Goal: Find specific page/section: Find specific page/section

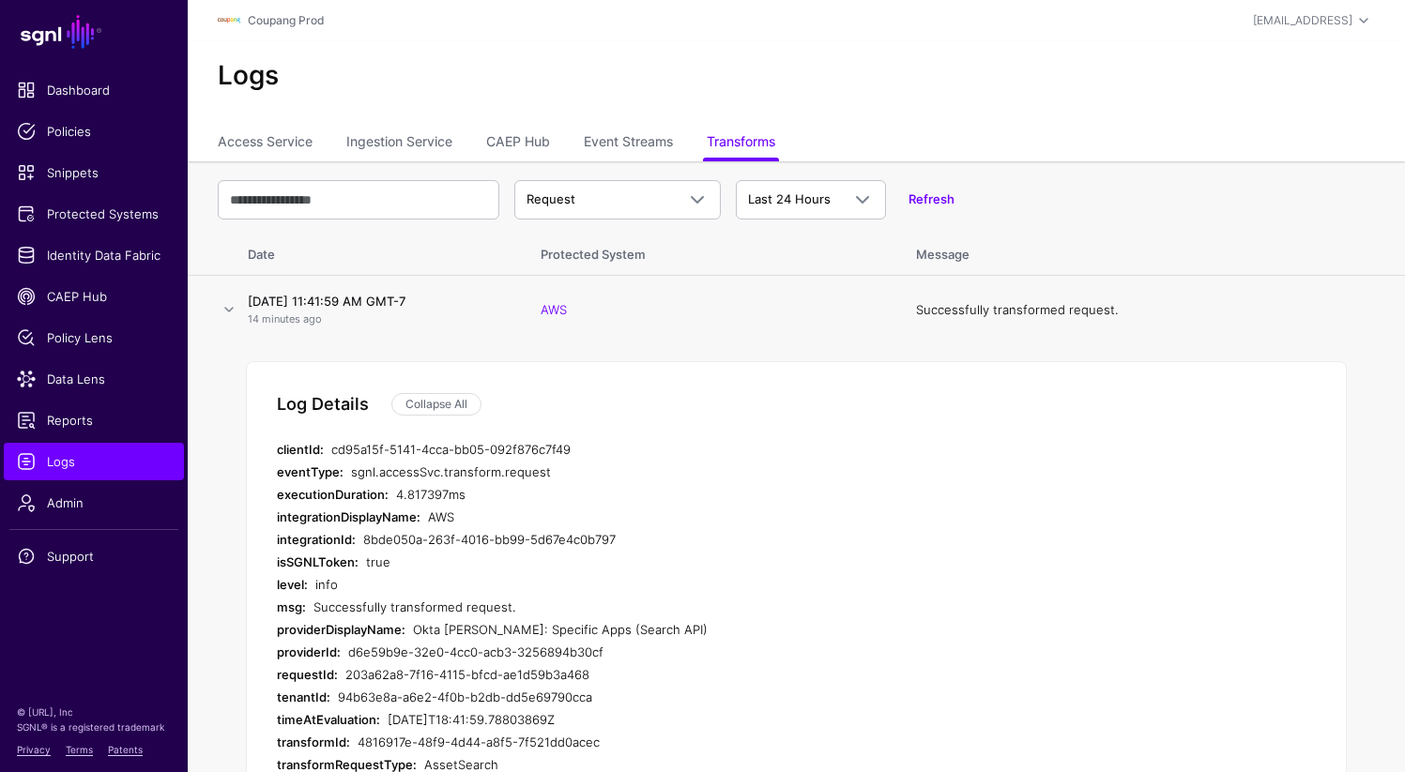
scroll to position [425, 0]
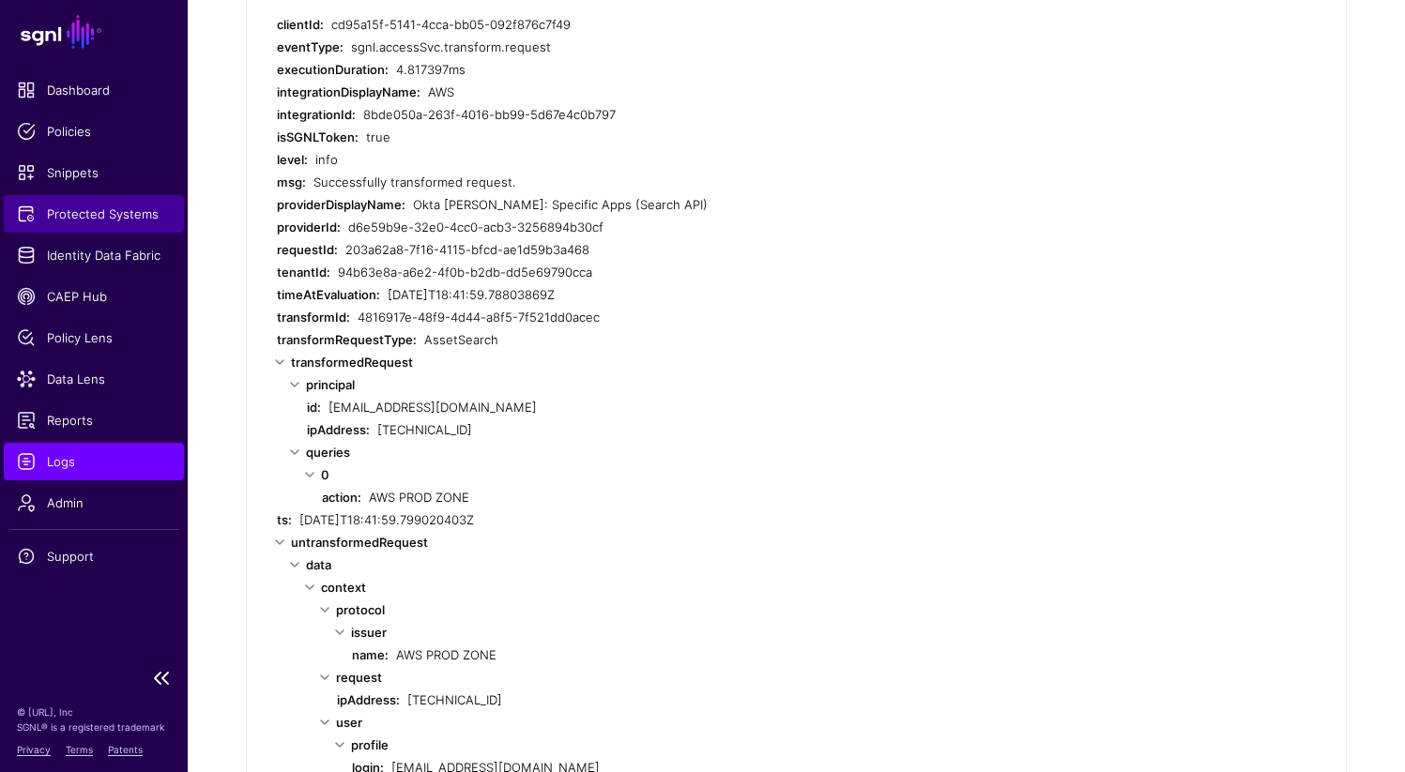
click at [67, 214] on span "Protected Systems" at bounding box center [94, 214] width 154 height 19
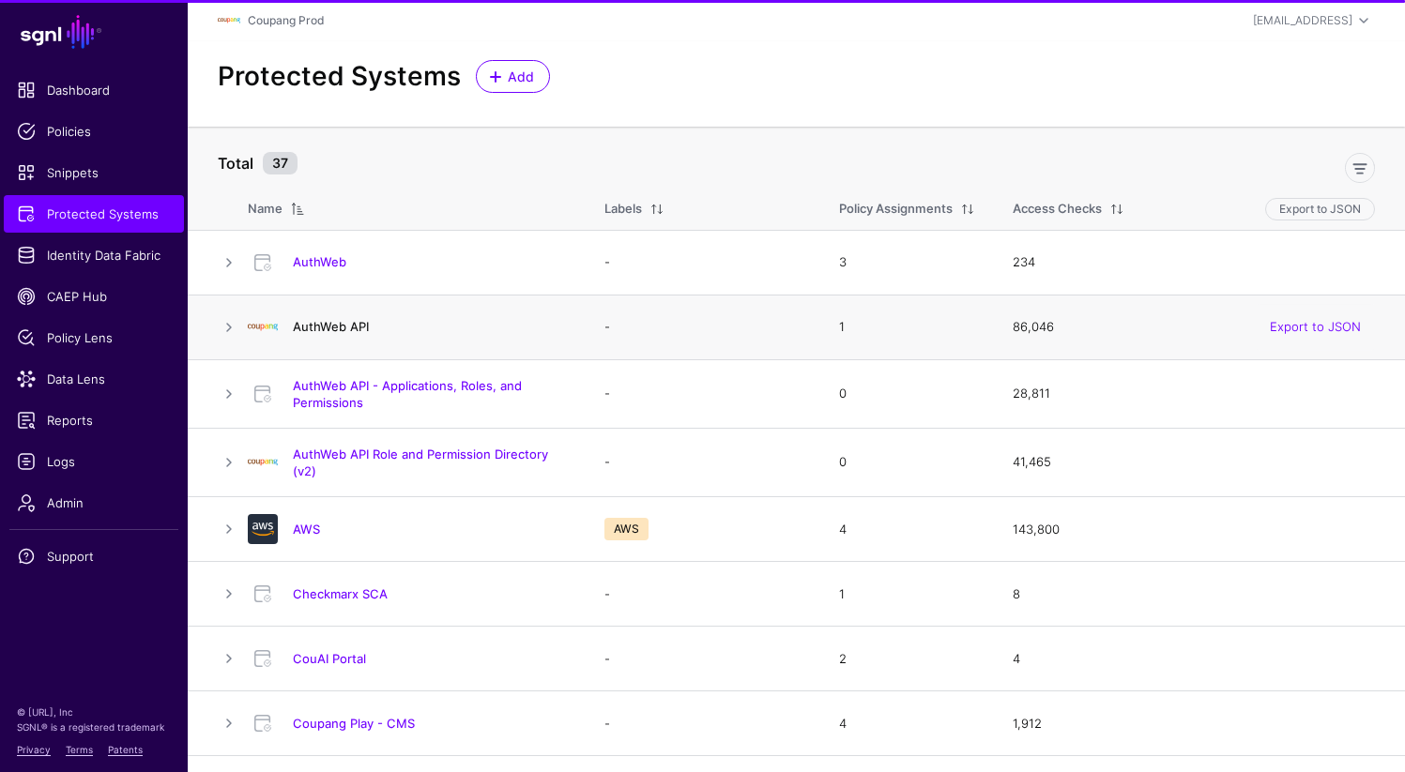
click at [350, 329] on link "AuthWeb API" at bounding box center [331, 326] width 76 height 15
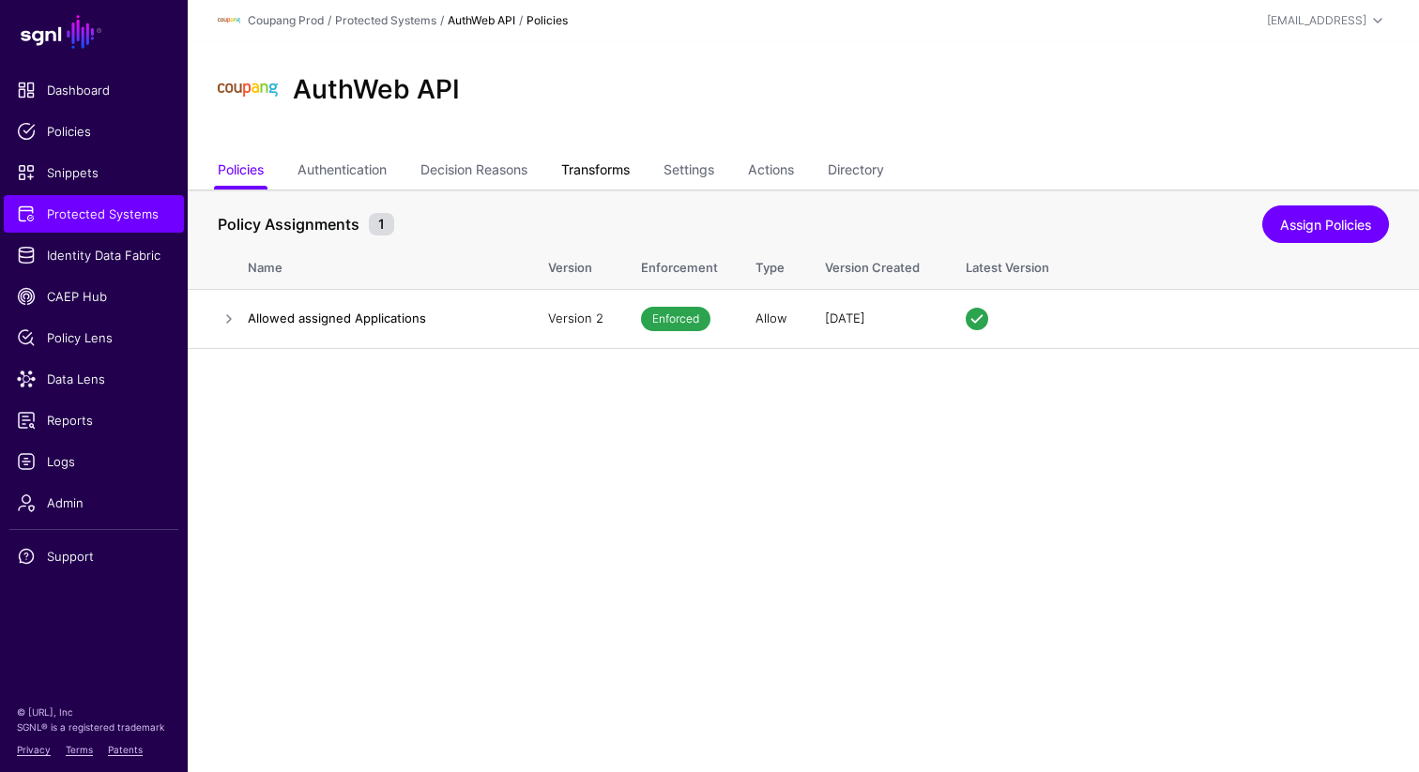
click at [628, 173] on link "Transforms" at bounding box center [595, 172] width 69 height 36
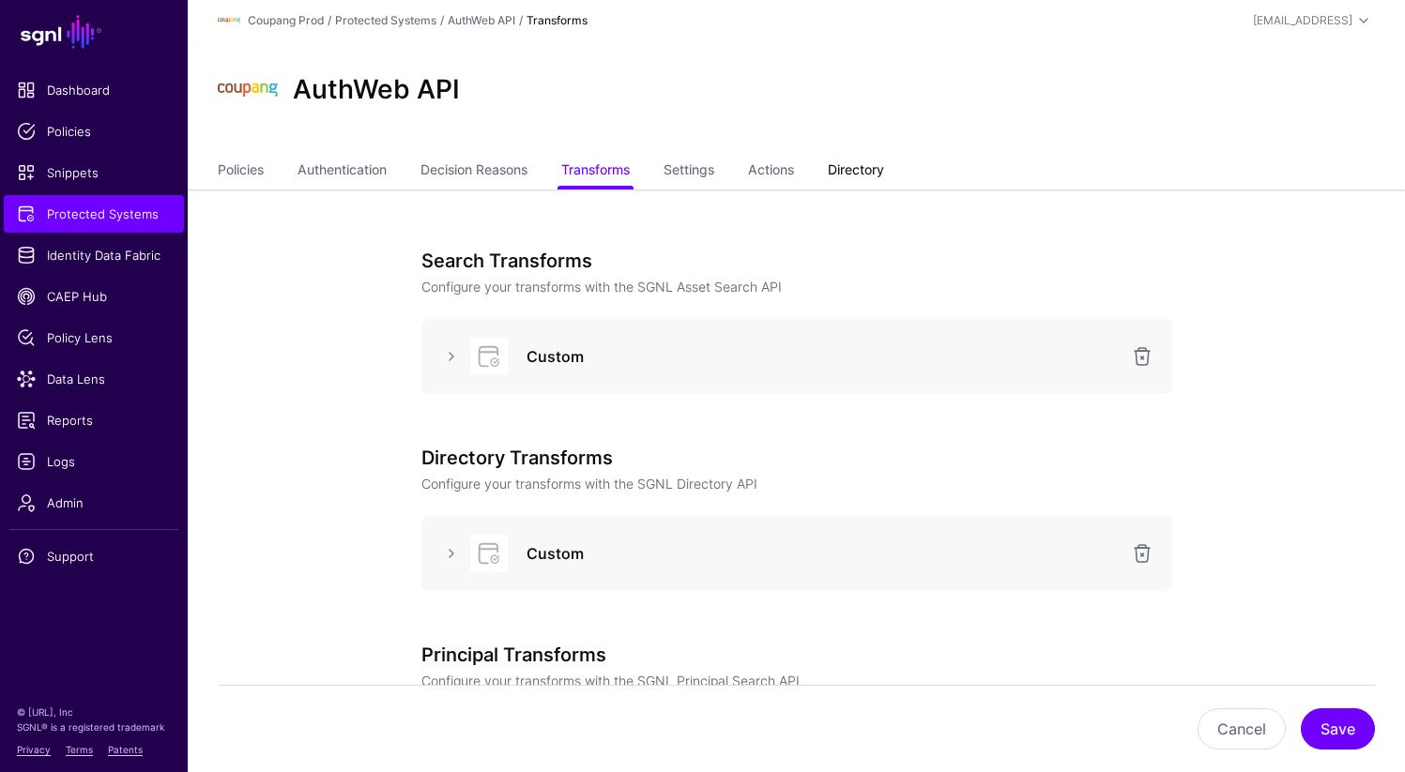
click at [863, 162] on link "Directory" at bounding box center [856, 172] width 56 height 36
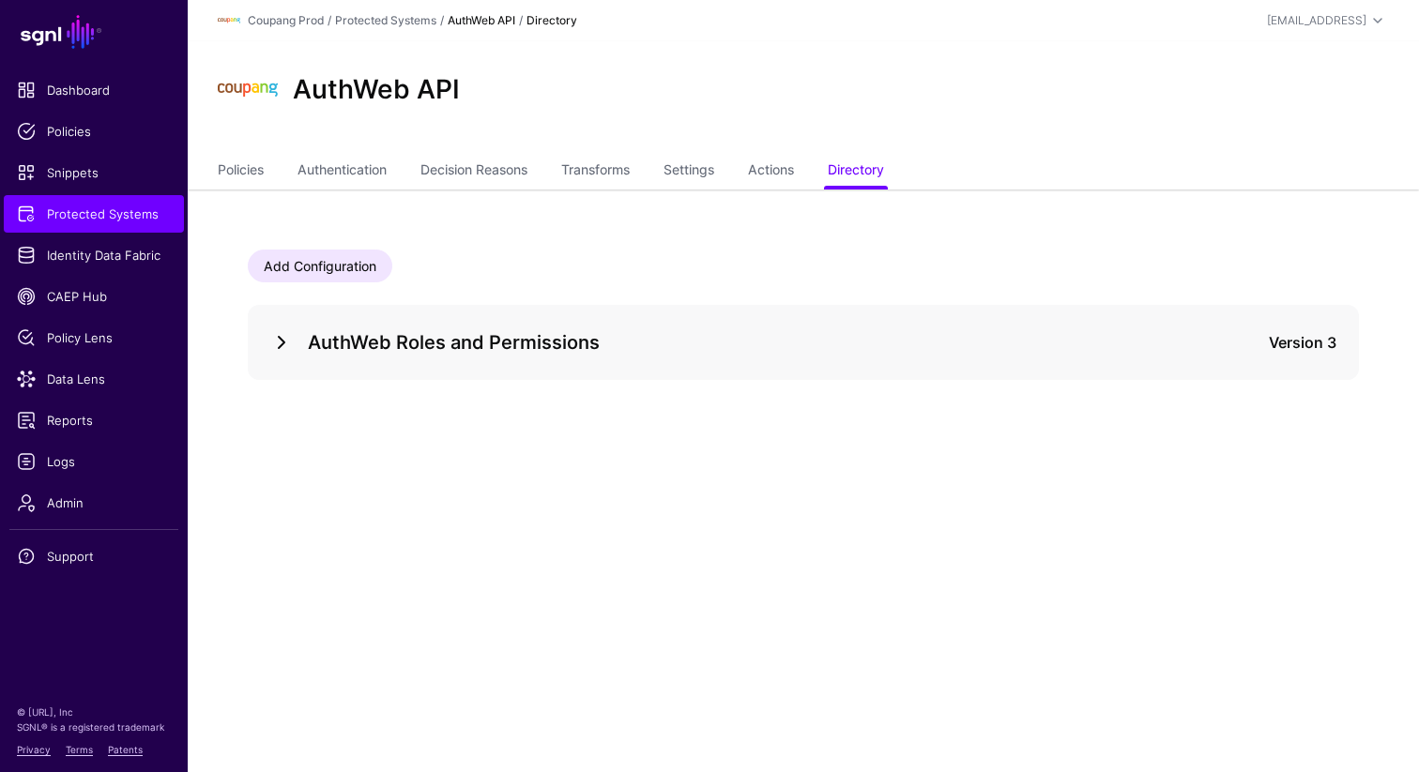
click at [274, 346] on link at bounding box center [281, 342] width 23 height 23
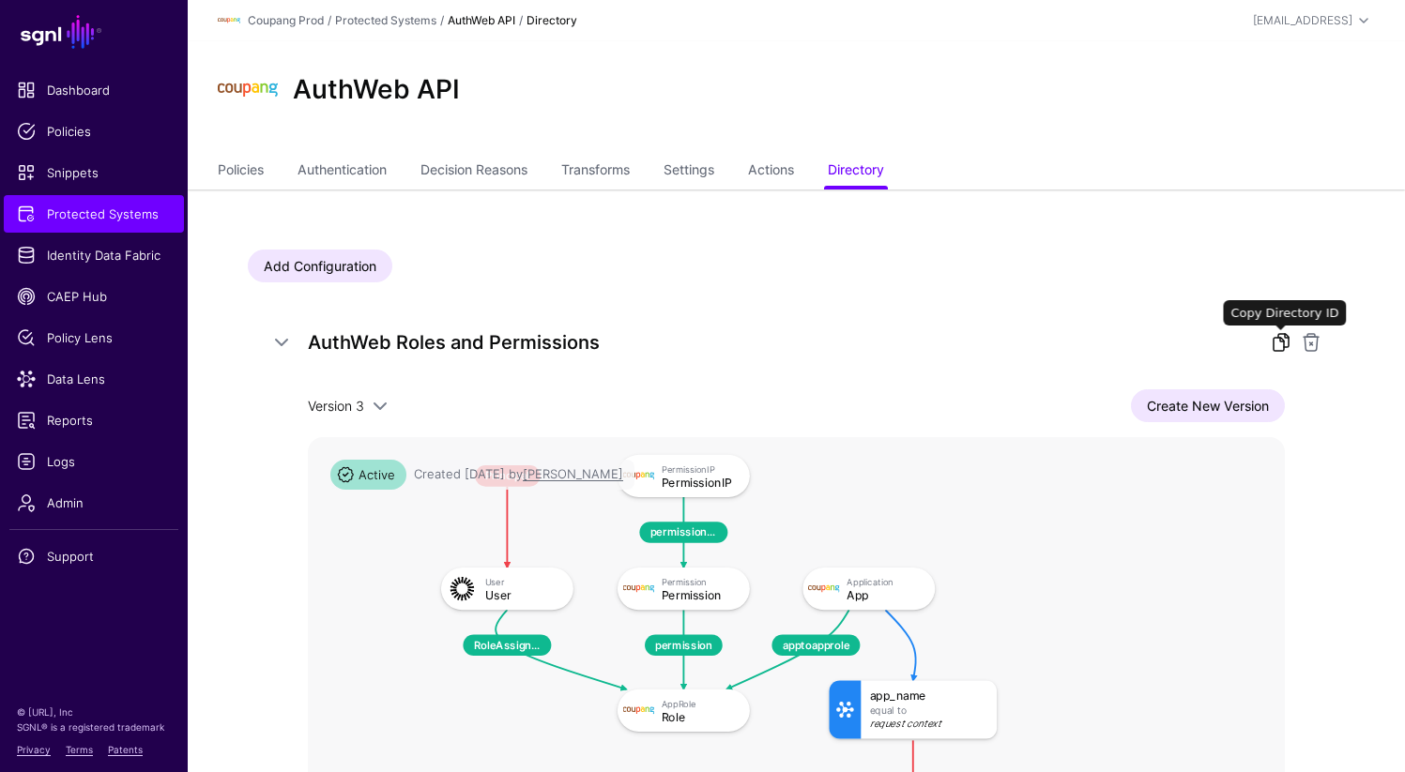
click at [1274, 344] on link at bounding box center [1281, 342] width 23 height 23
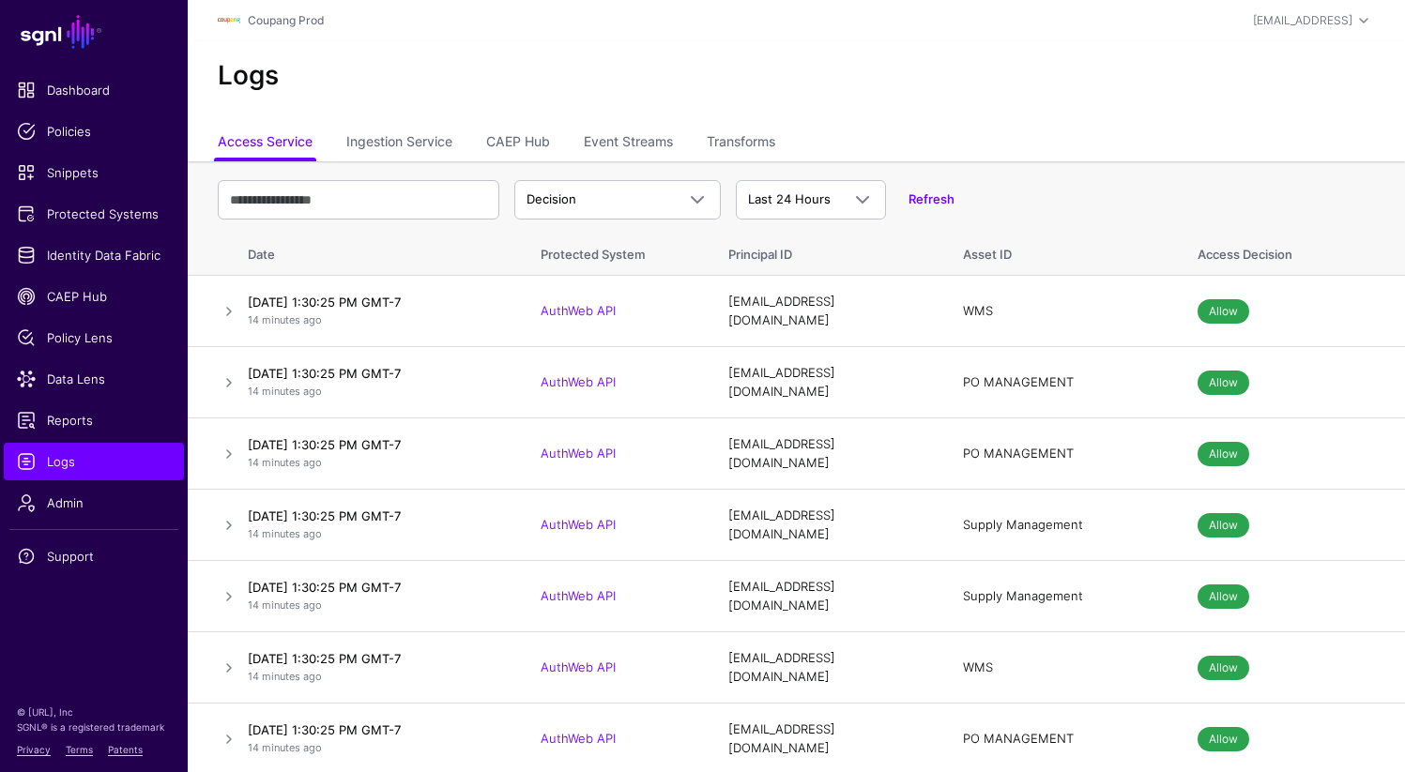
click at [734, 65] on h2 "Logs" at bounding box center [796, 76] width 1157 height 32
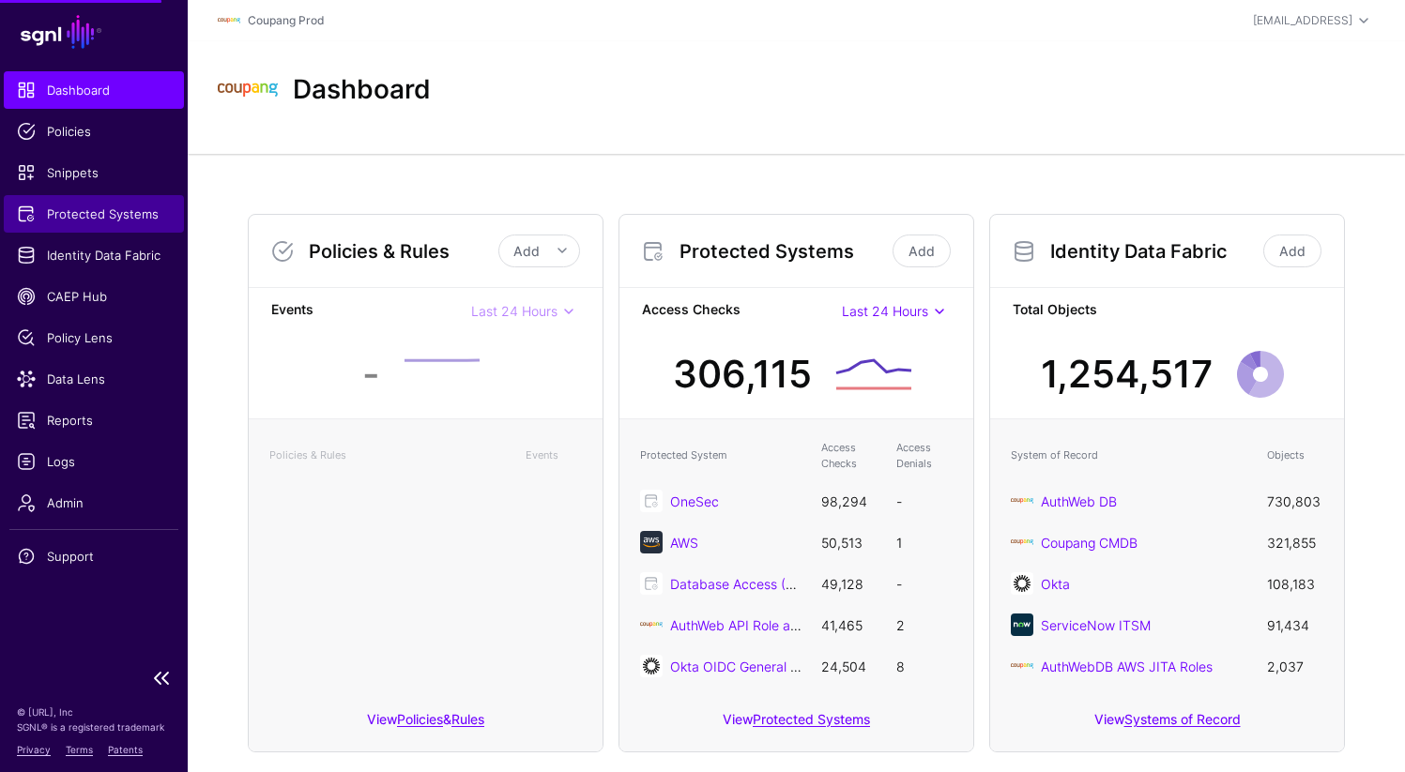
click at [129, 209] on span "Protected Systems" at bounding box center [94, 214] width 154 height 19
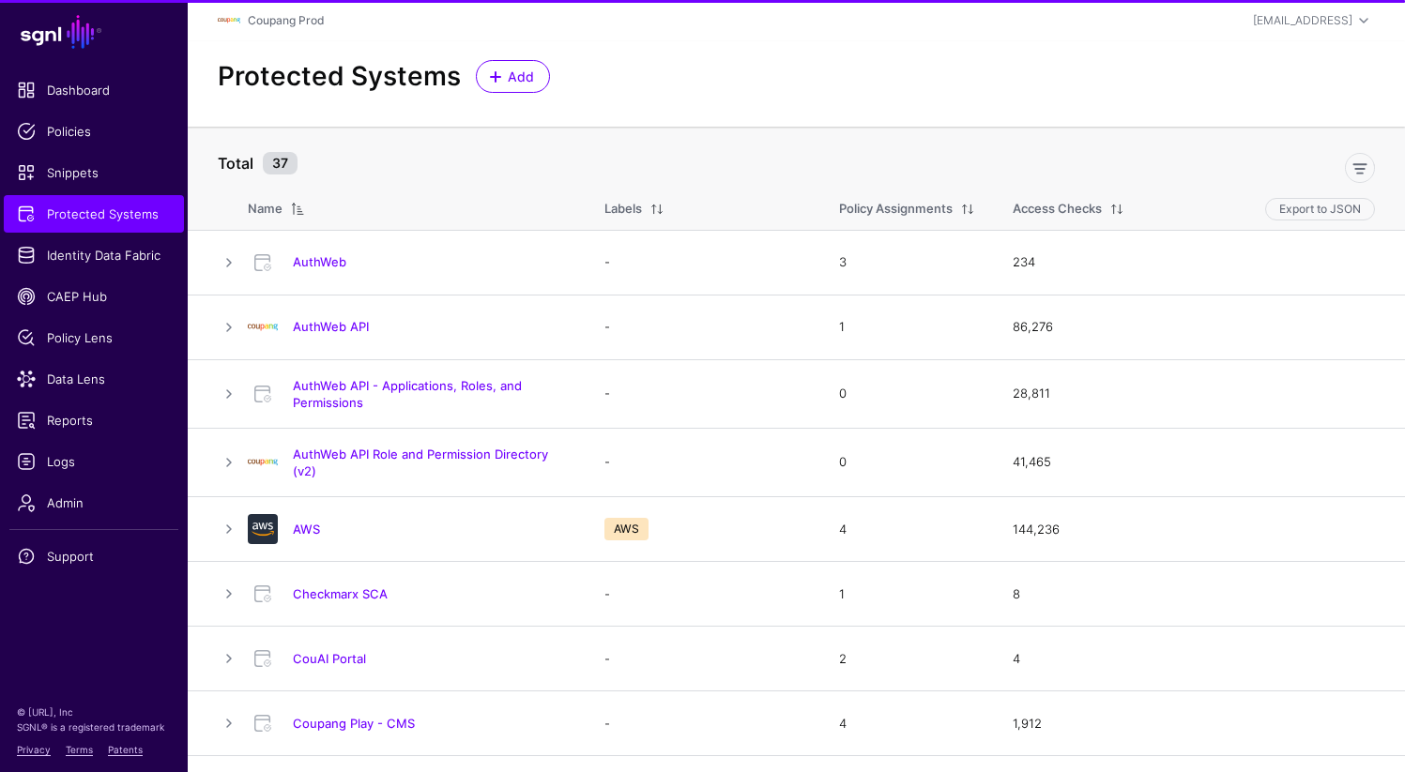
scroll to position [16, 0]
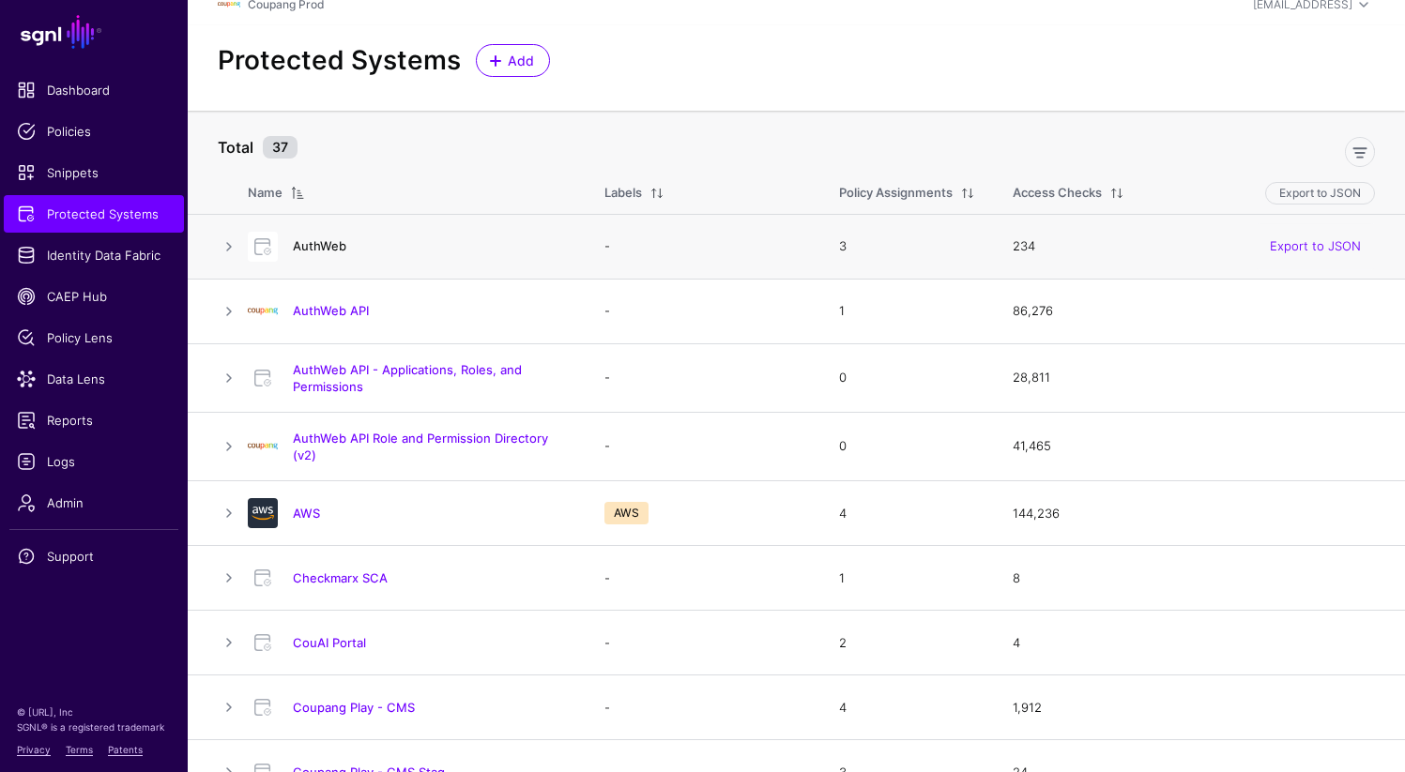
click at [306, 250] on link "AuthWeb" at bounding box center [320, 245] width 54 height 15
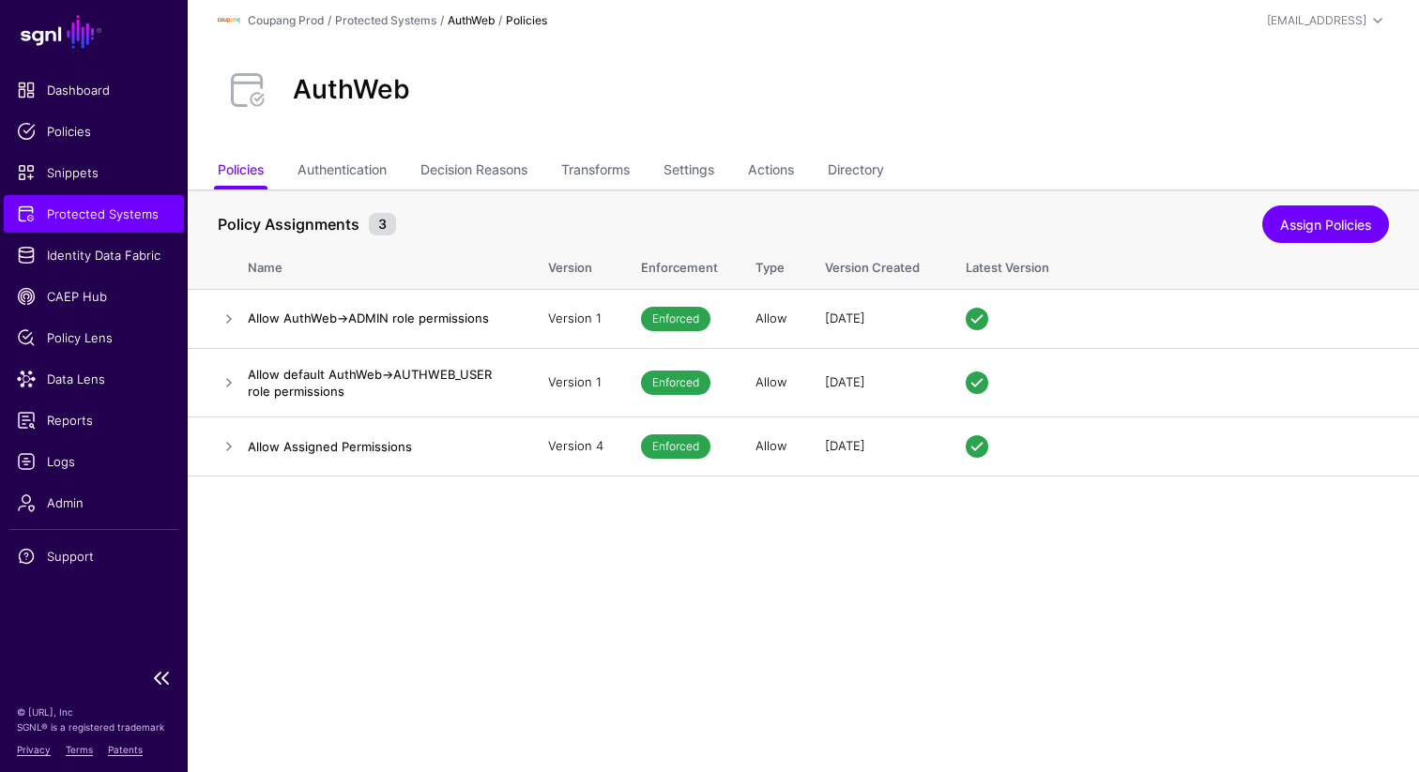
click at [78, 222] on span "Protected Systems" at bounding box center [94, 214] width 154 height 19
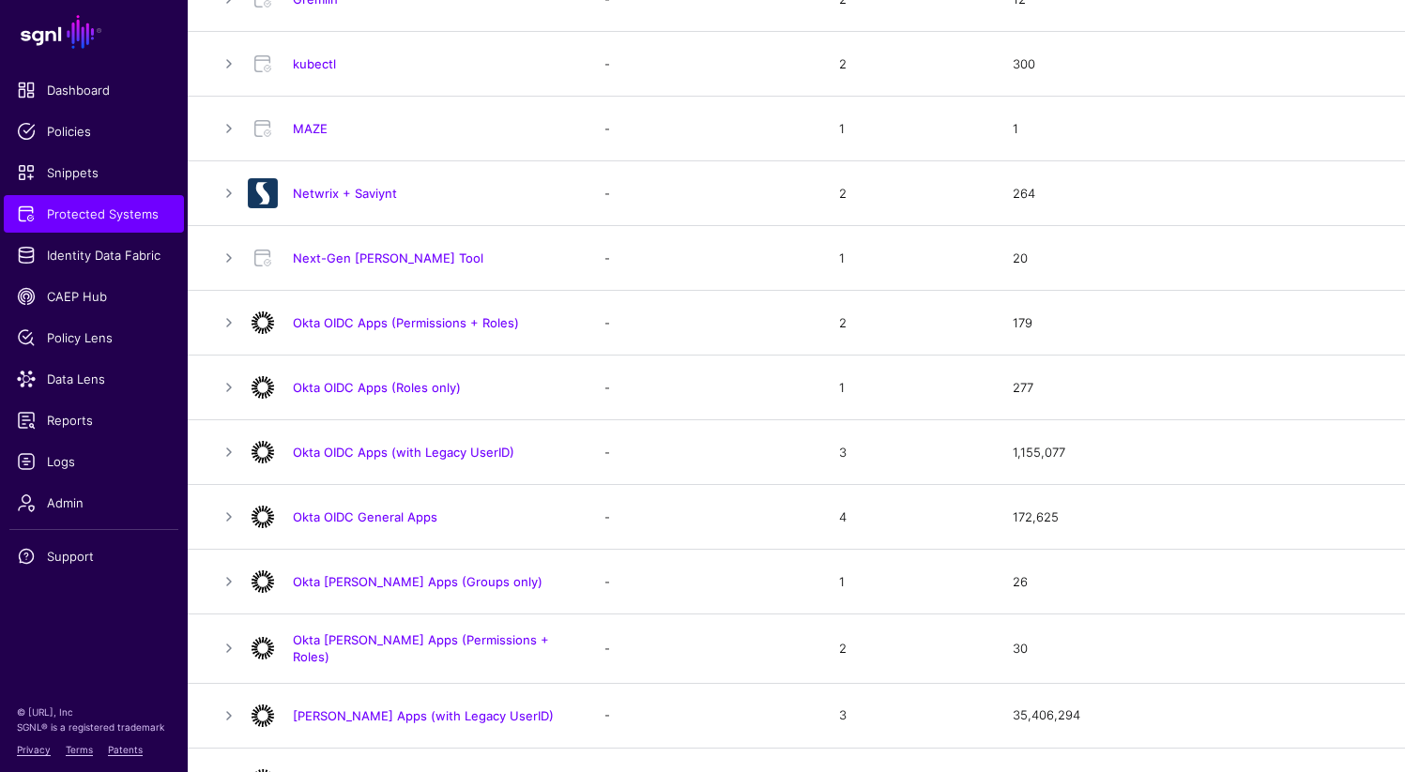
scroll to position [985, 0]
click at [378, 383] on link "Okta OIDC Apps (Roles only)" at bounding box center [377, 386] width 168 height 15
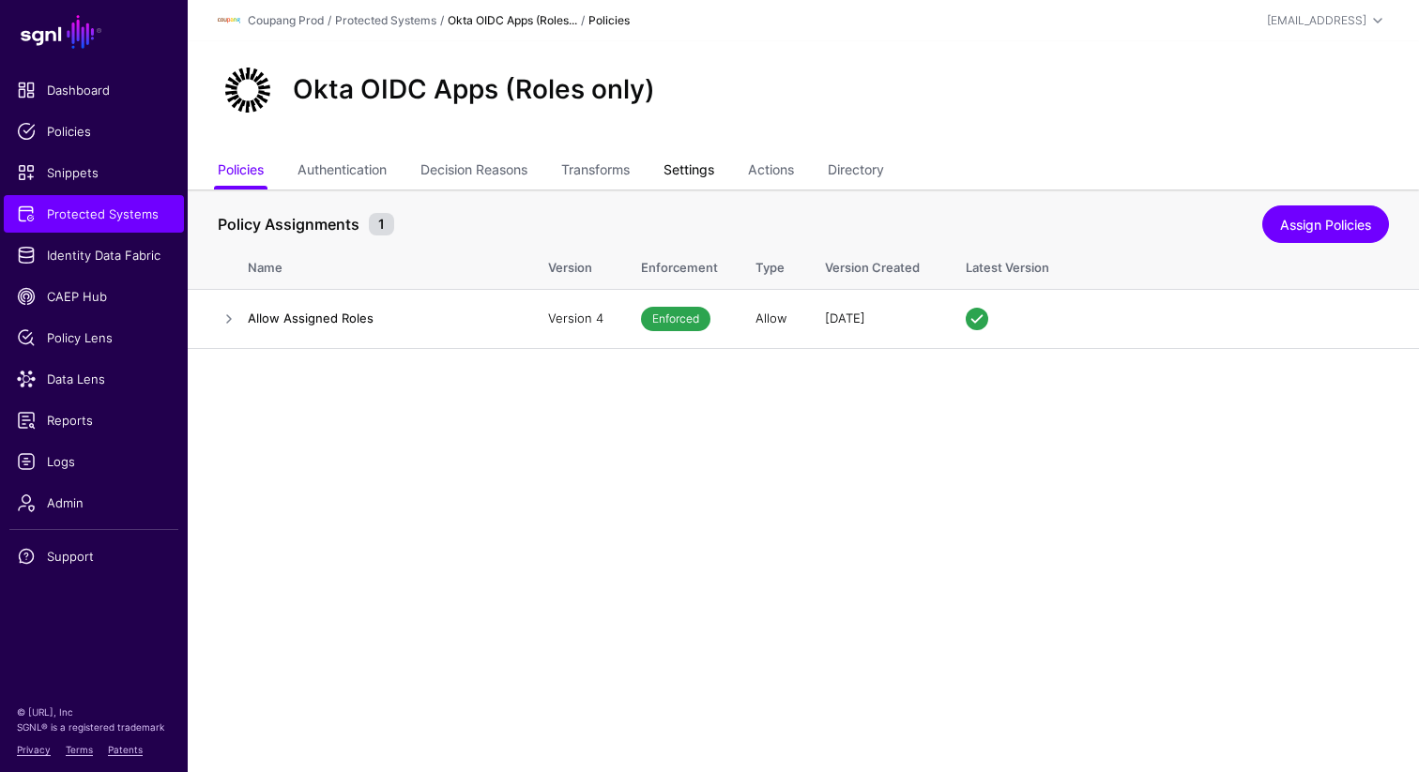
click at [696, 165] on link "Settings" at bounding box center [689, 172] width 51 height 36
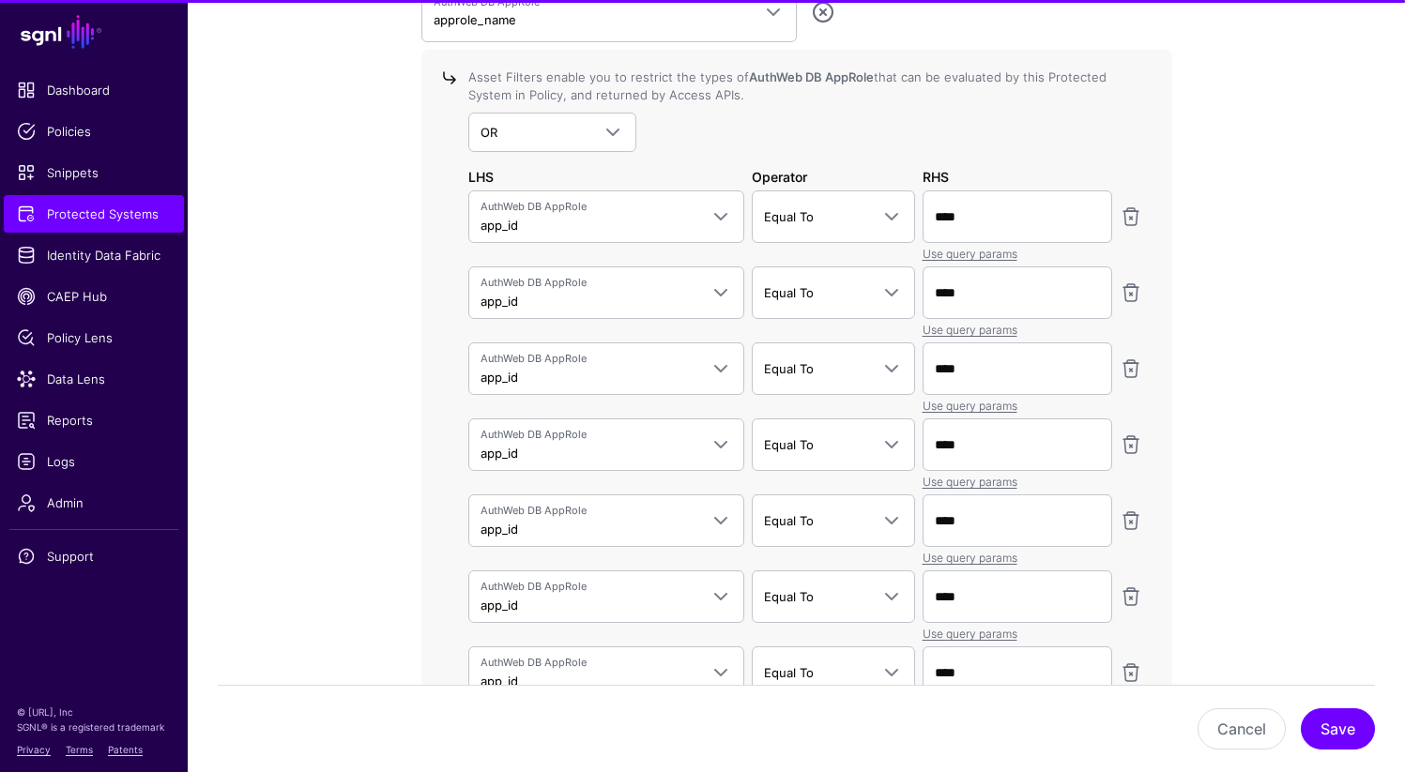
scroll to position [1919, 0]
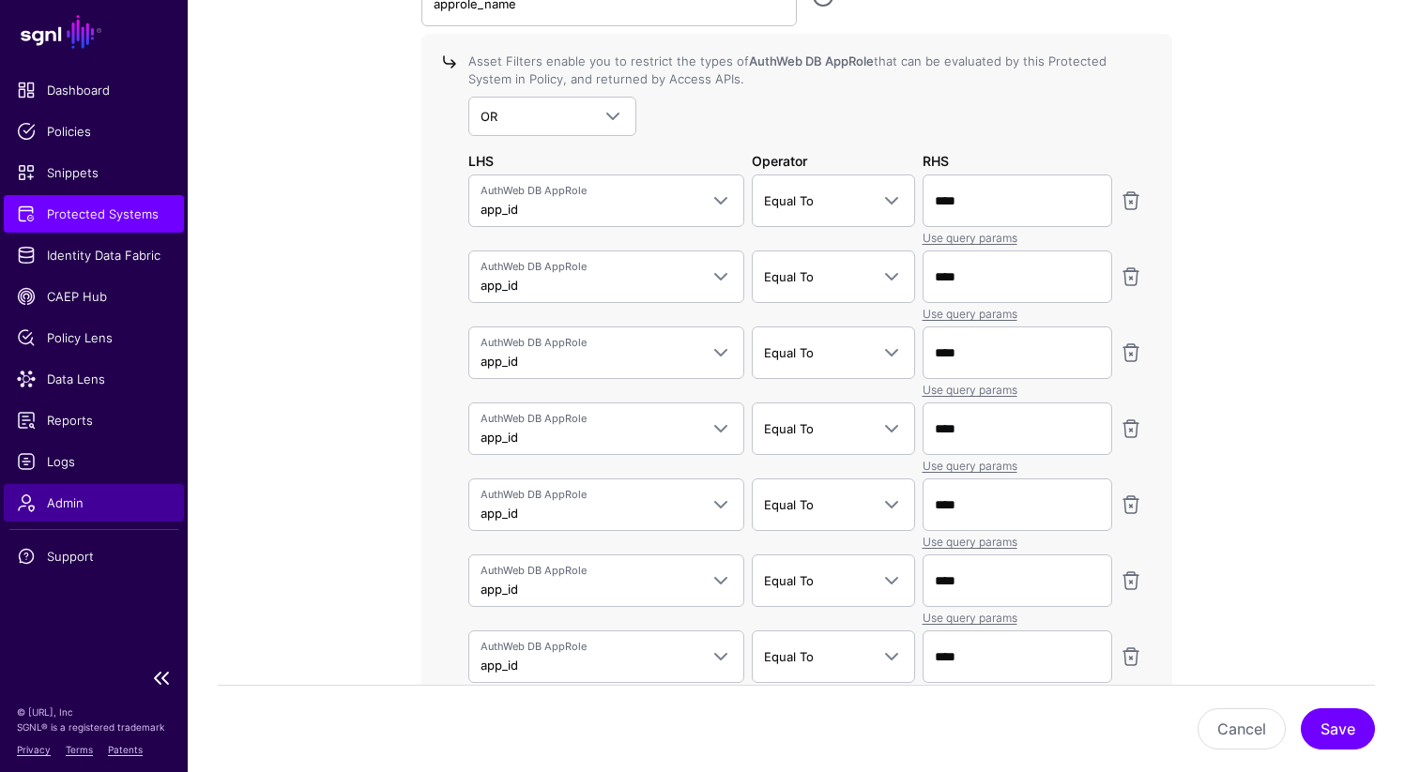
click at [76, 511] on span "Admin" at bounding box center [94, 503] width 154 height 19
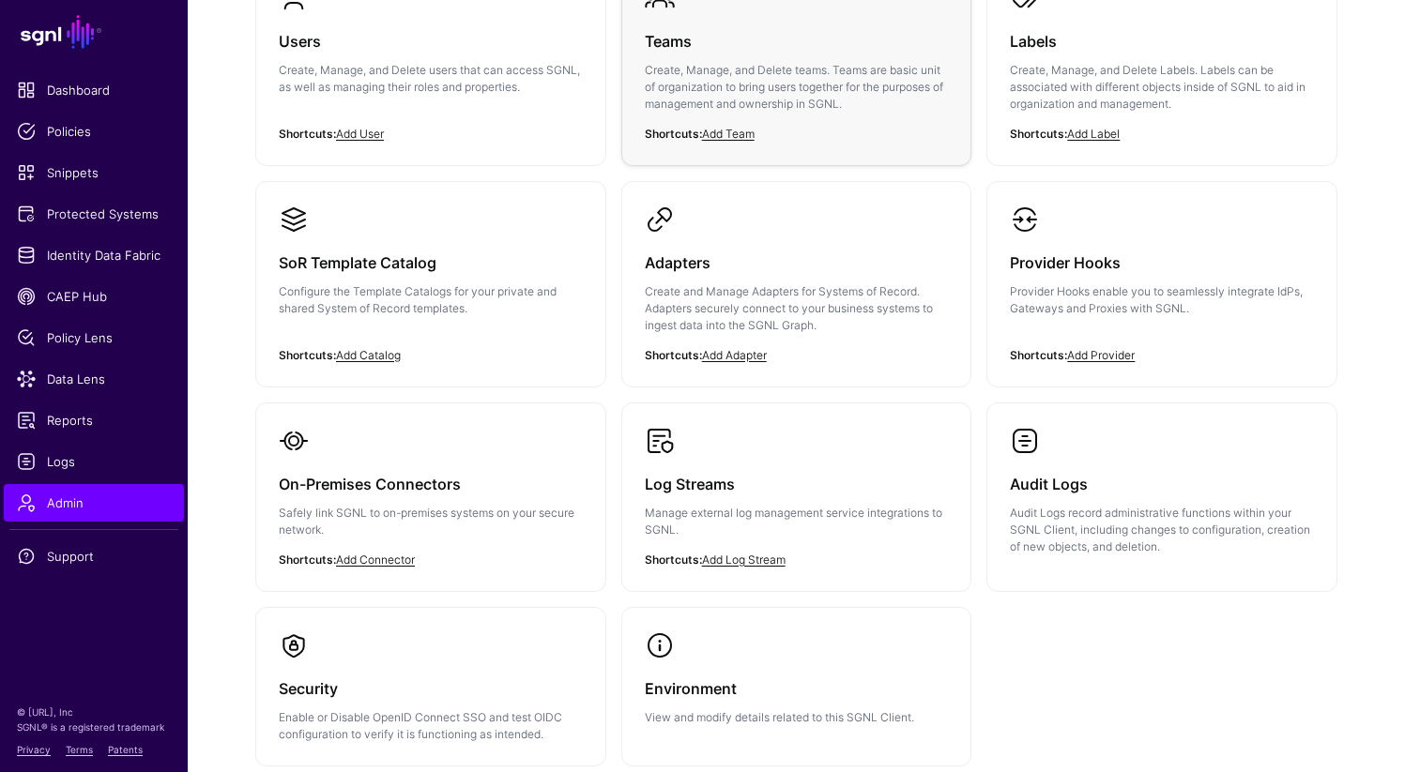
scroll to position [375, 0]
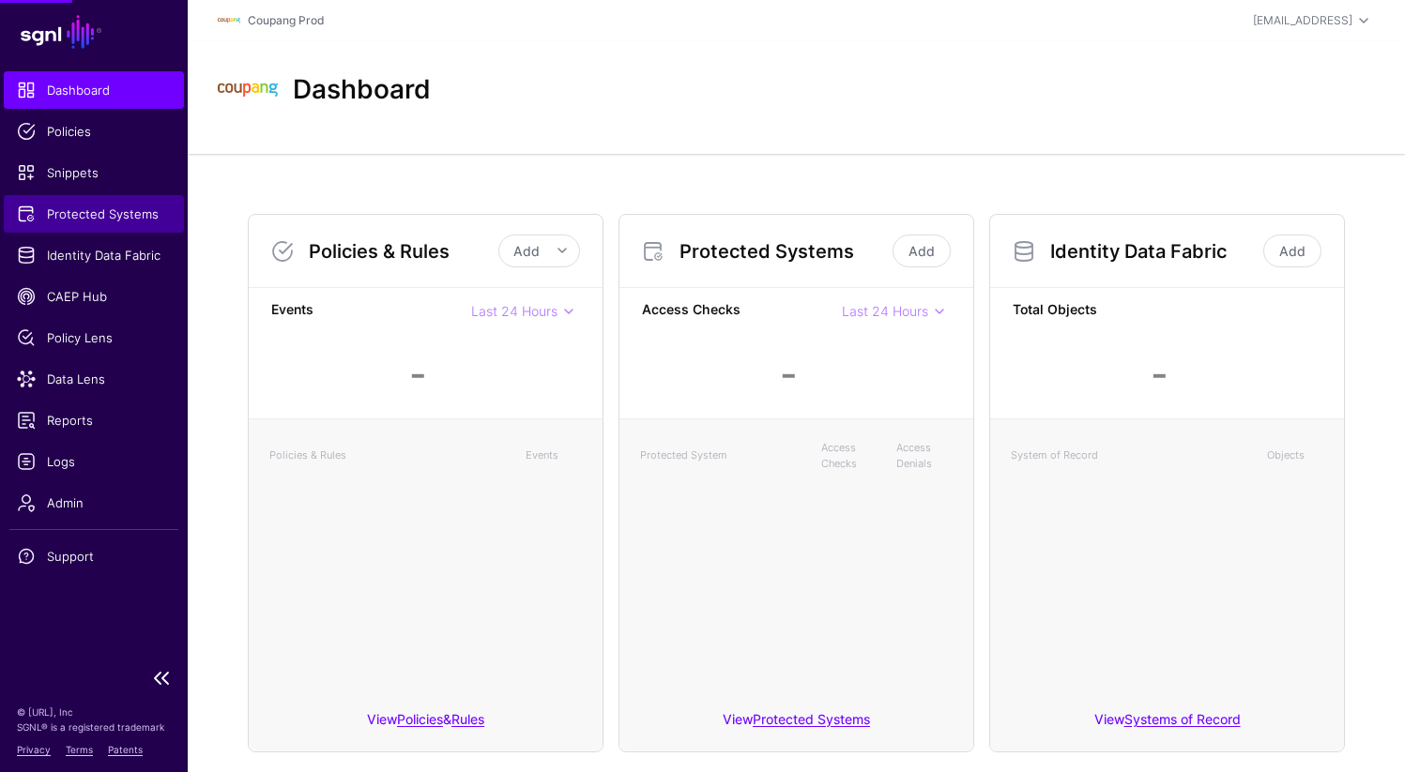
click at [162, 202] on link "Protected Systems" at bounding box center [94, 214] width 180 height 38
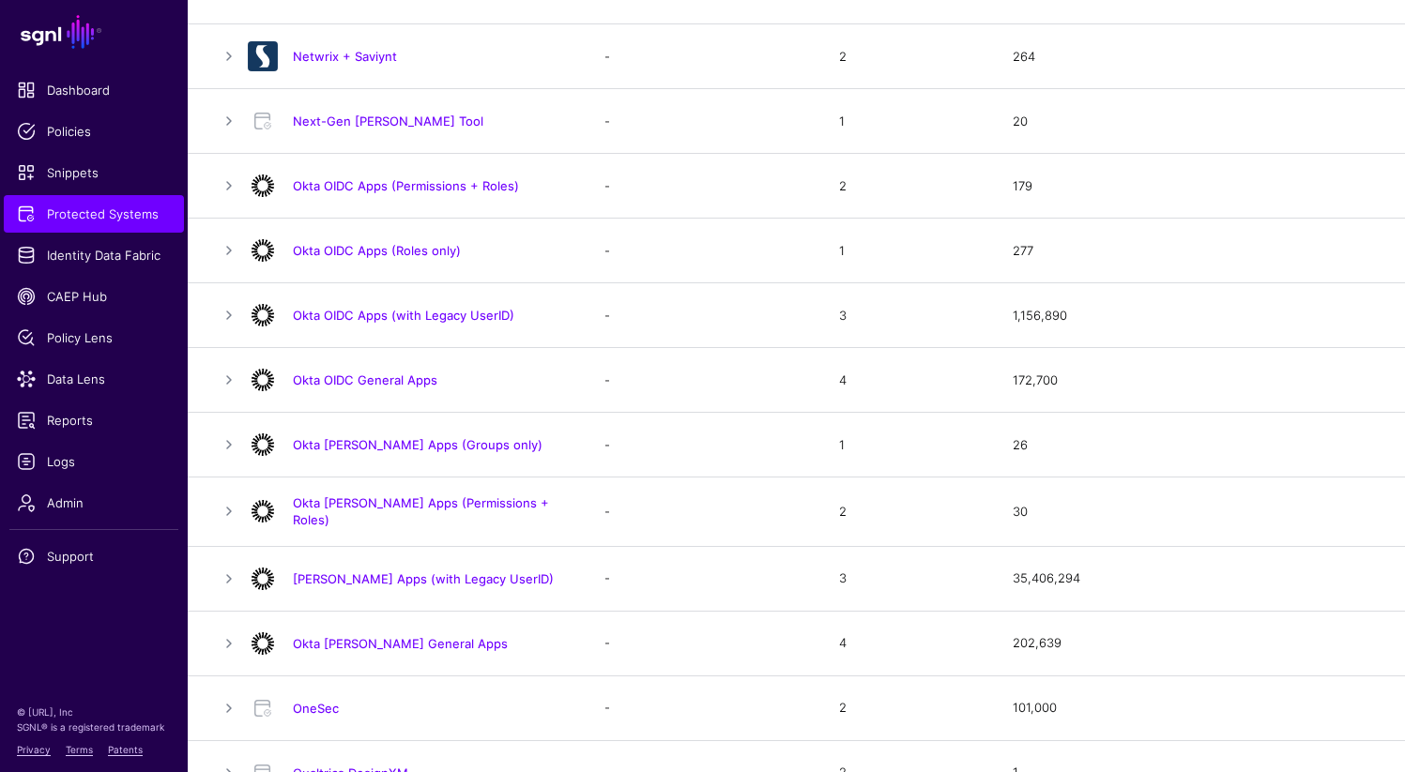
scroll to position [1248, 0]
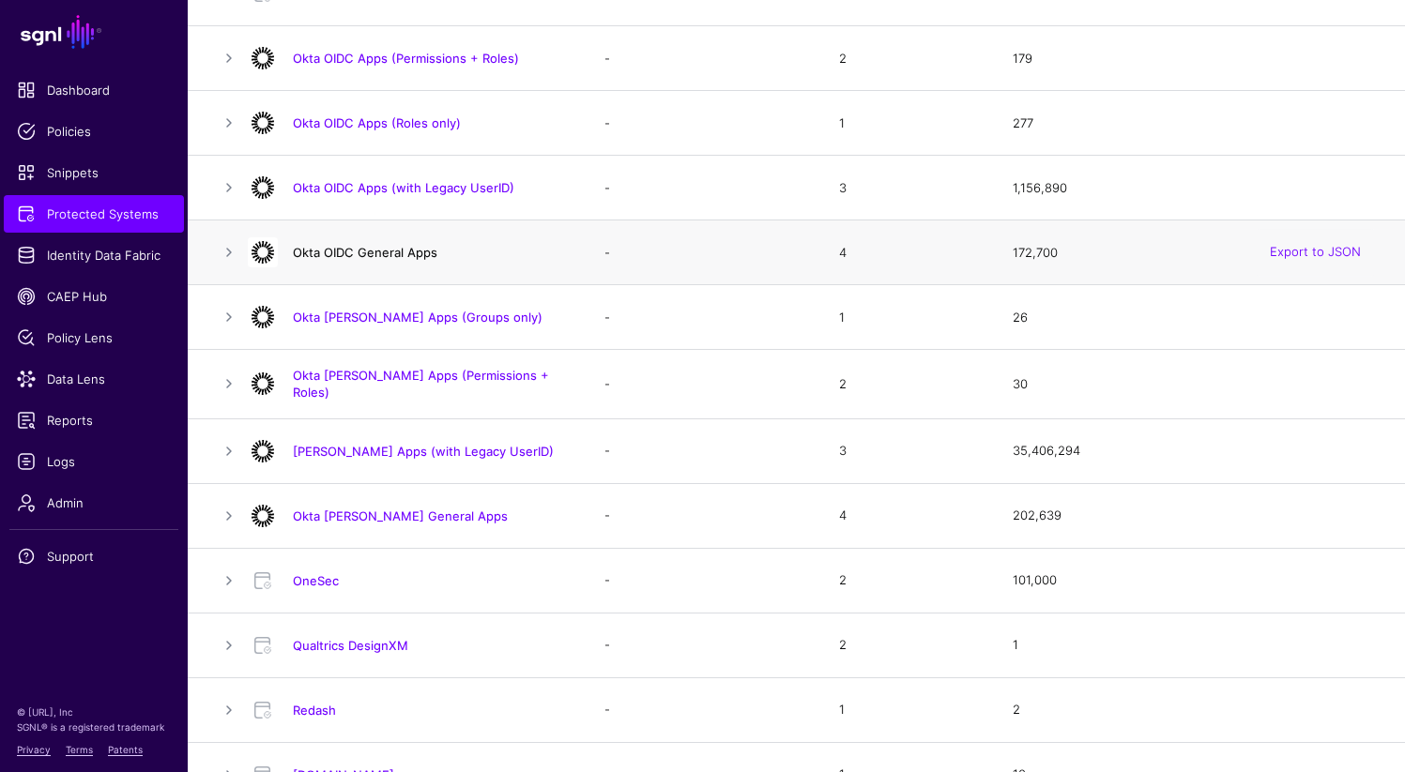
click at [372, 246] on link "Okta OIDC General Apps" at bounding box center [365, 252] width 145 height 15
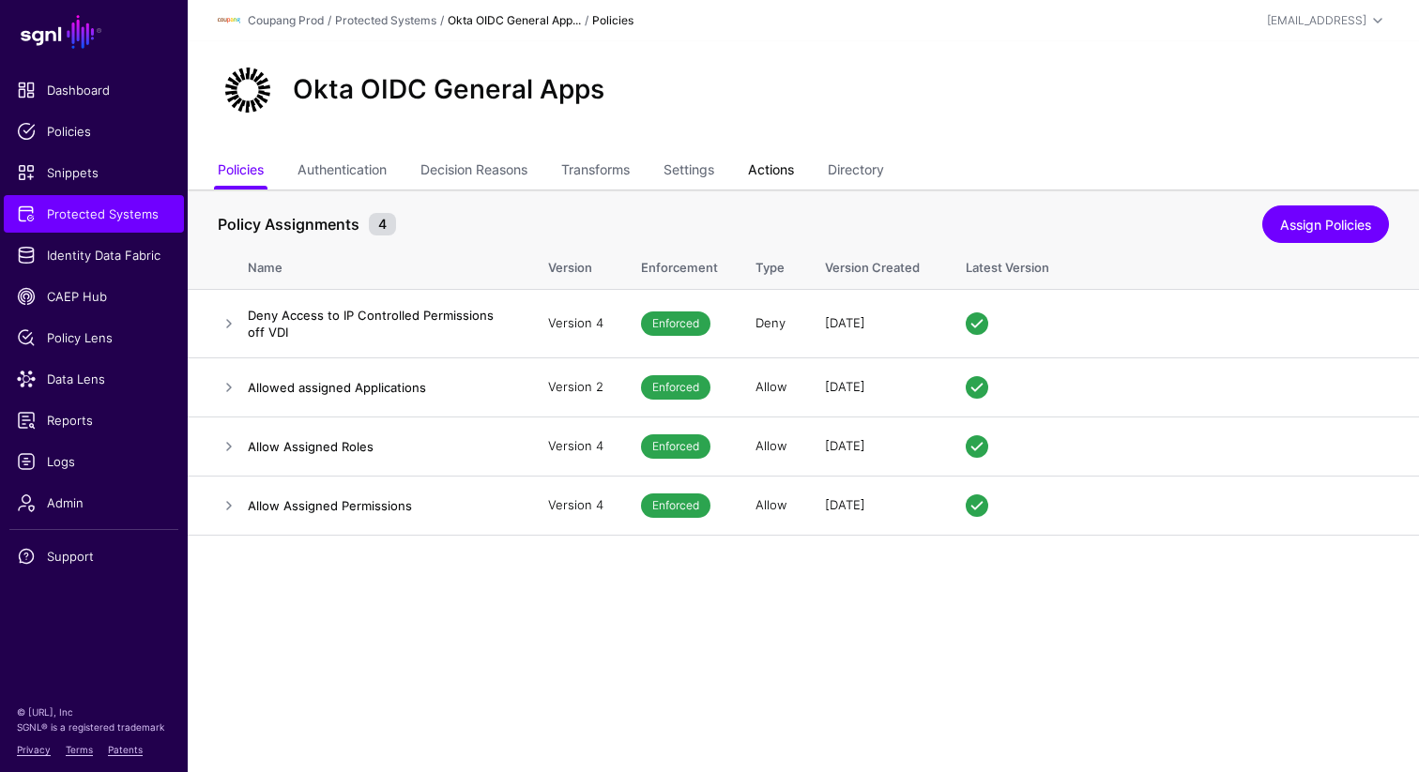
click at [774, 171] on link "Actions" at bounding box center [771, 172] width 46 height 36
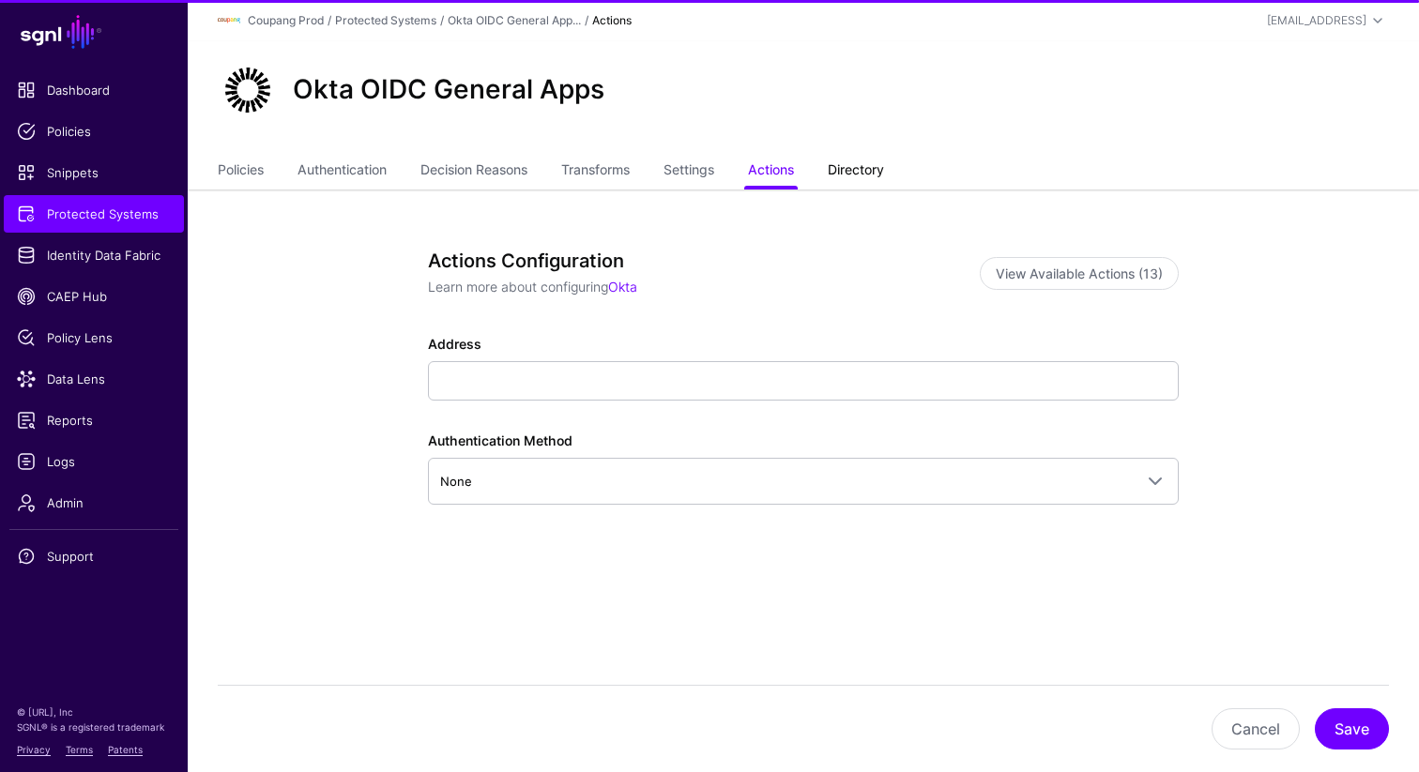
click at [849, 171] on link "Directory" at bounding box center [856, 172] width 56 height 36
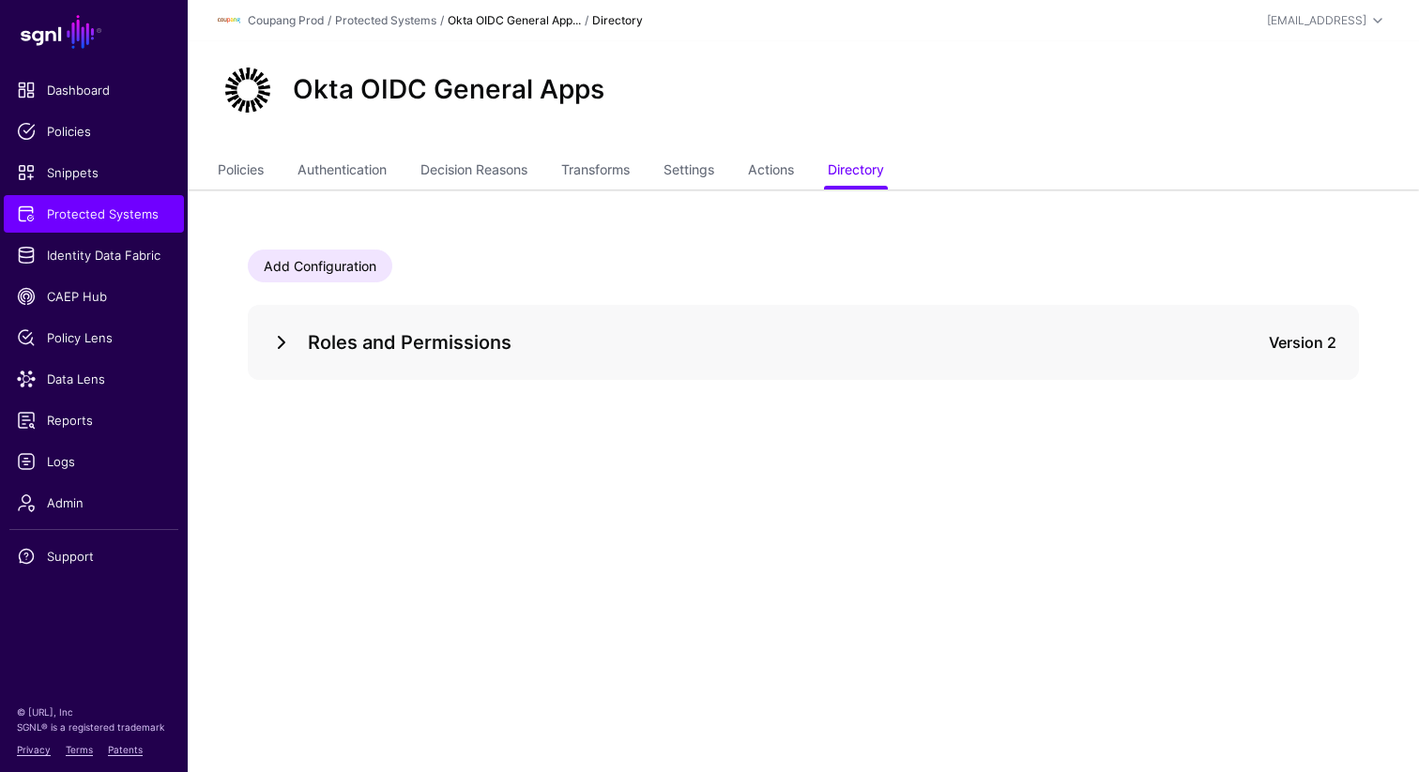
click at [274, 348] on link at bounding box center [281, 342] width 23 height 23
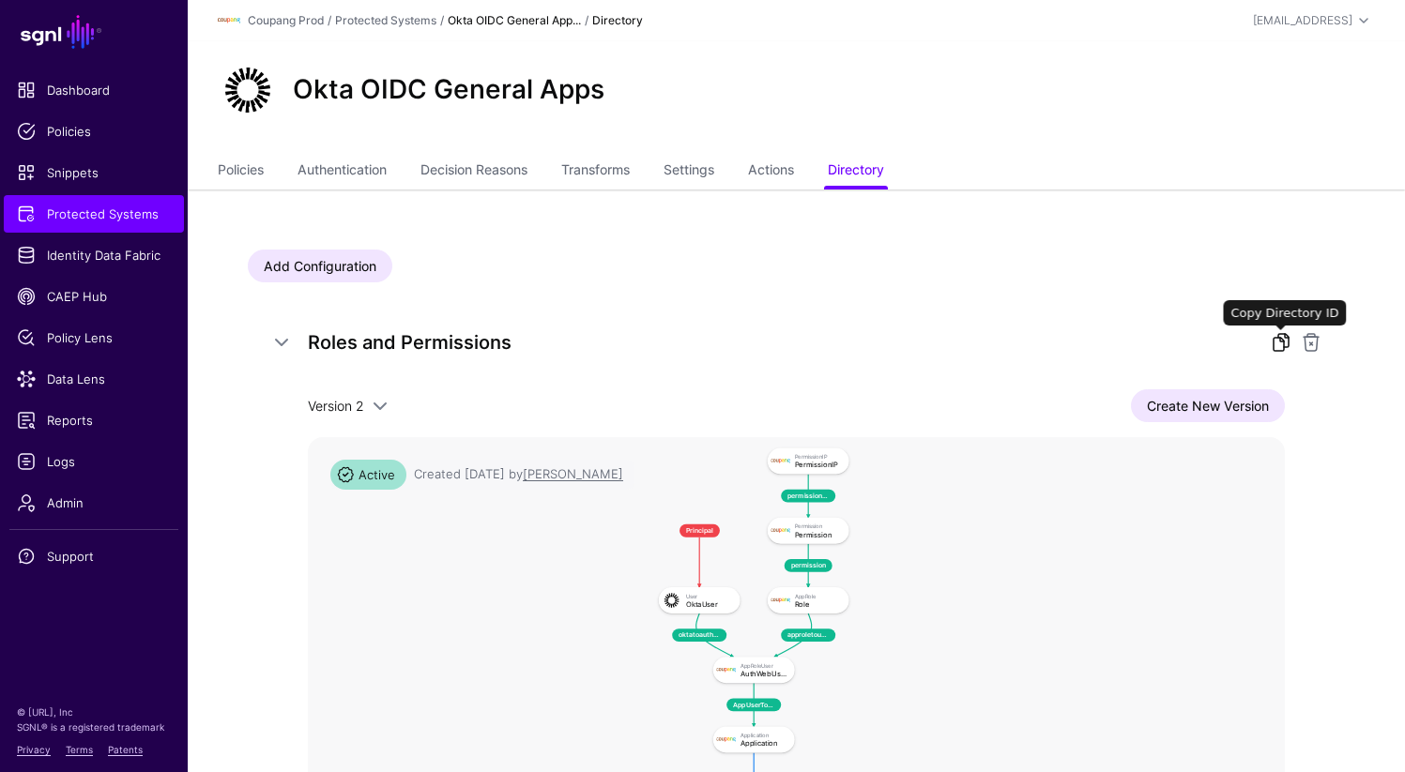
click at [1271, 344] on link at bounding box center [1281, 342] width 23 height 23
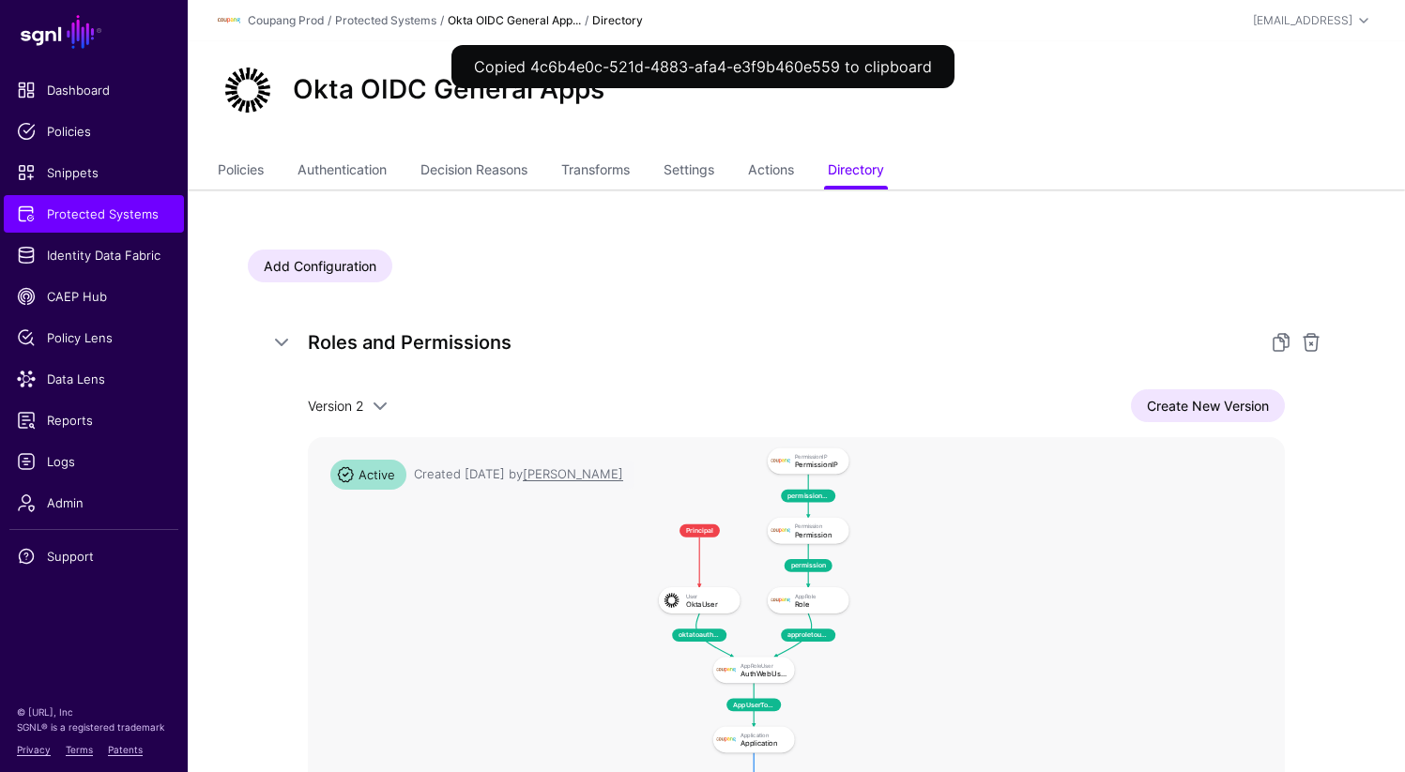
click at [1181, 123] on div "Okta OIDC General Apps" at bounding box center [796, 97] width 1217 height 113
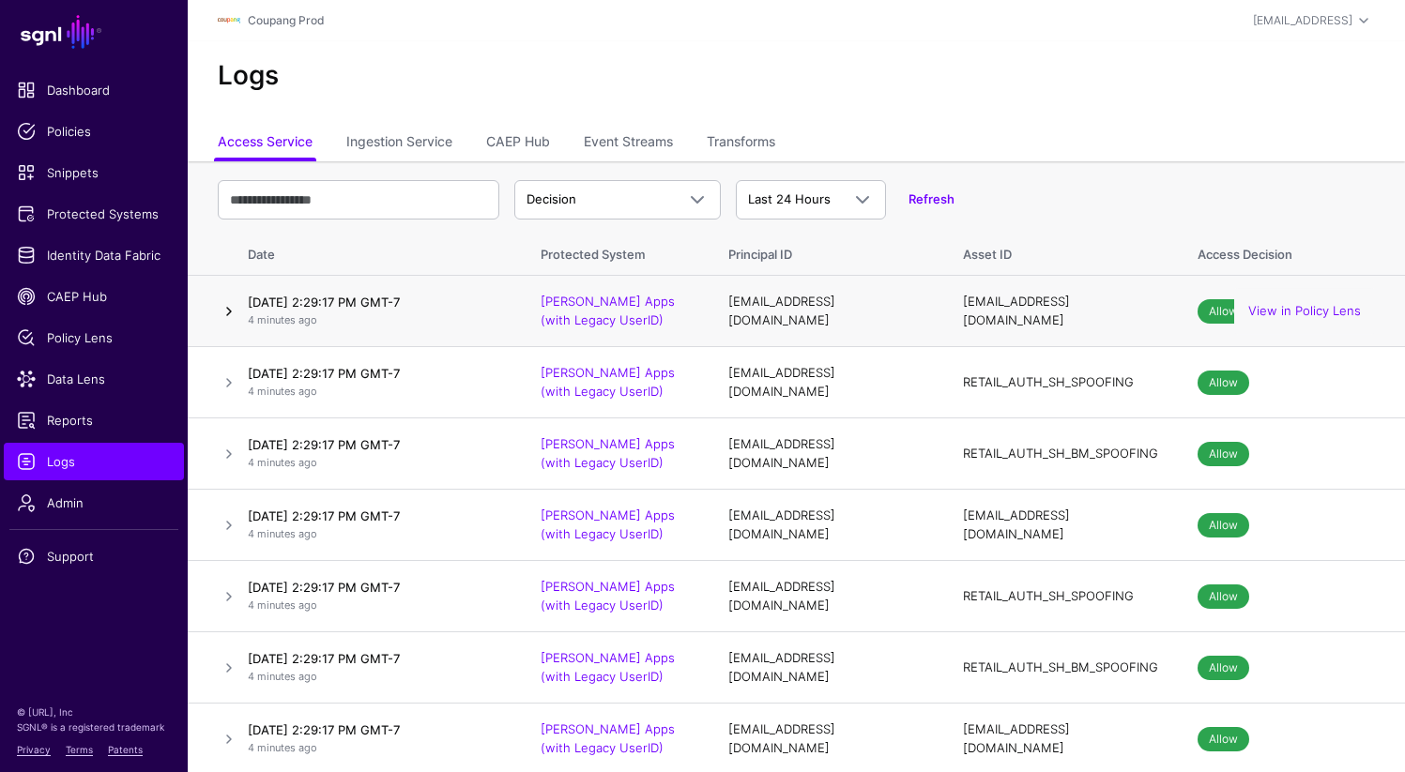
click at [215, 311] on td at bounding box center [214, 311] width 53 height 71
click at [227, 316] on link at bounding box center [229, 311] width 23 height 23
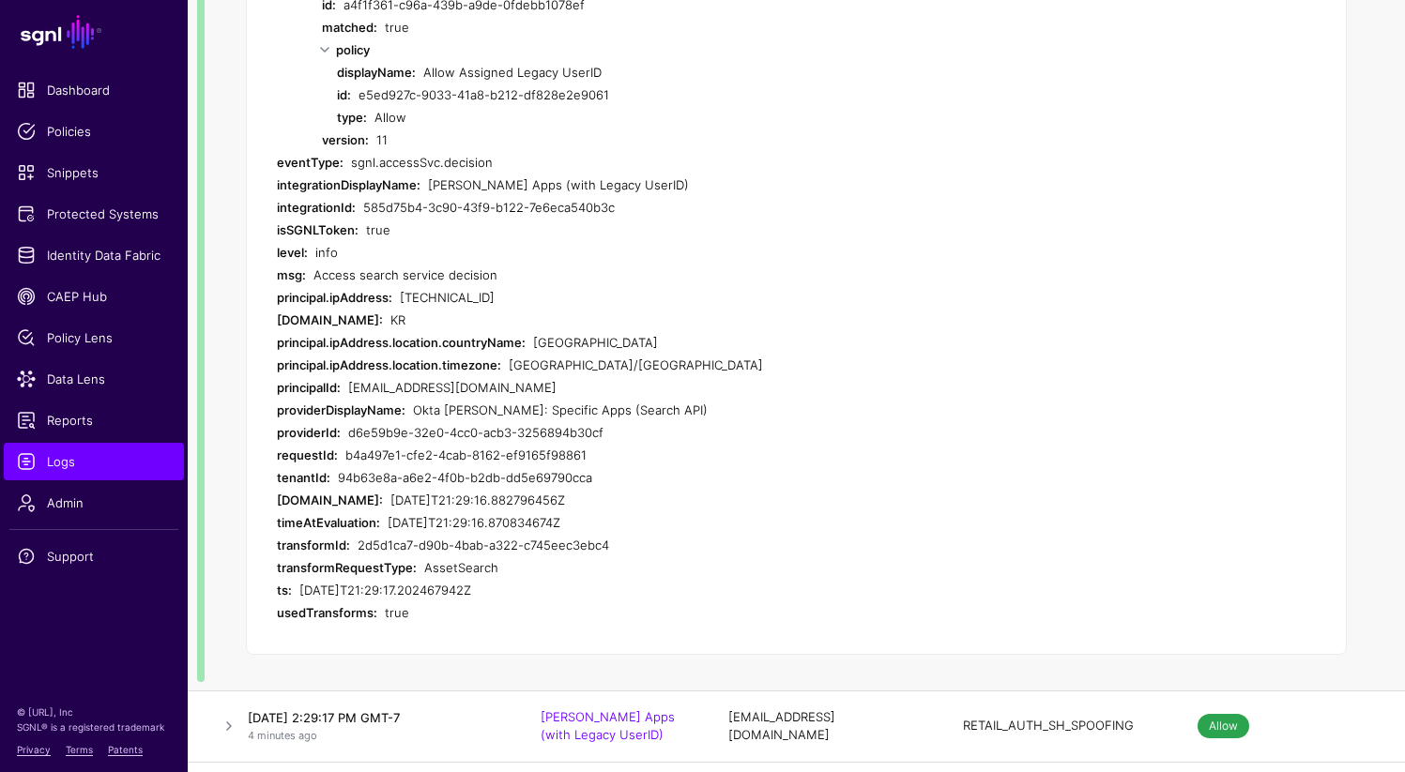
scroll to position [121, 0]
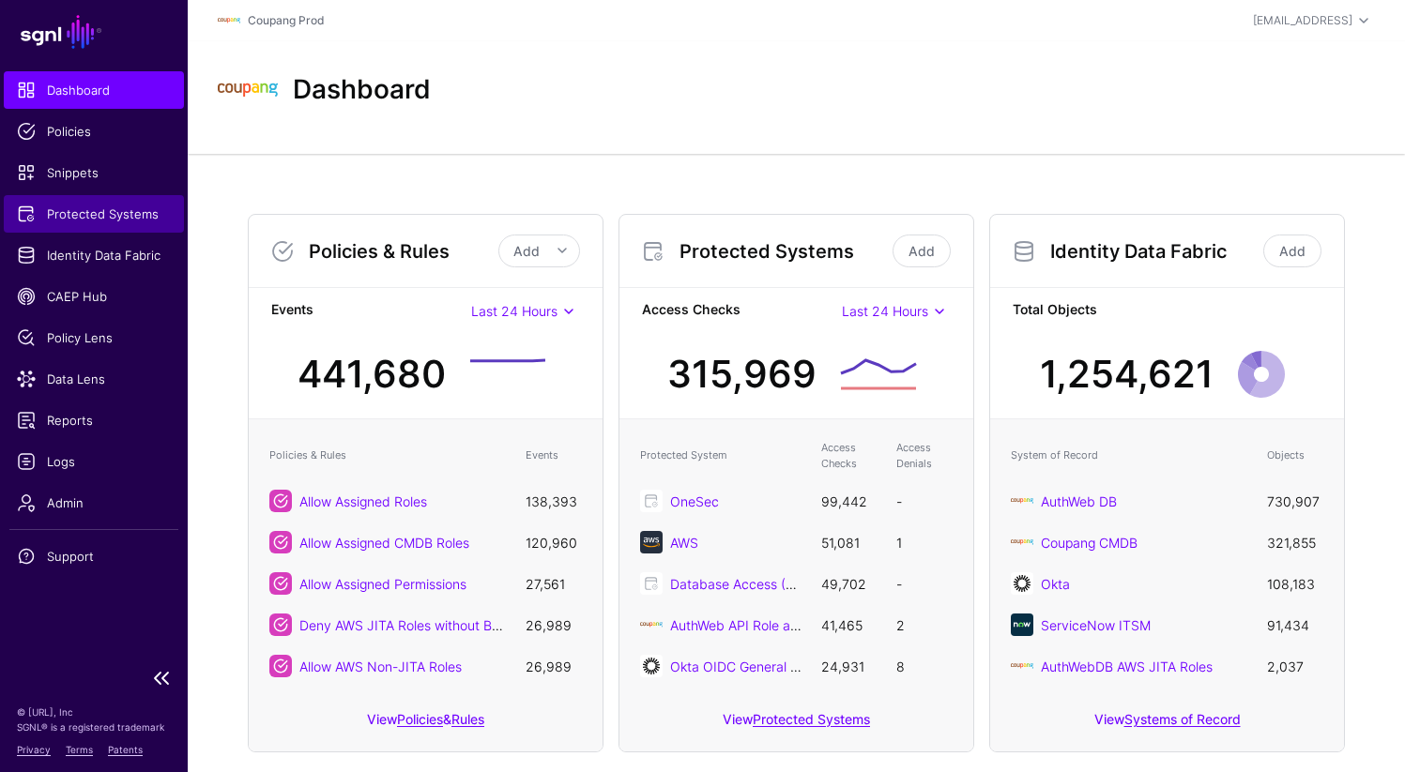
click at [63, 212] on span "Protected Systems" at bounding box center [94, 214] width 154 height 19
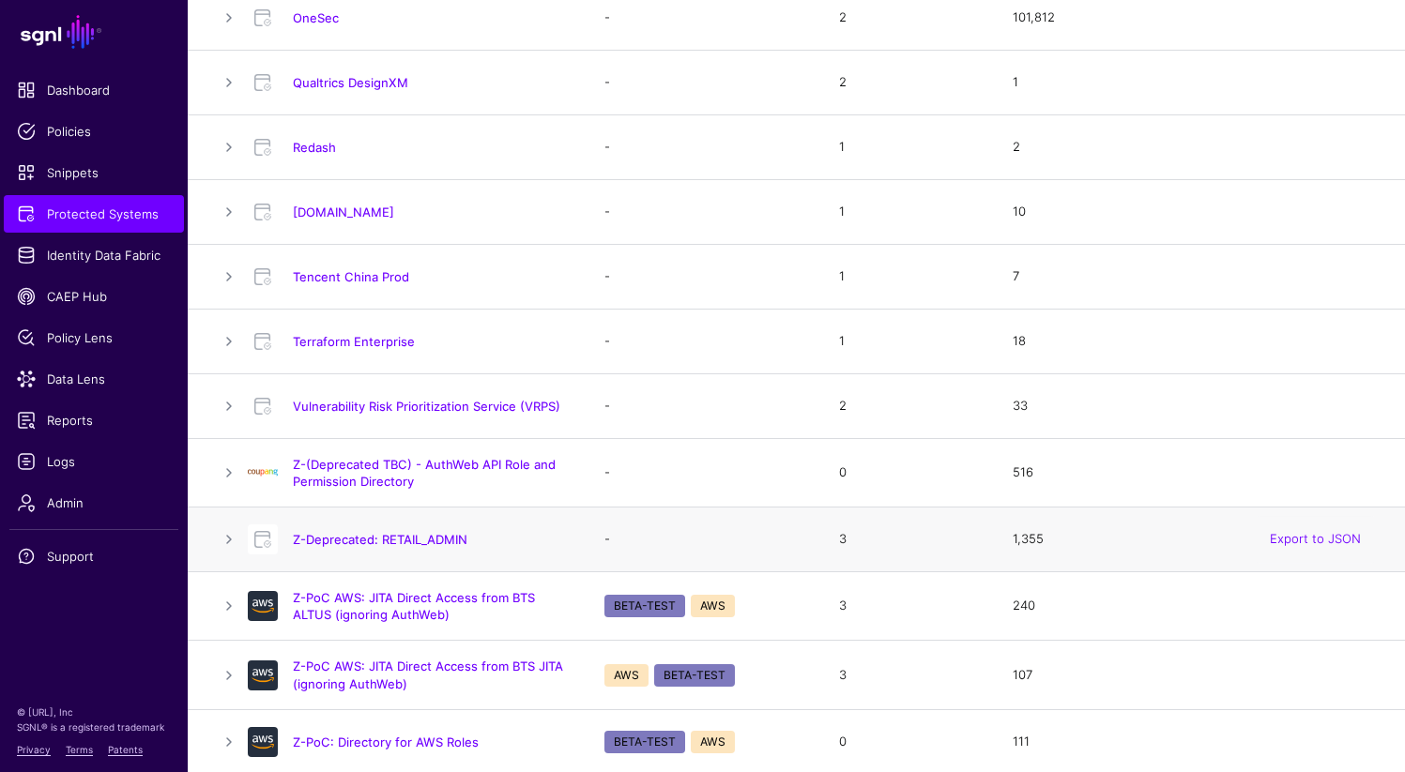
scroll to position [1875, 0]
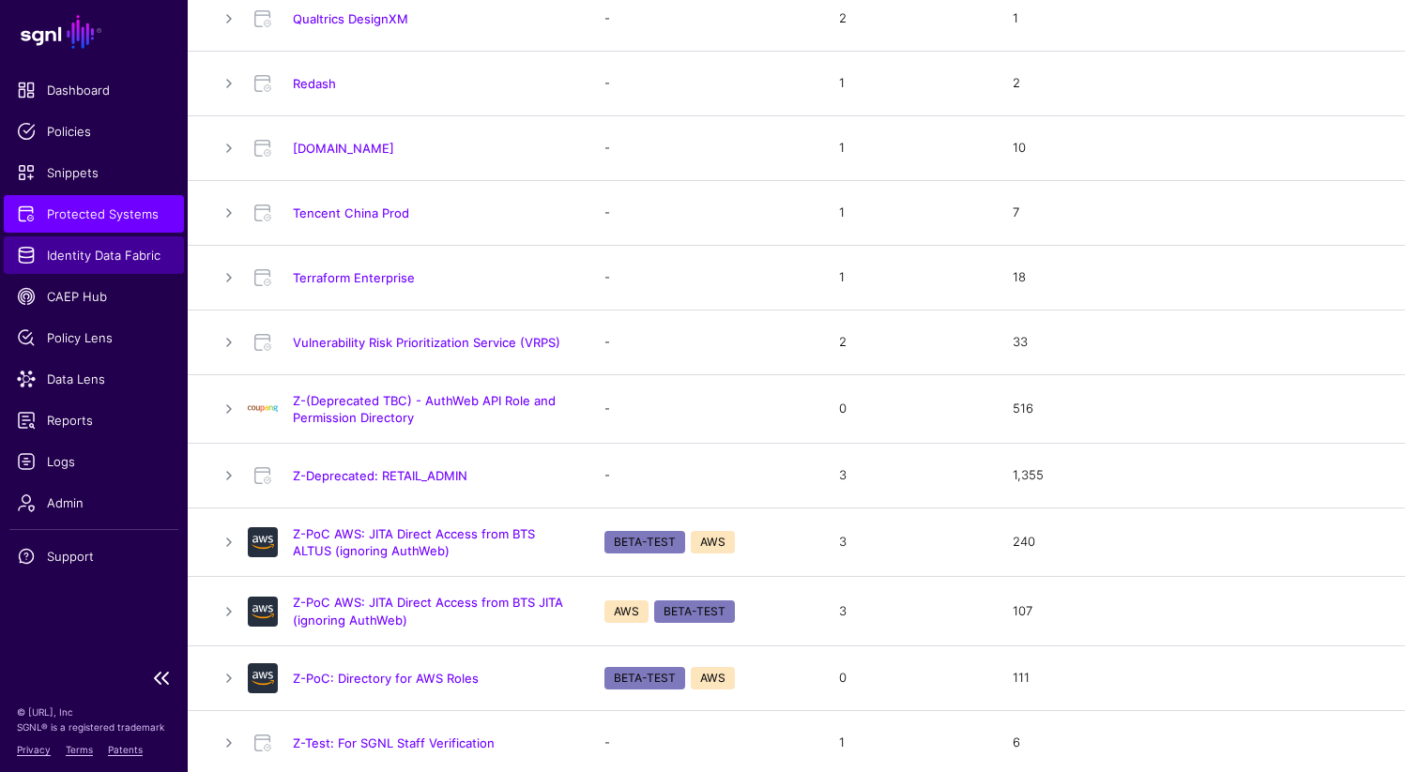
click at [109, 243] on link "Identity Data Fabric" at bounding box center [94, 256] width 180 height 38
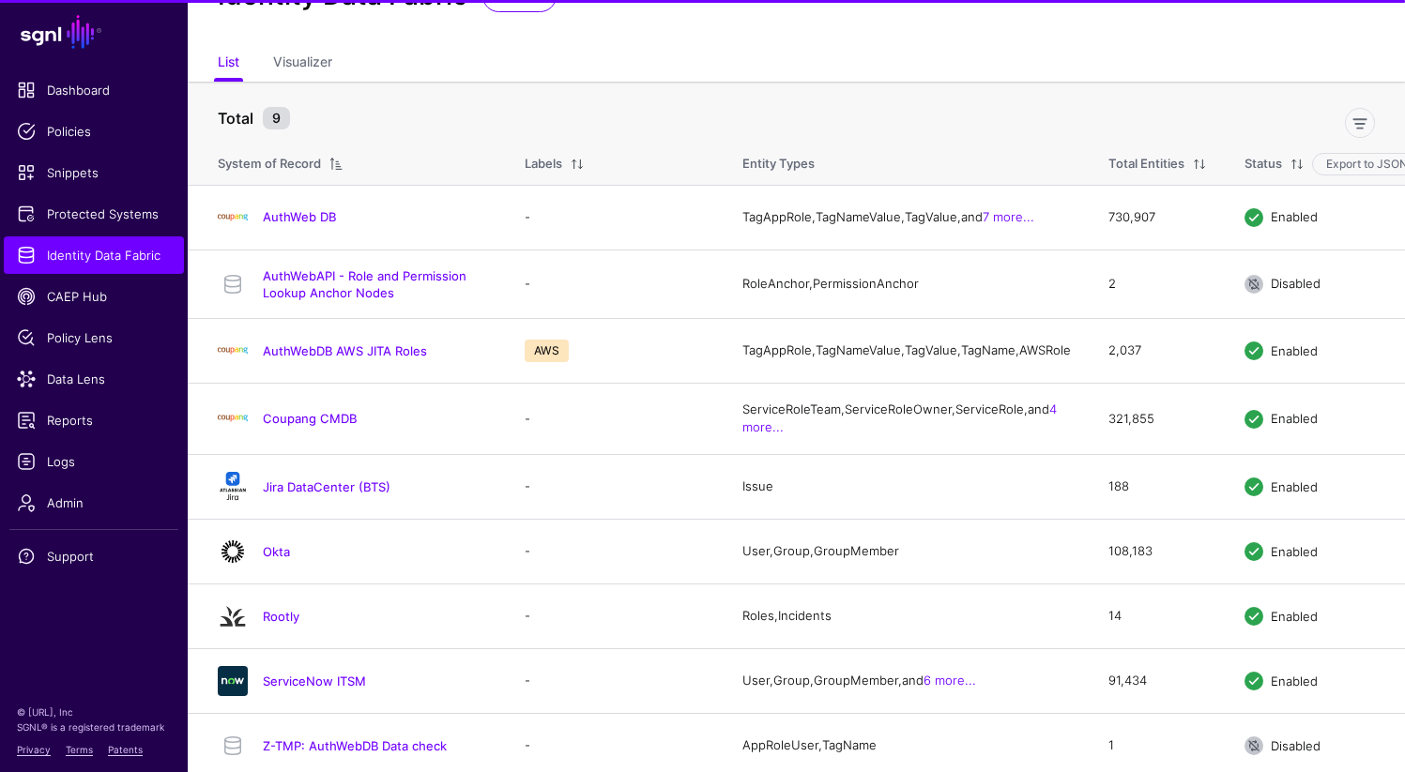
scroll to position [100, 0]
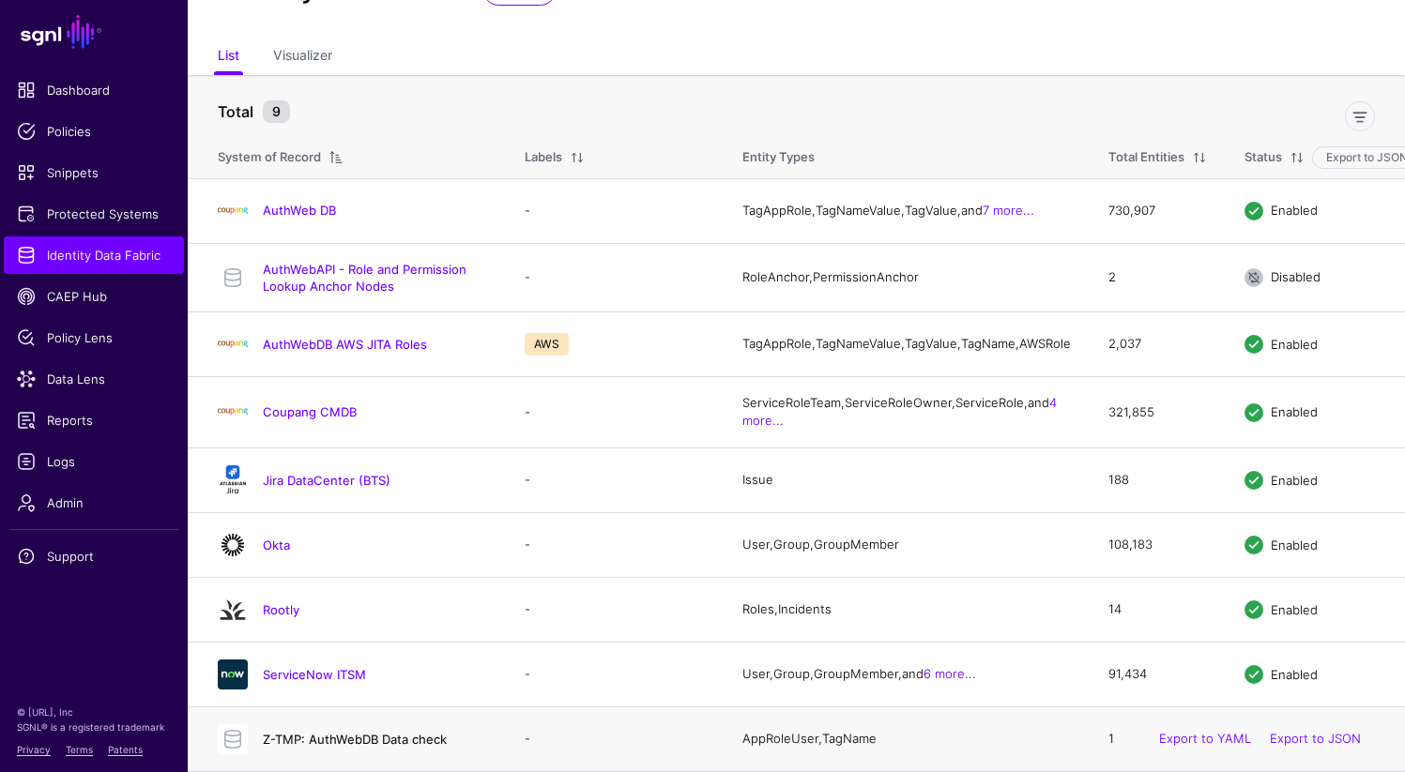
click at [360, 739] on link "Z-TMP: AuthWebDB Data check" at bounding box center [355, 739] width 184 height 15
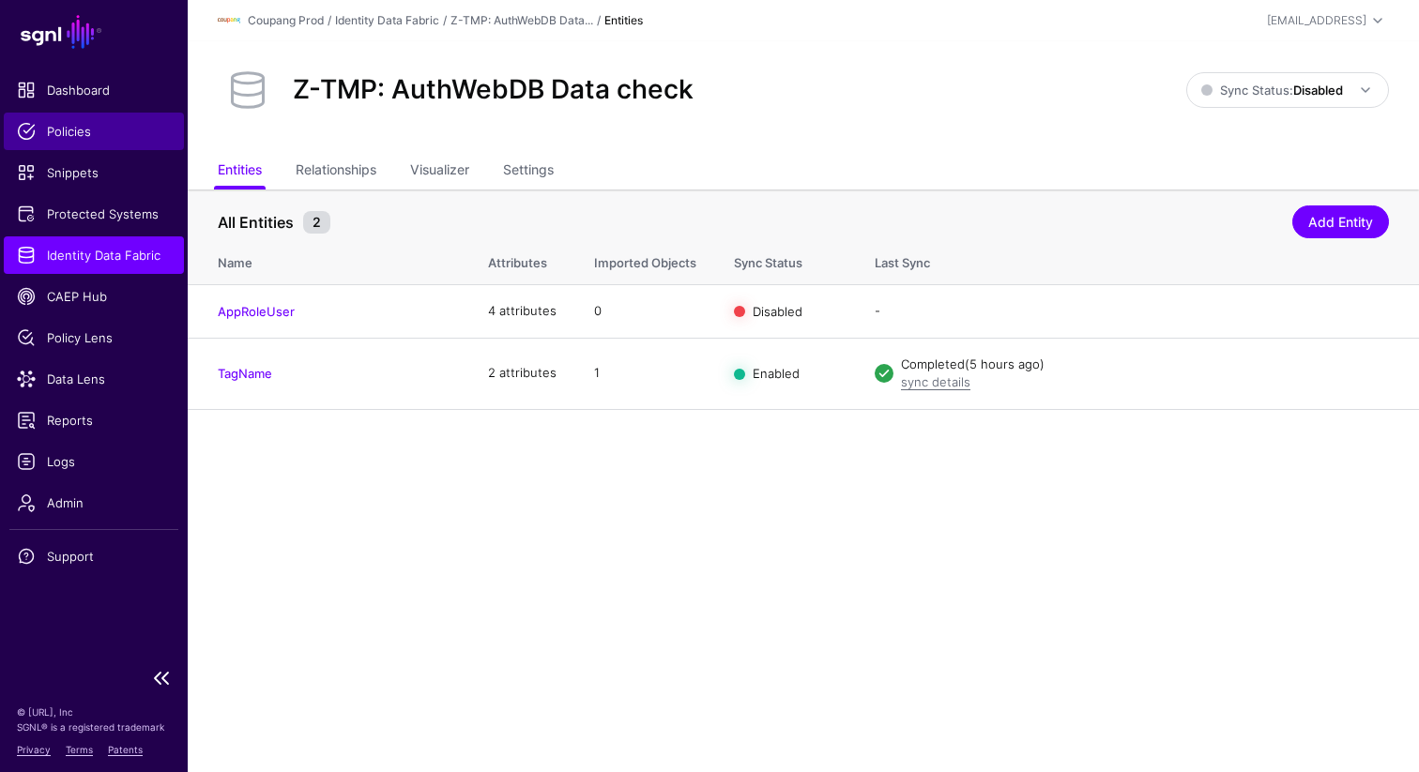
click at [53, 115] on link "Policies" at bounding box center [94, 132] width 180 height 38
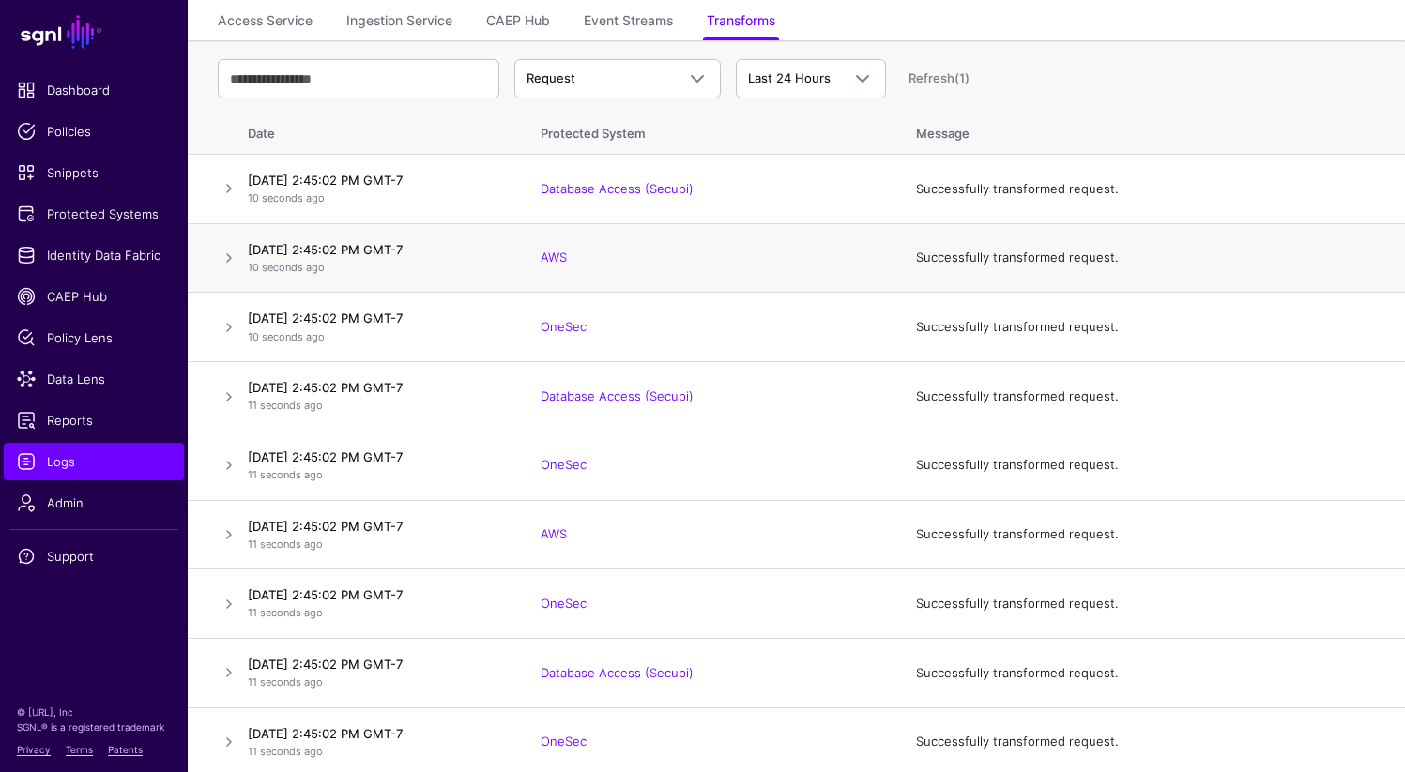
scroll to position [137, 0]
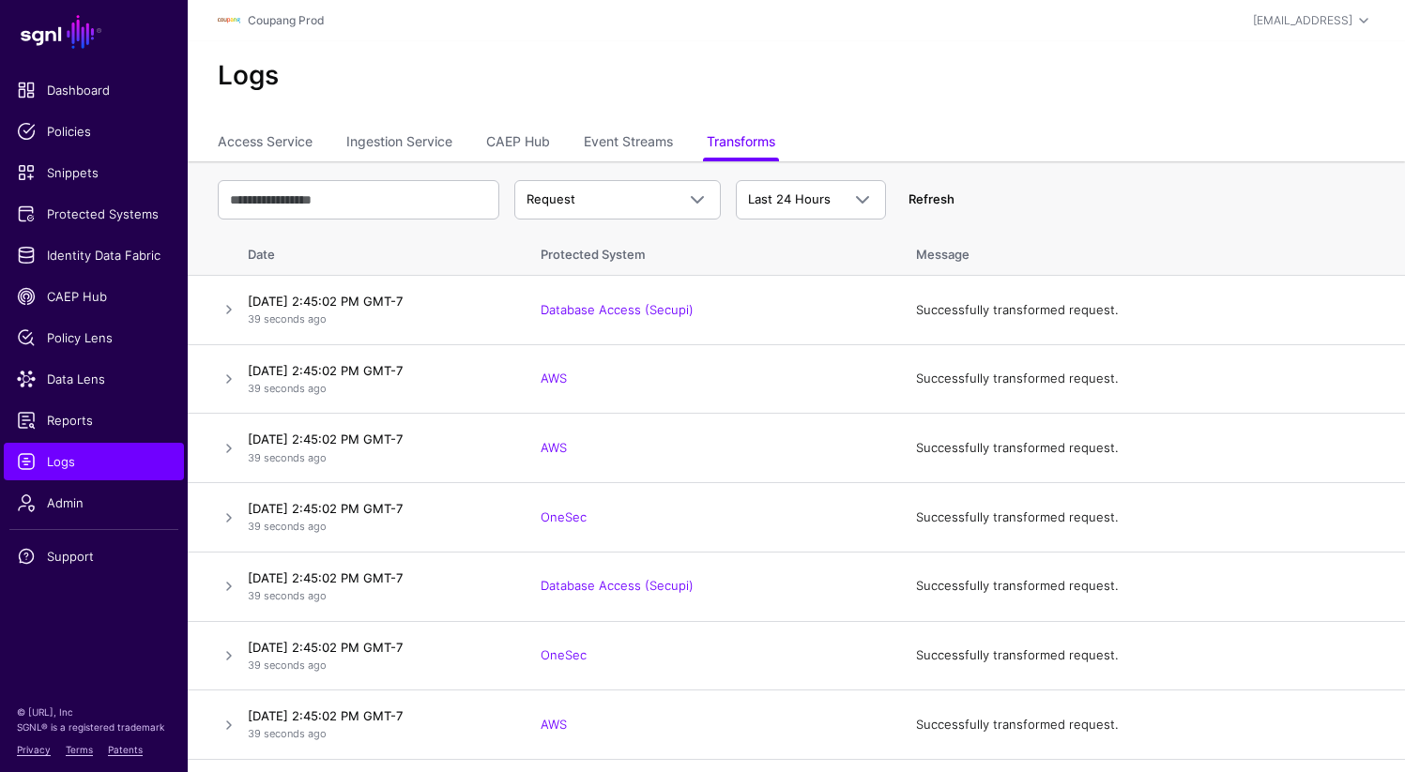
click at [927, 193] on link "Refresh" at bounding box center [932, 198] width 46 height 15
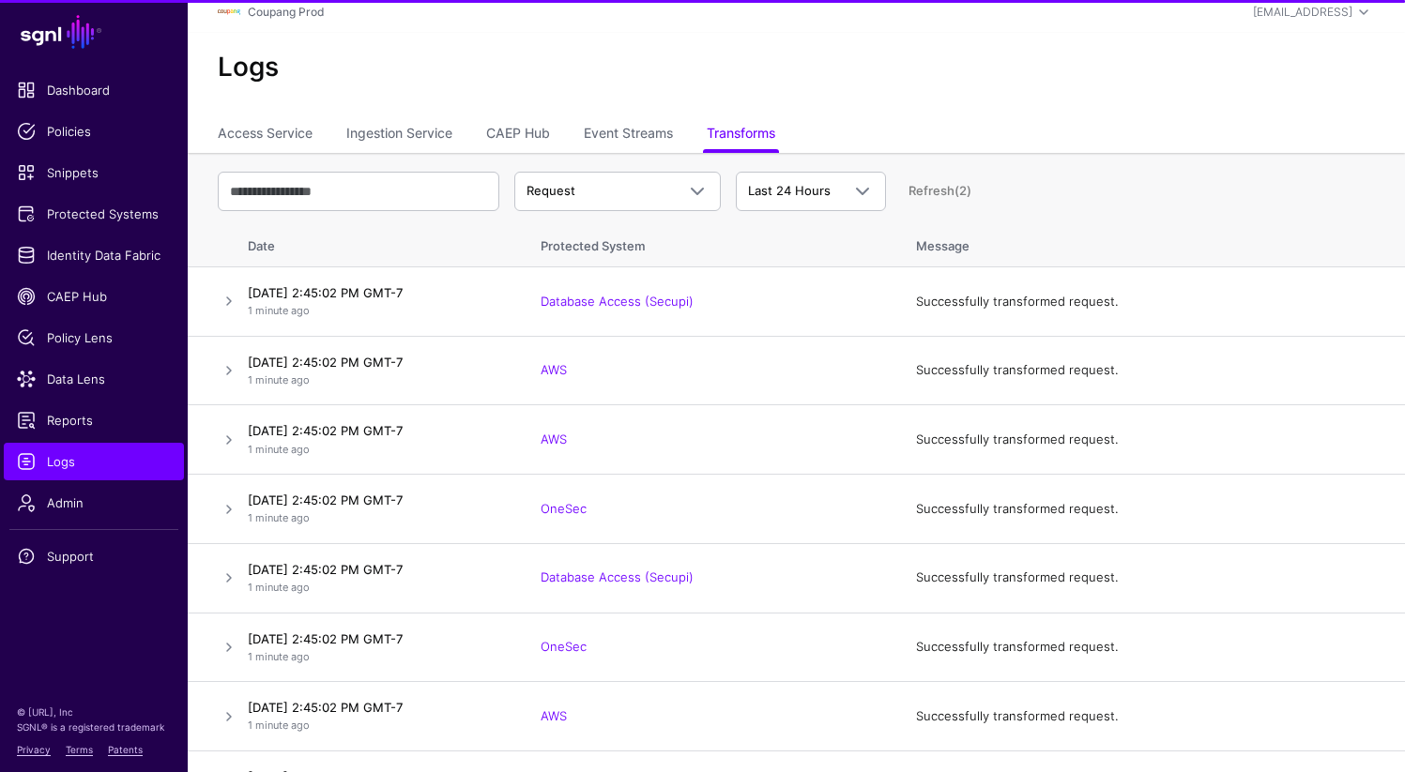
scroll to position [13, 0]
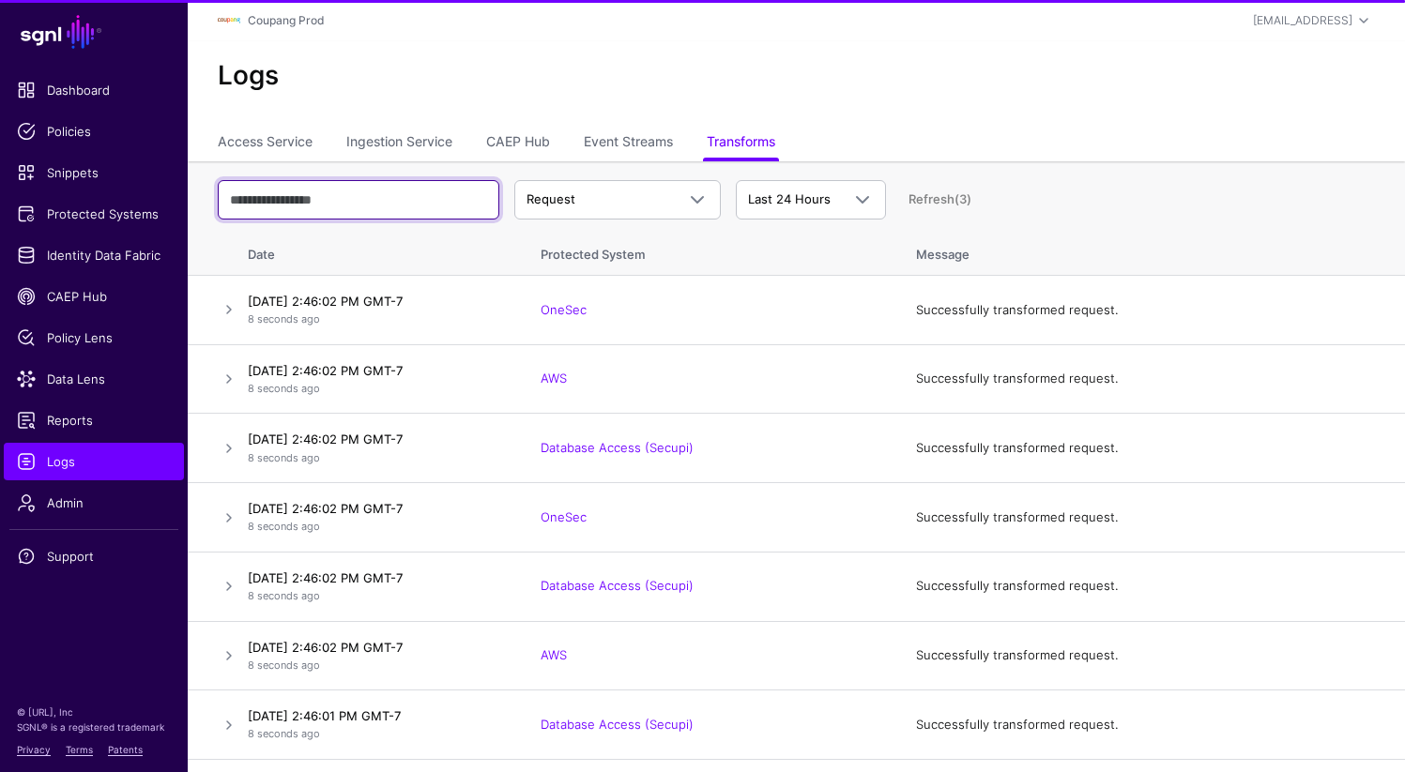
click at [314, 198] on input "text" at bounding box center [359, 199] width 282 height 39
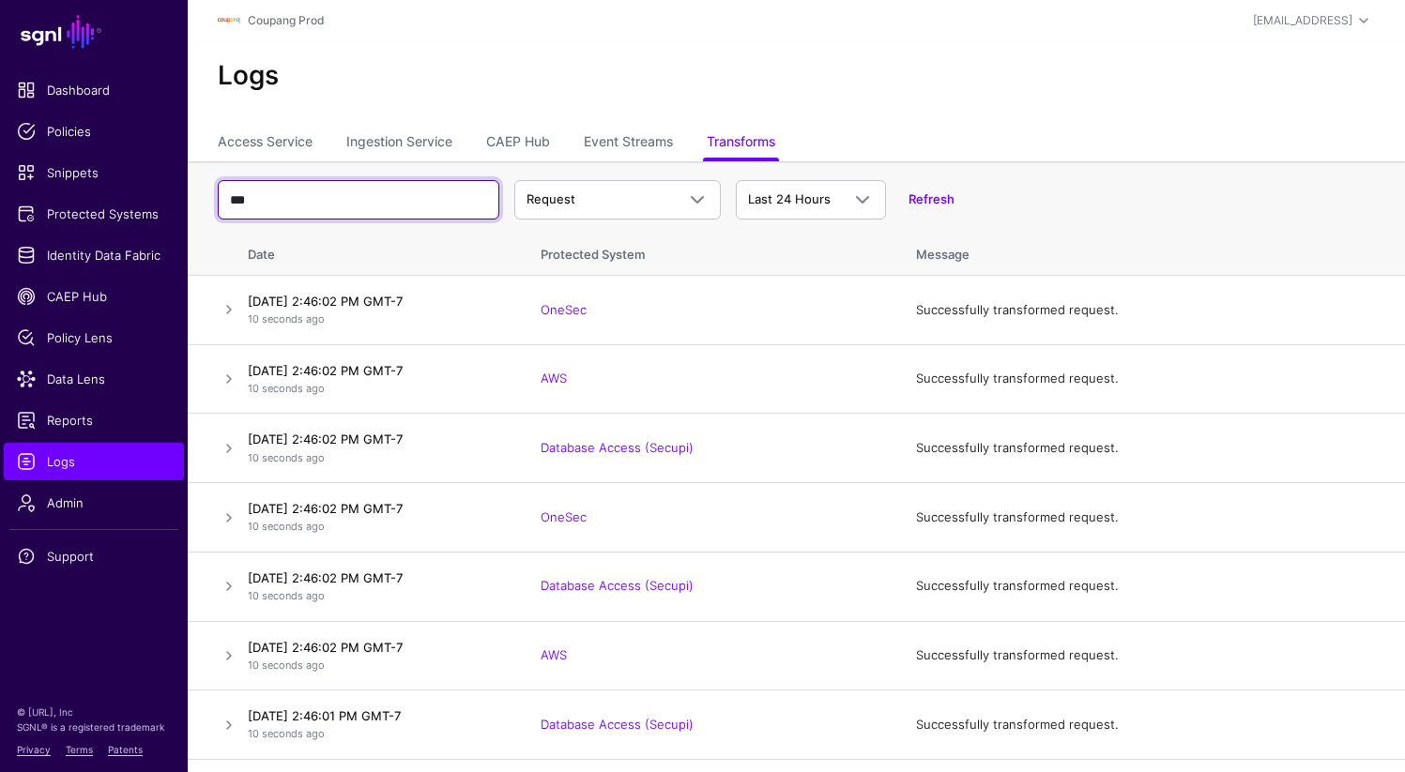
type input "***"
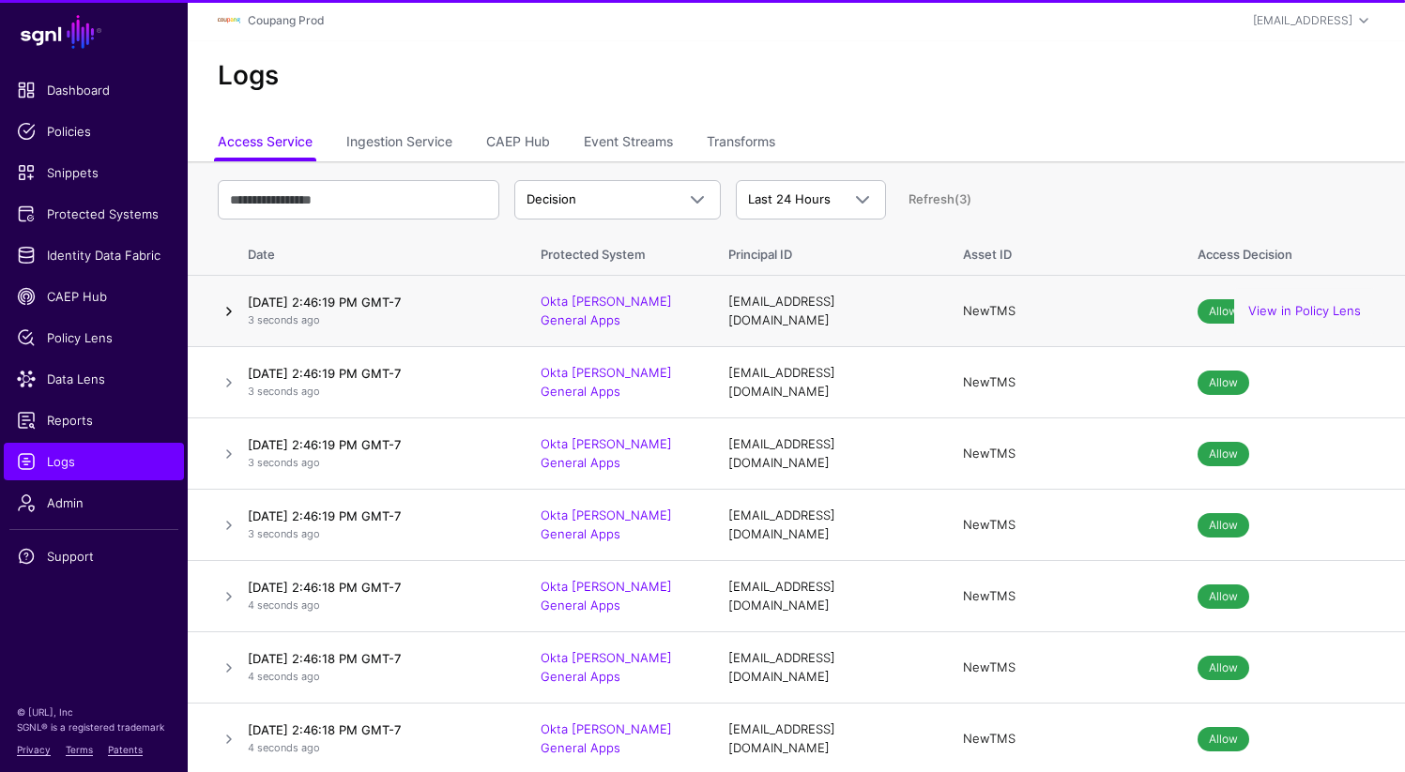
click at [224, 312] on link at bounding box center [229, 311] width 23 height 23
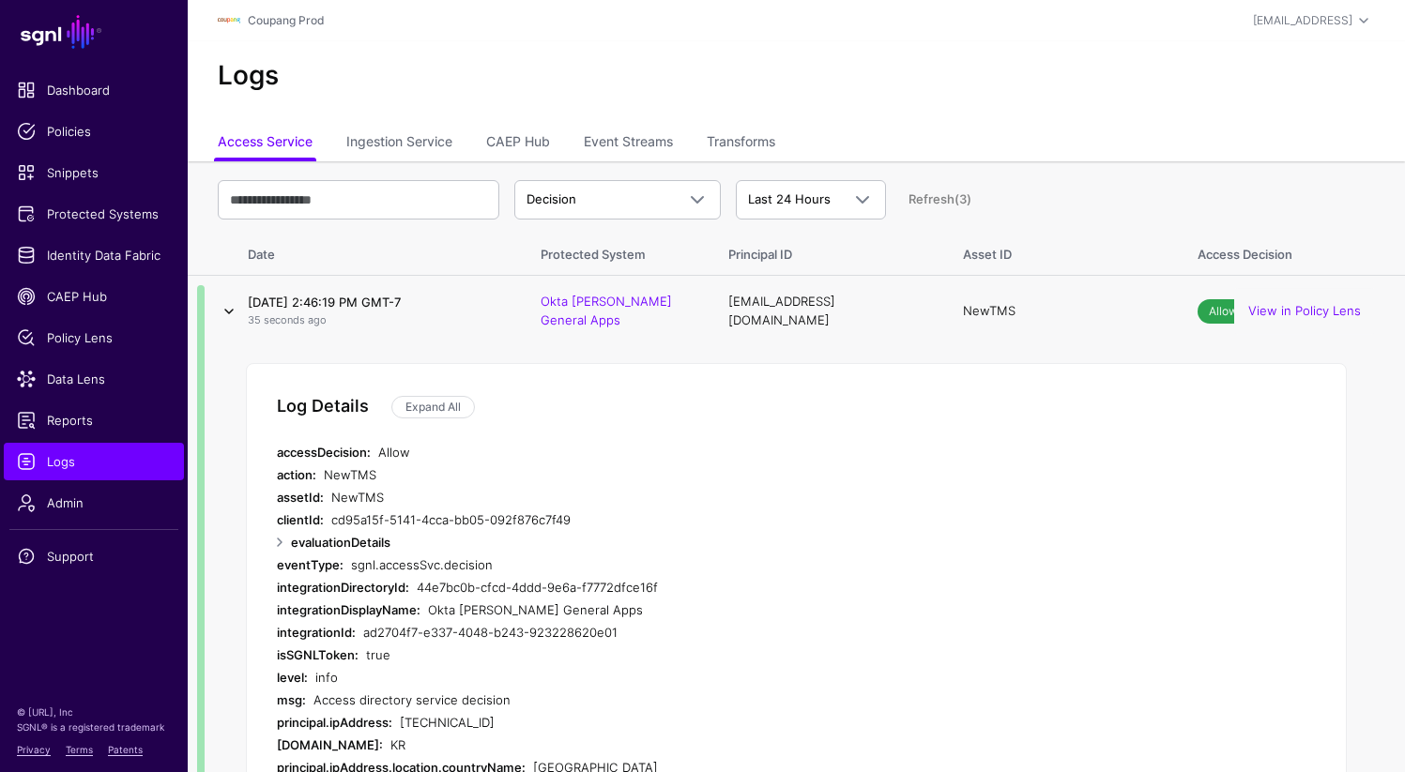
click at [227, 310] on link at bounding box center [229, 311] width 23 height 23
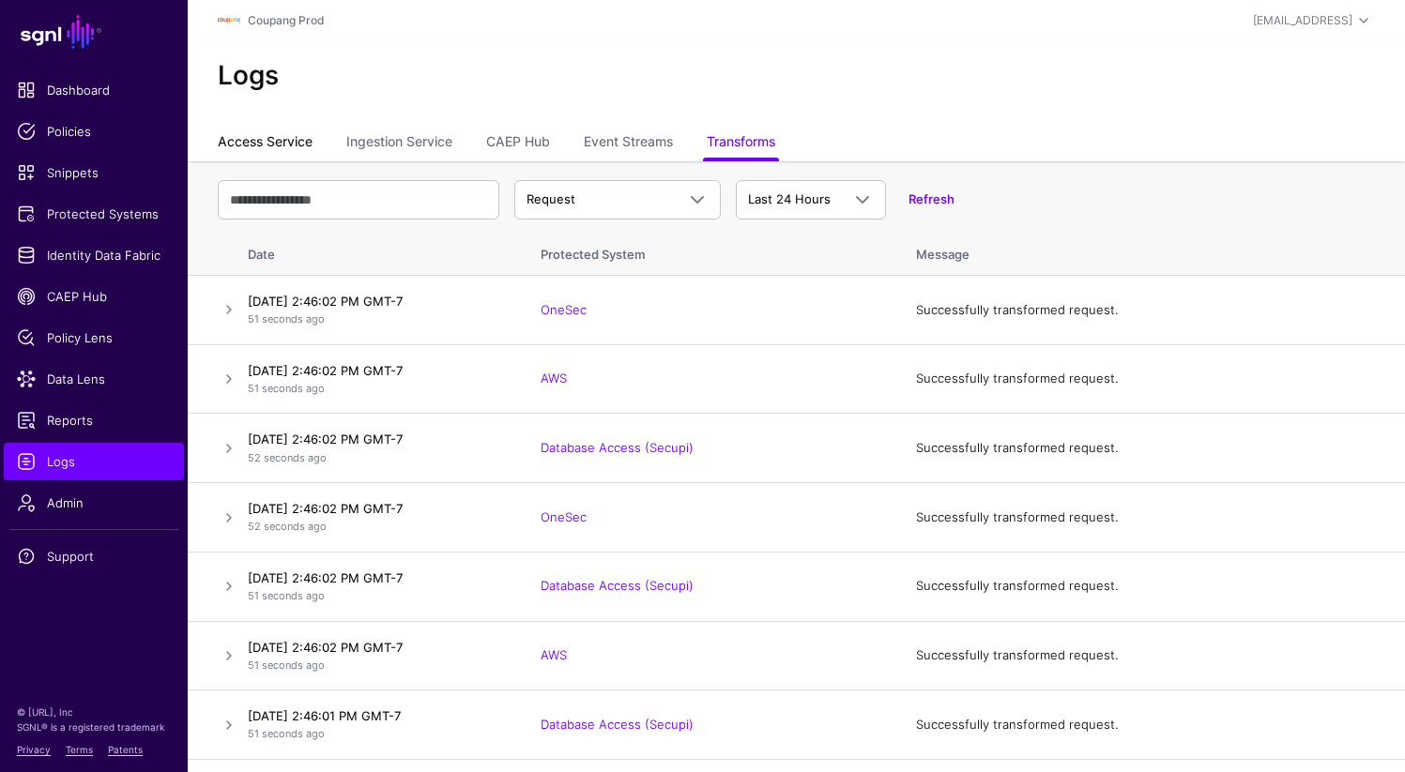
click at [234, 151] on link "Access Service" at bounding box center [265, 144] width 95 height 36
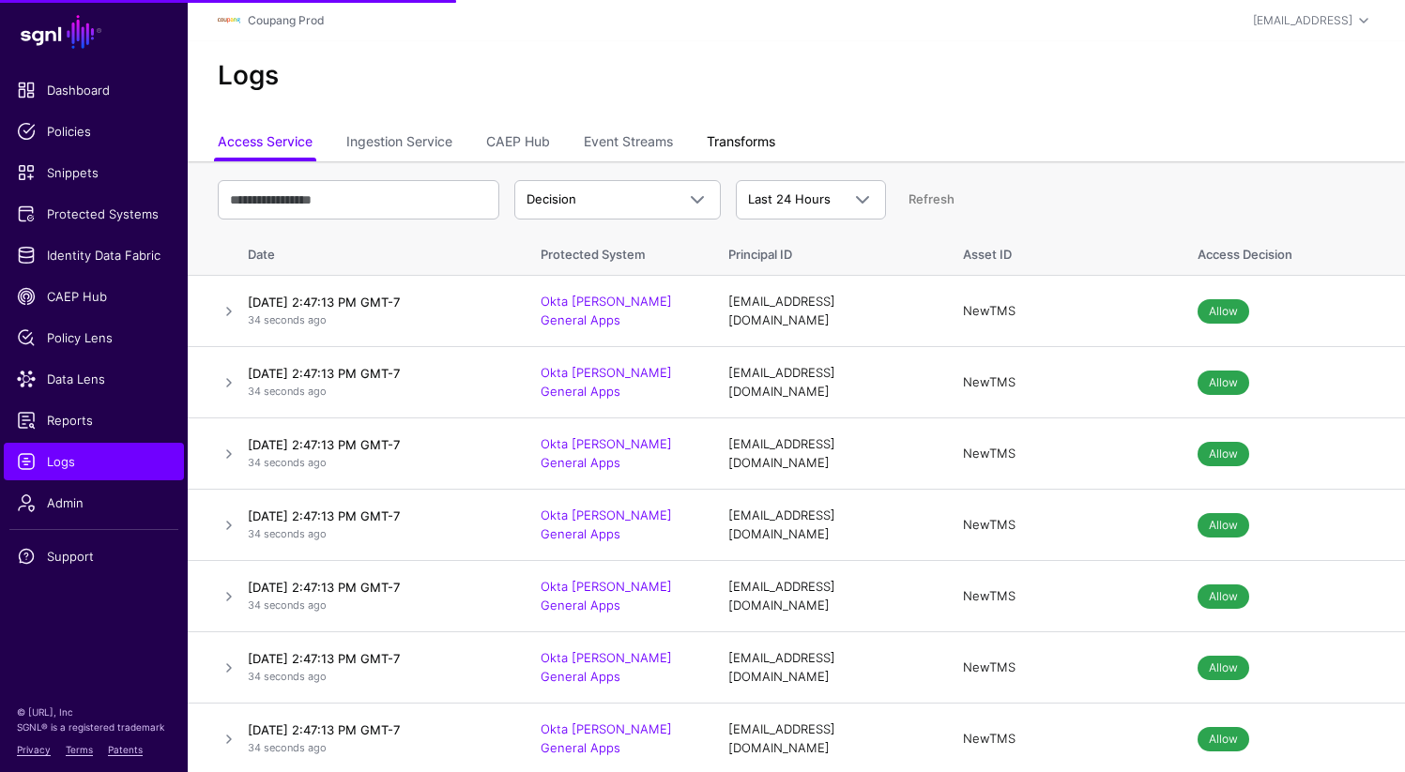
click at [744, 147] on link "Transforms" at bounding box center [741, 144] width 69 height 36
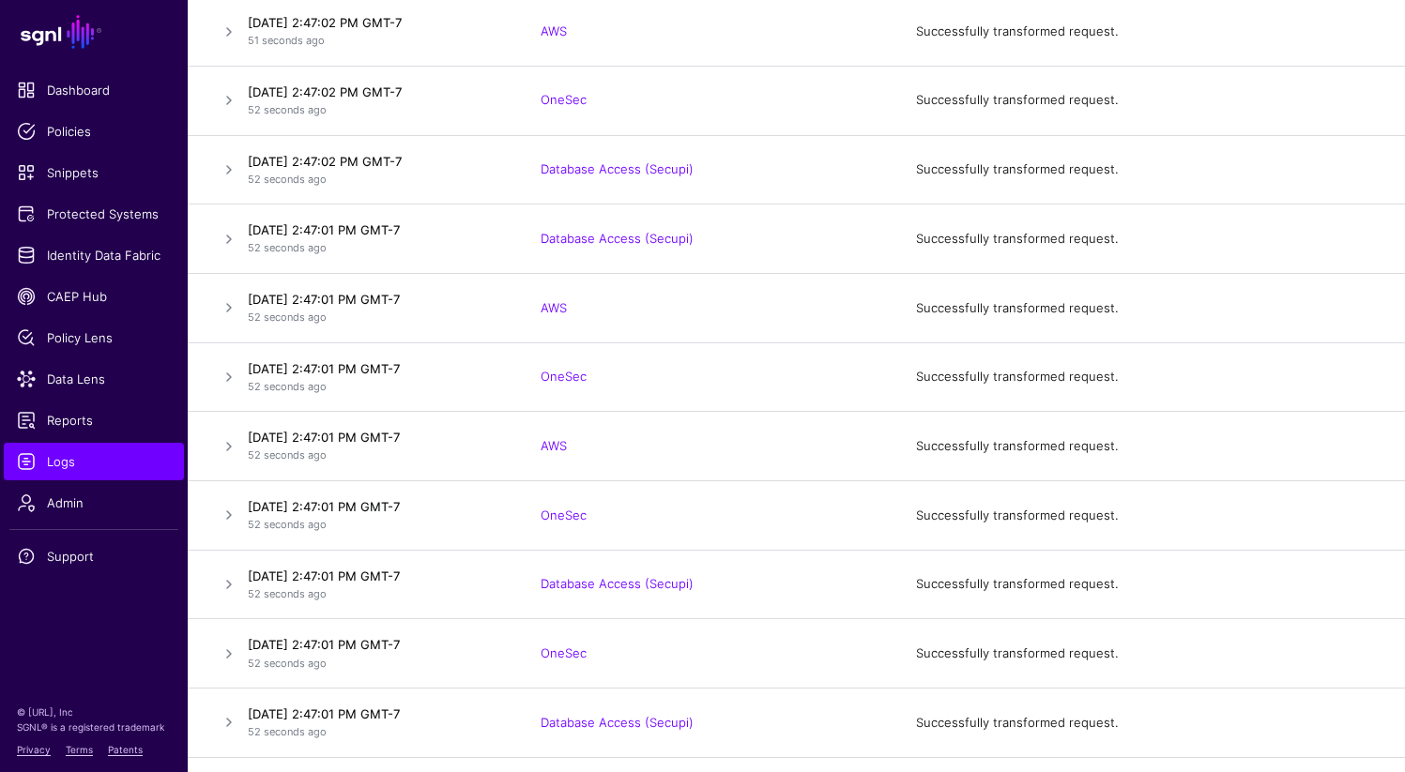
scroll to position [502, 0]
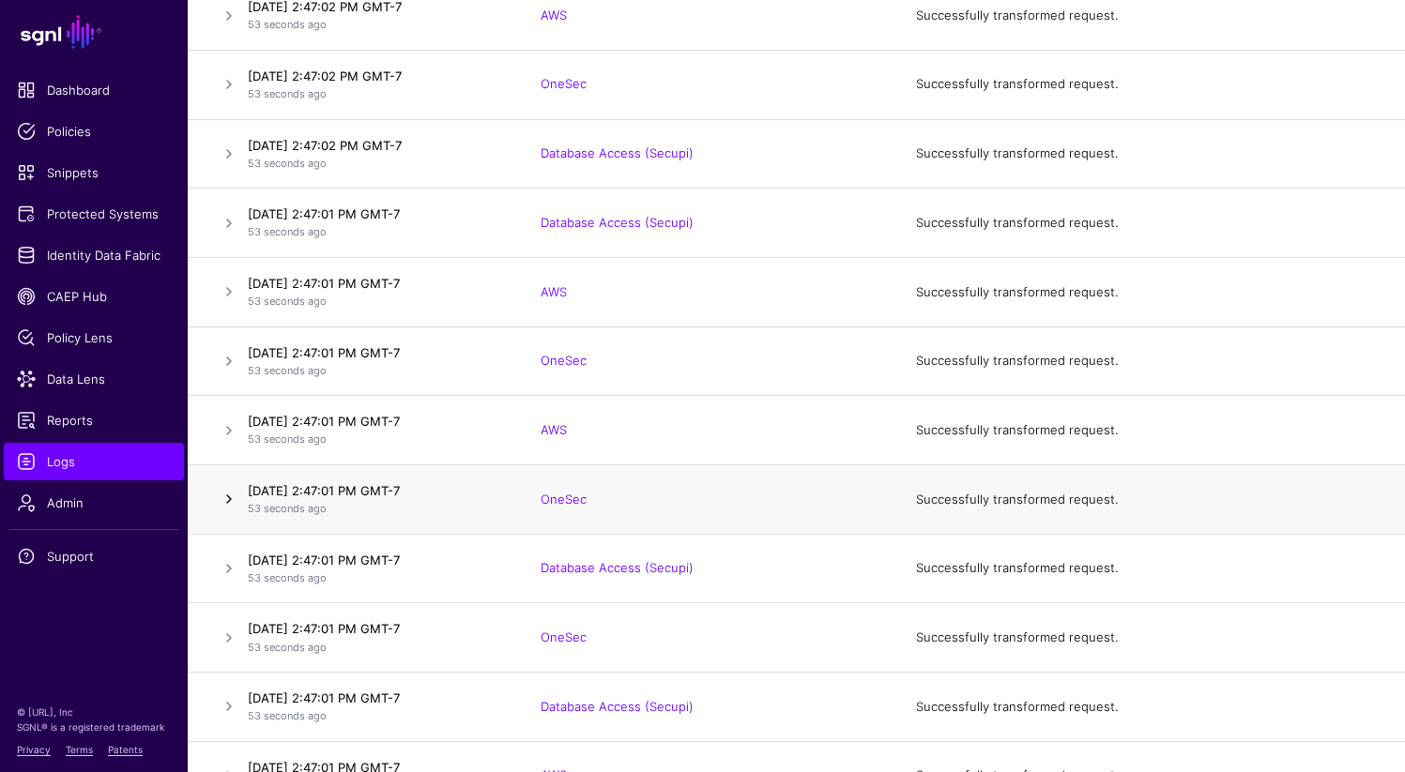
click at [225, 499] on link at bounding box center [229, 499] width 23 height 23
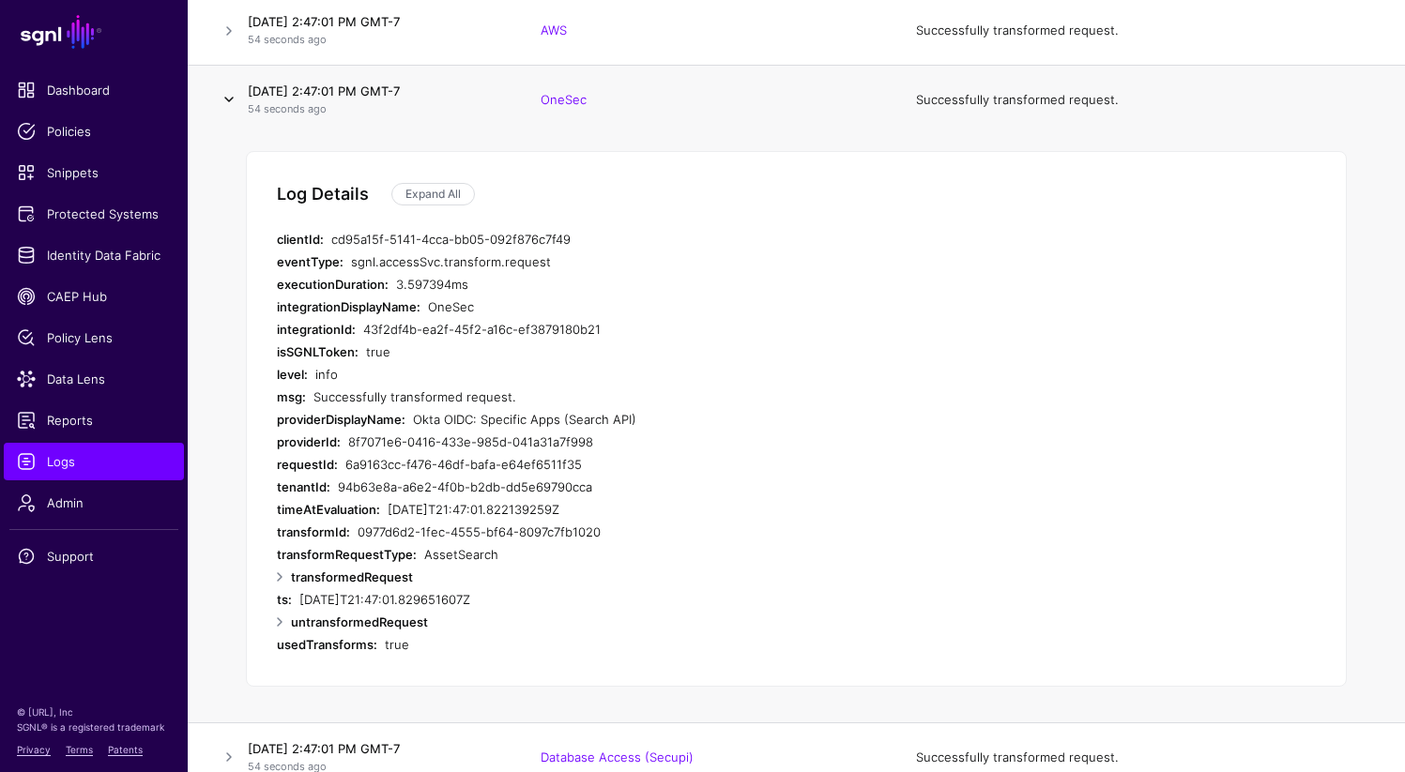
scroll to position [969, 0]
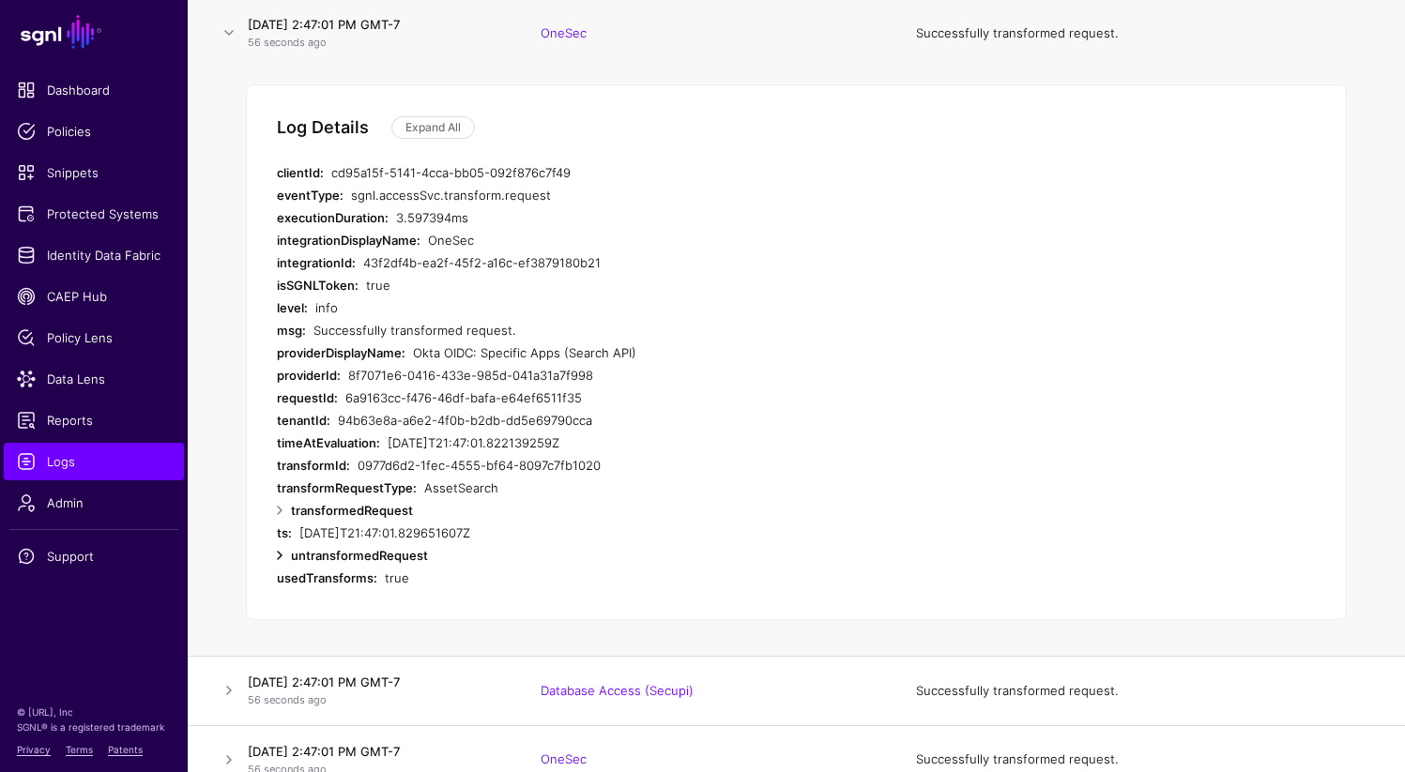
click at [284, 550] on link at bounding box center [279, 555] width 23 height 23
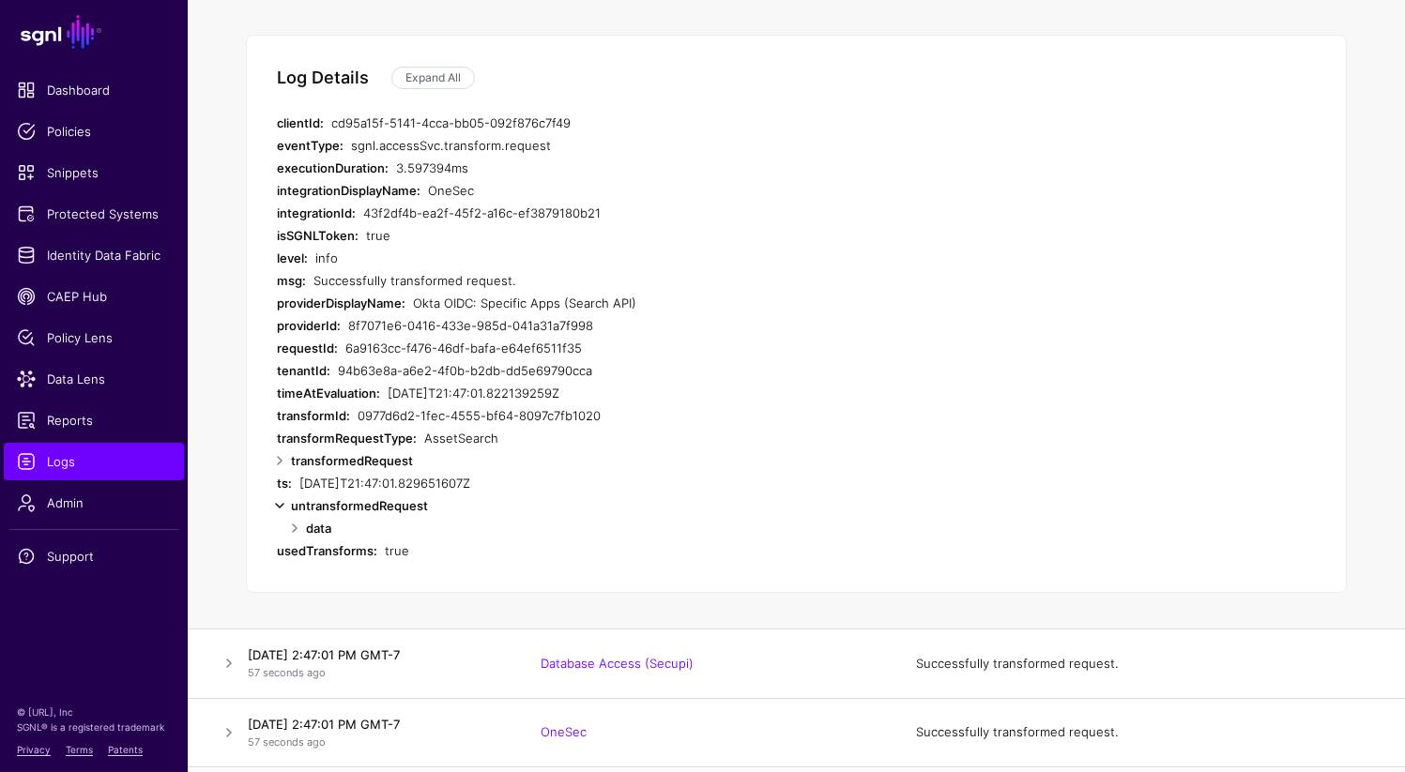
scroll to position [1033, 0]
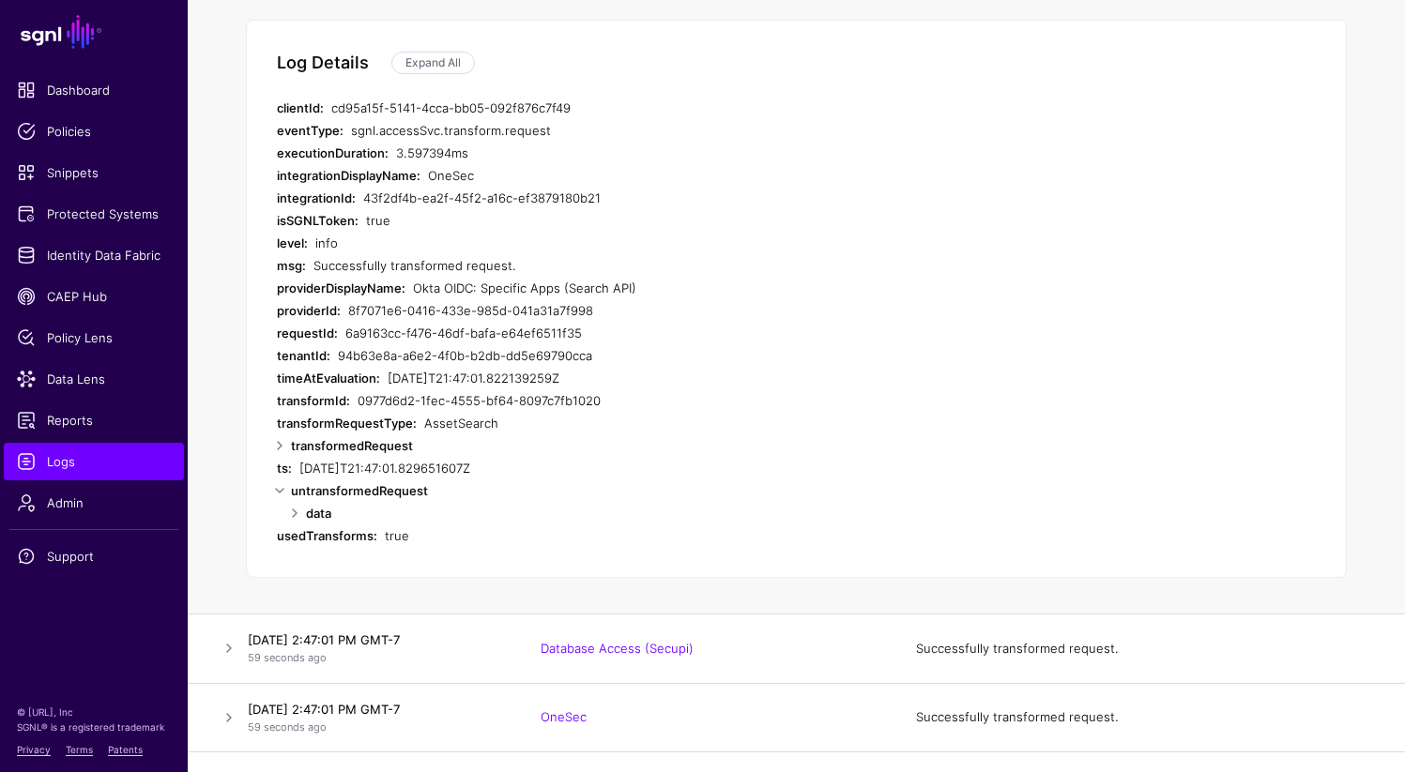
click at [422, 52] on link "Expand All" at bounding box center [433, 63] width 84 height 23
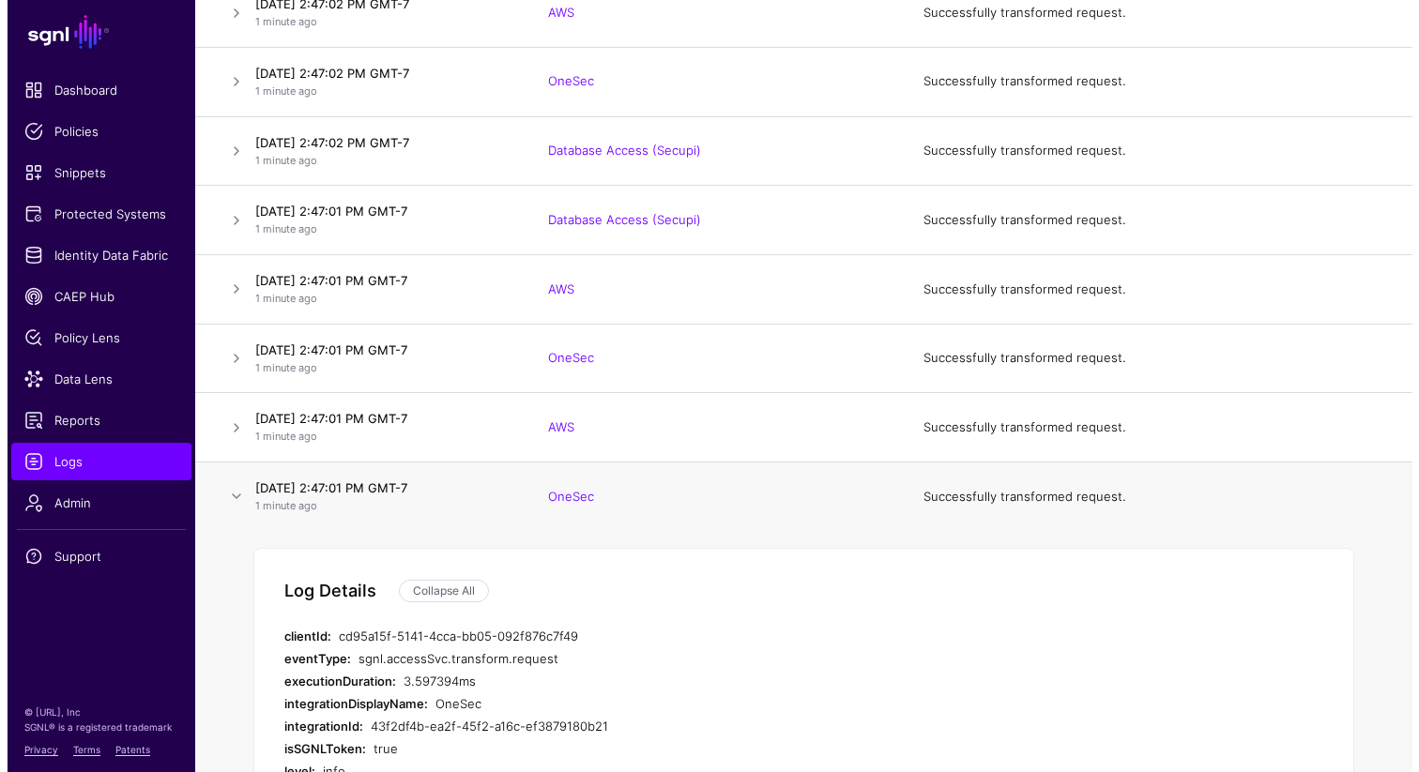
scroll to position [0, 0]
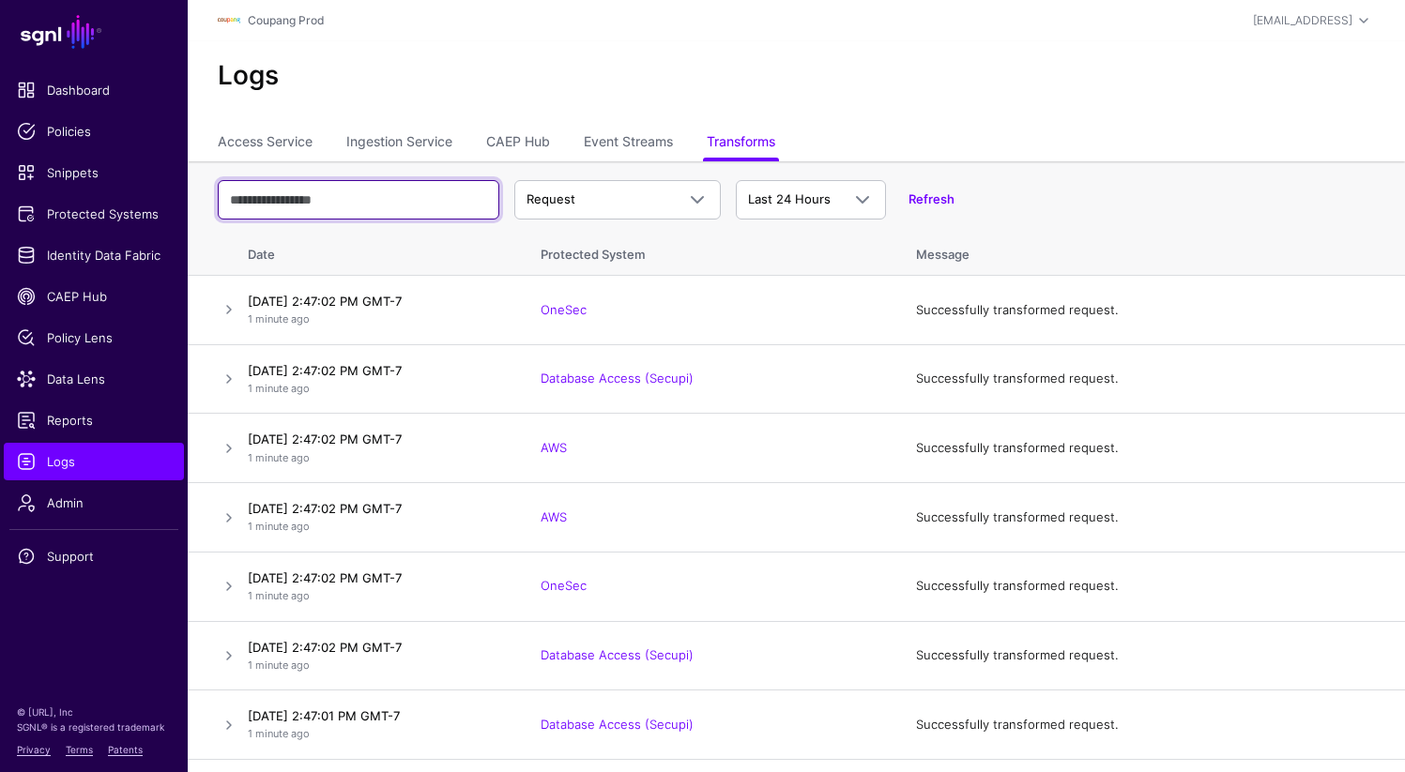
click at [351, 213] on input "text" at bounding box center [359, 199] width 282 height 39
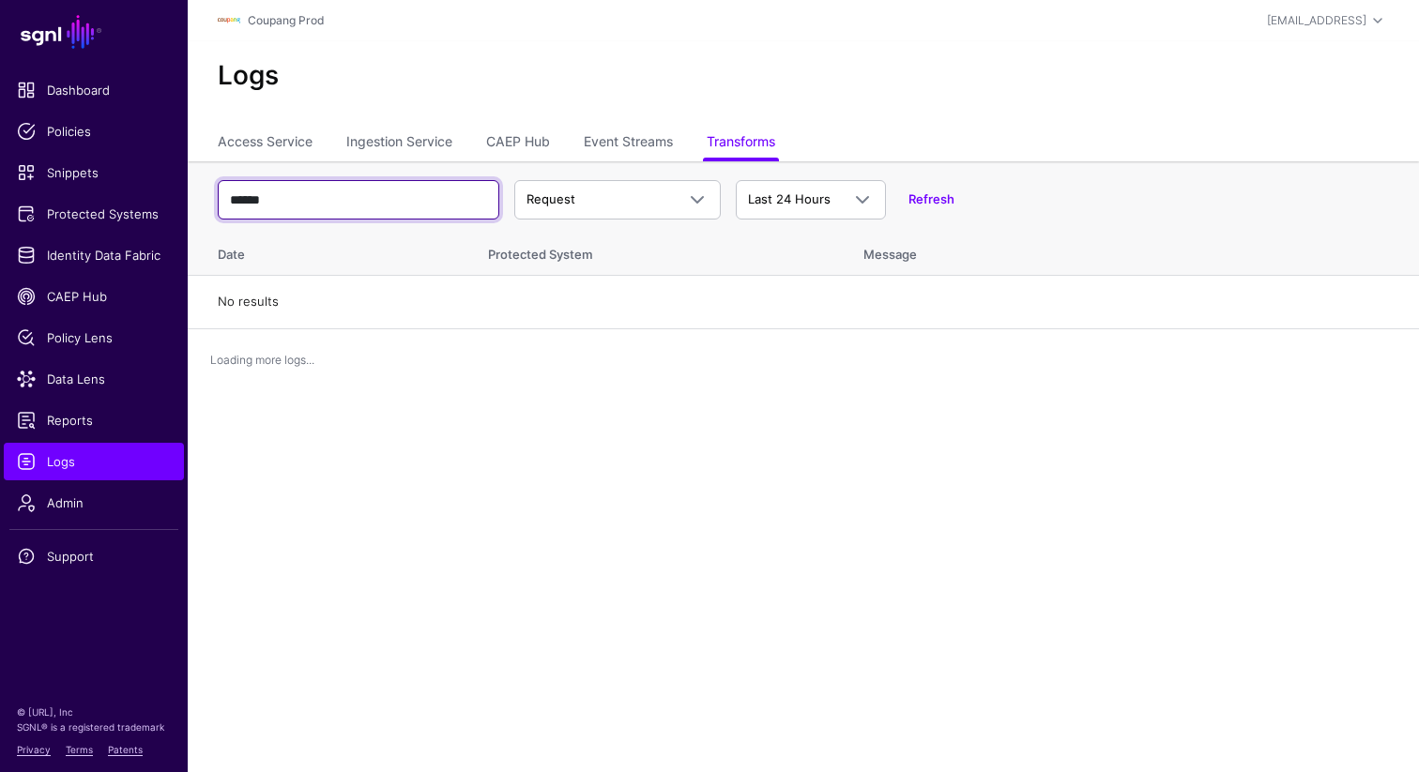
click at [366, 203] on input "******" at bounding box center [359, 199] width 282 height 39
type input "*"
paste input "**********"
type input "**********"
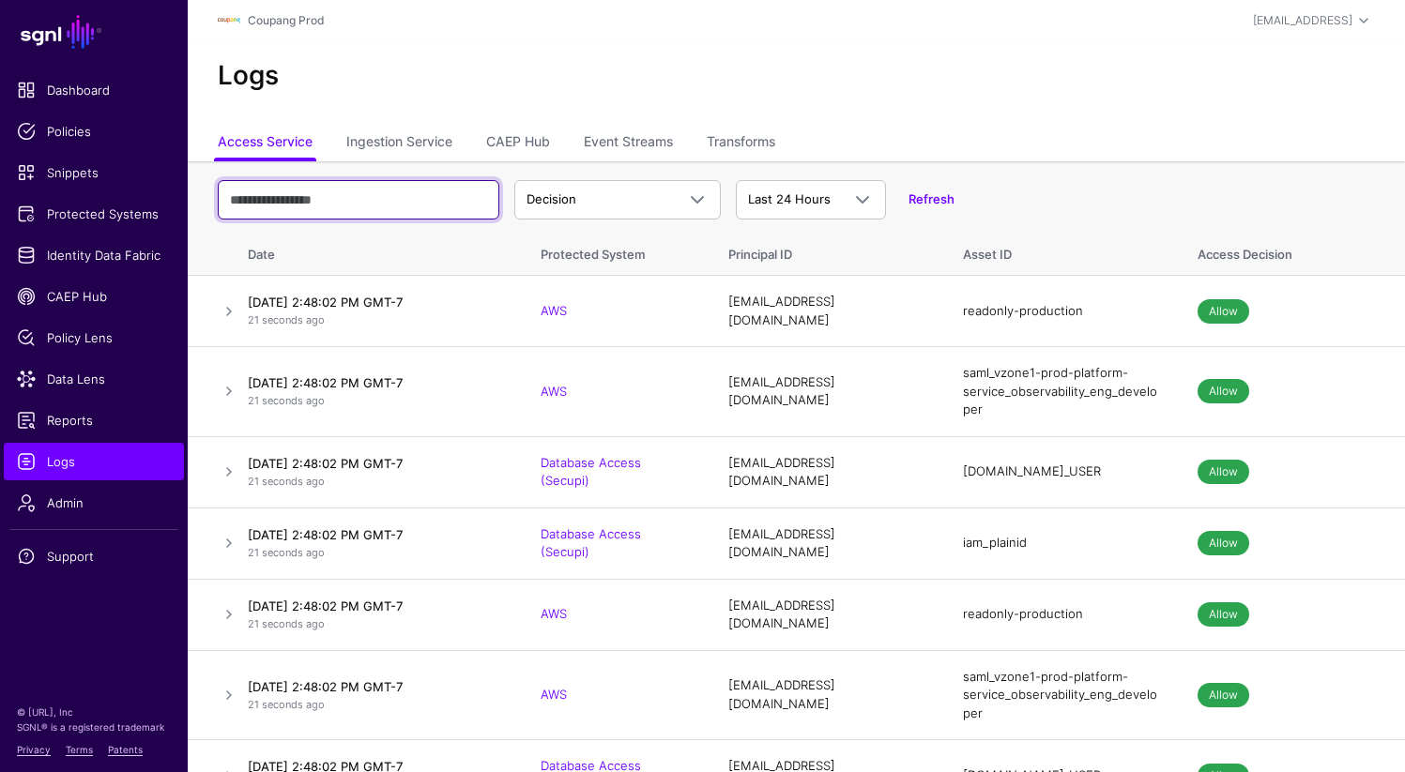
click at [346, 197] on input "text" at bounding box center [359, 199] width 282 height 39
type input "******"
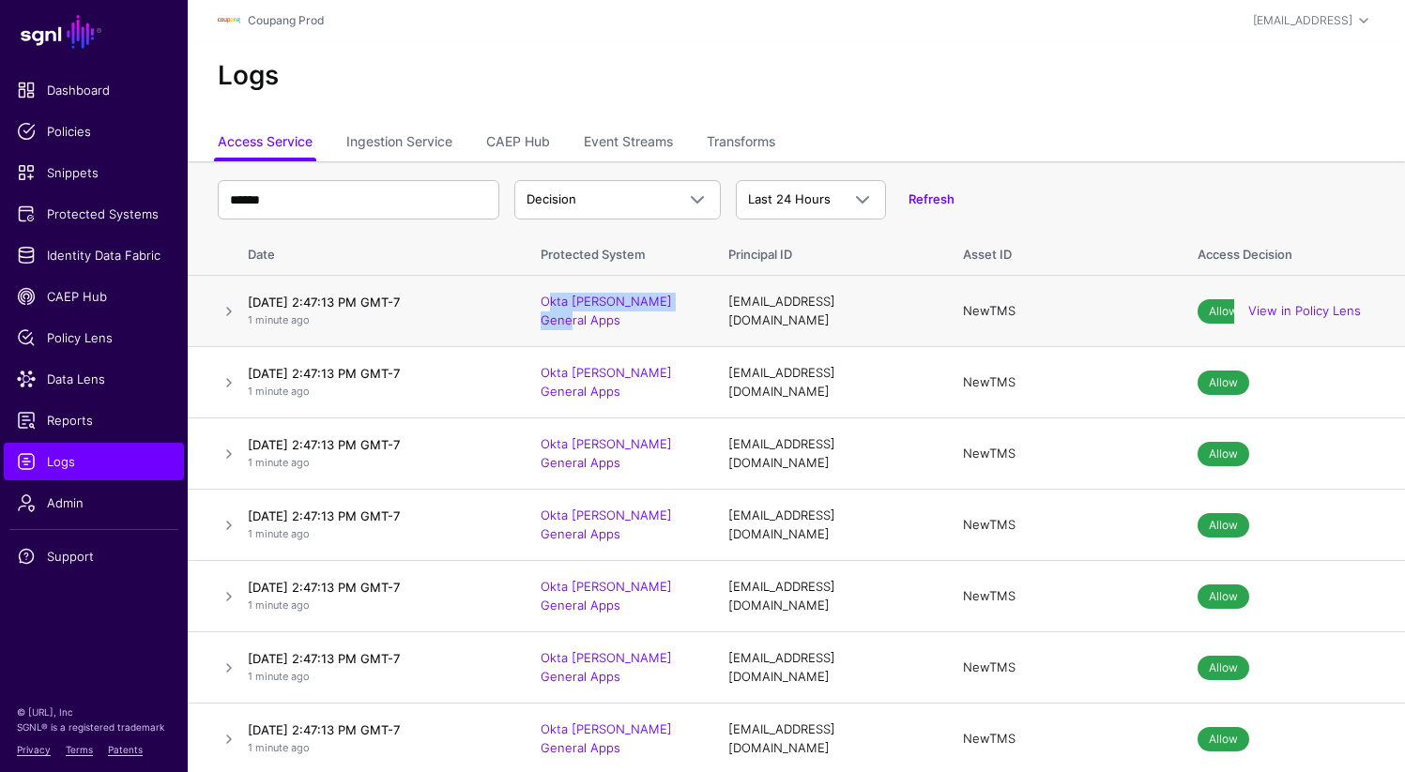
drag, startPoint x: 536, startPoint y: 311, endPoint x: 708, endPoint y: 307, distance: 171.8
click at [708, 307] on td "Okta SAML General Apps" at bounding box center [616, 311] width 188 height 71
copy link "Okta SAML General Apps"
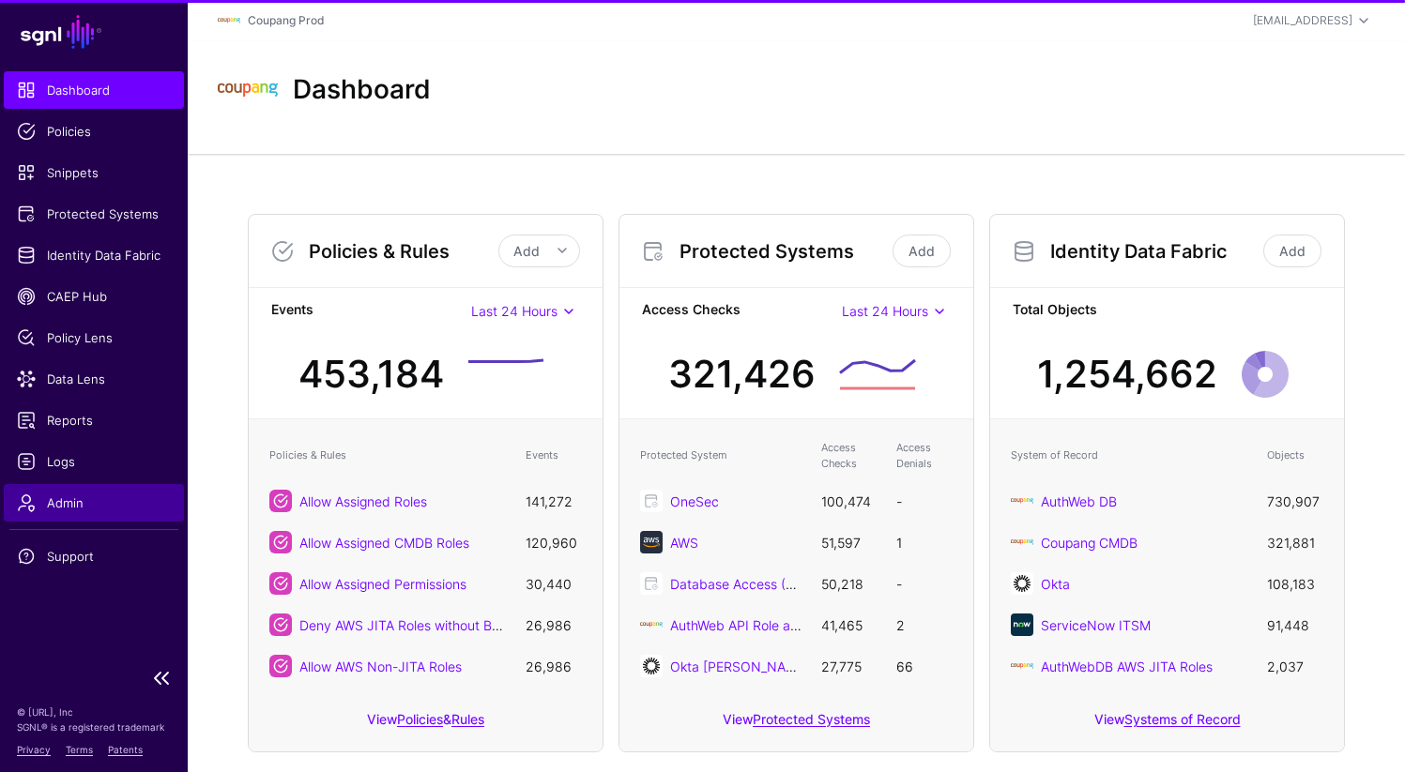
click at [72, 507] on span "Admin" at bounding box center [94, 503] width 154 height 19
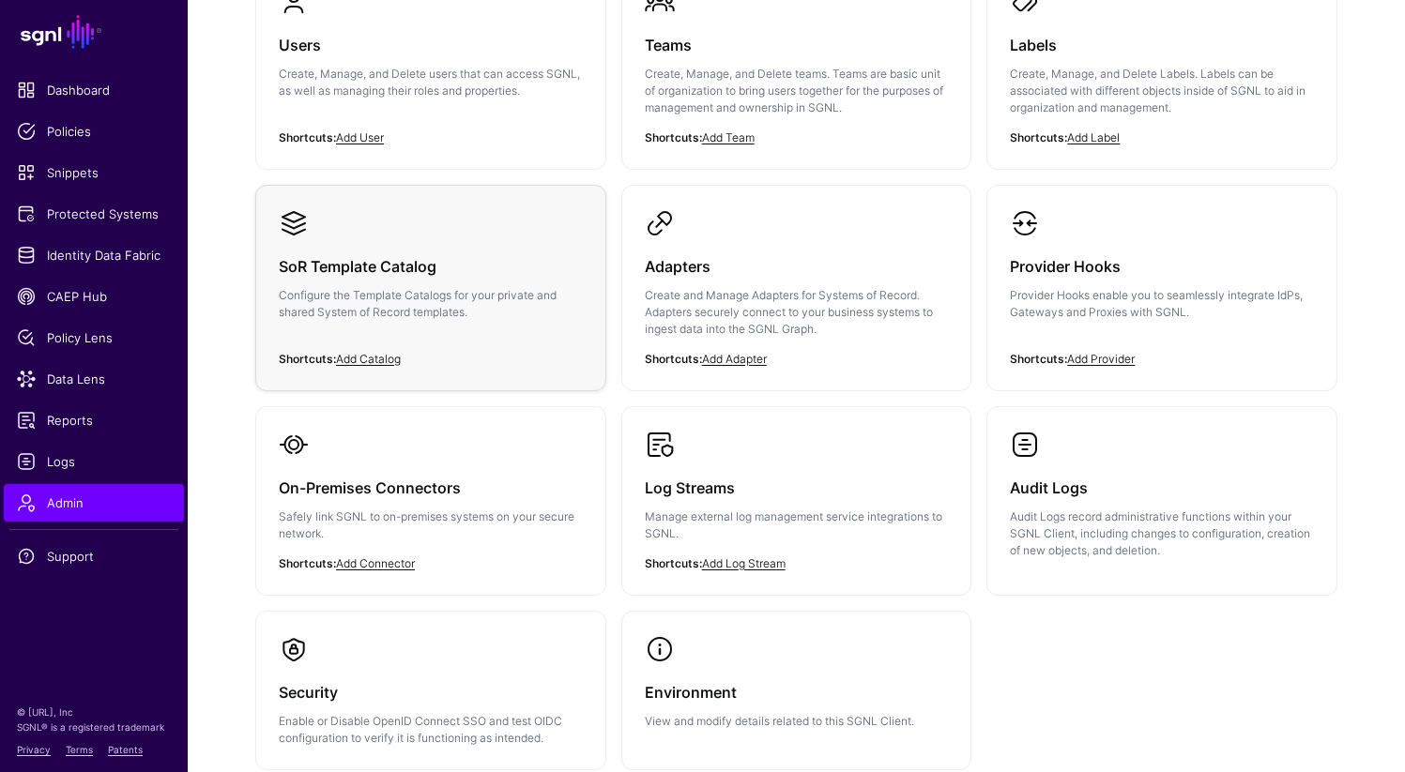
scroll to position [247, 0]
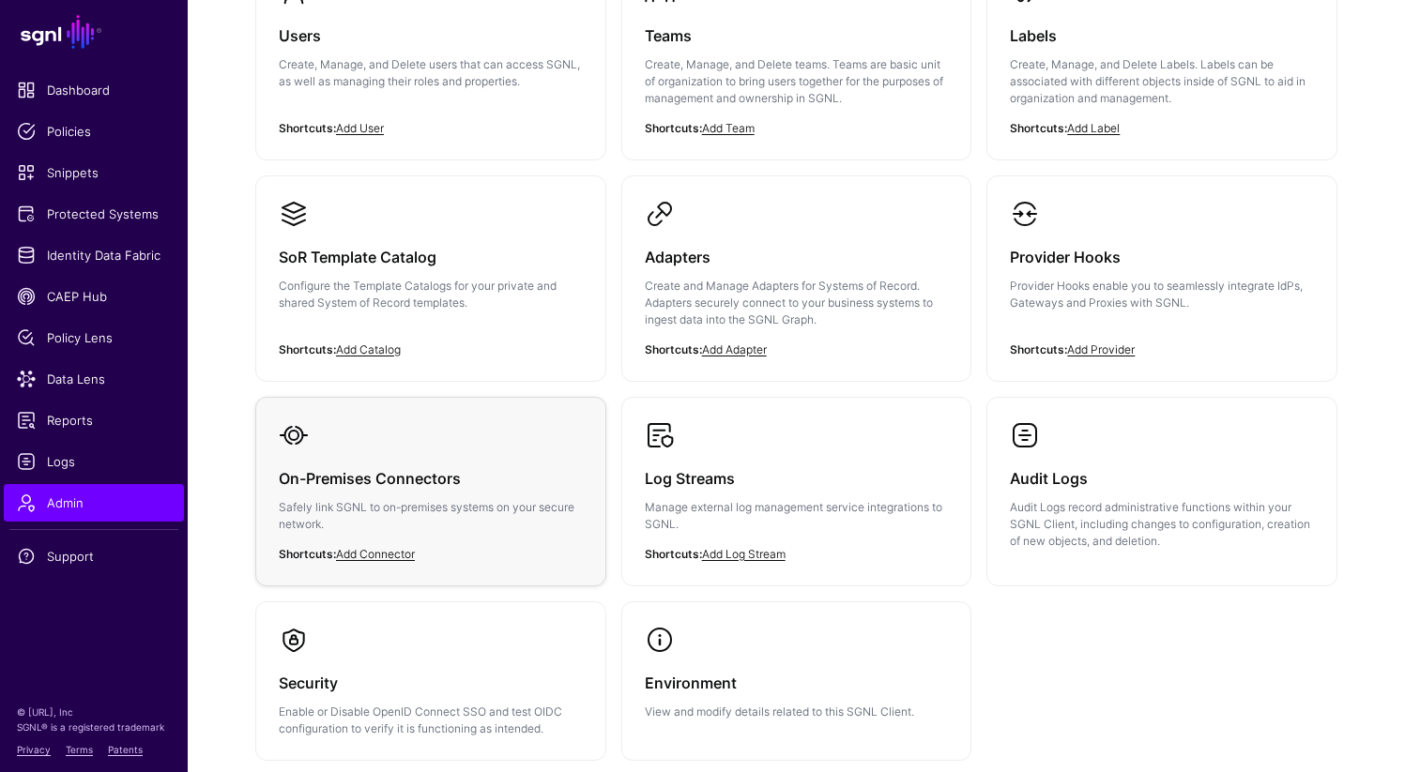
click at [436, 502] on p "Safely link SGNL to on-premises systems on your secure network." at bounding box center [431, 516] width 304 height 34
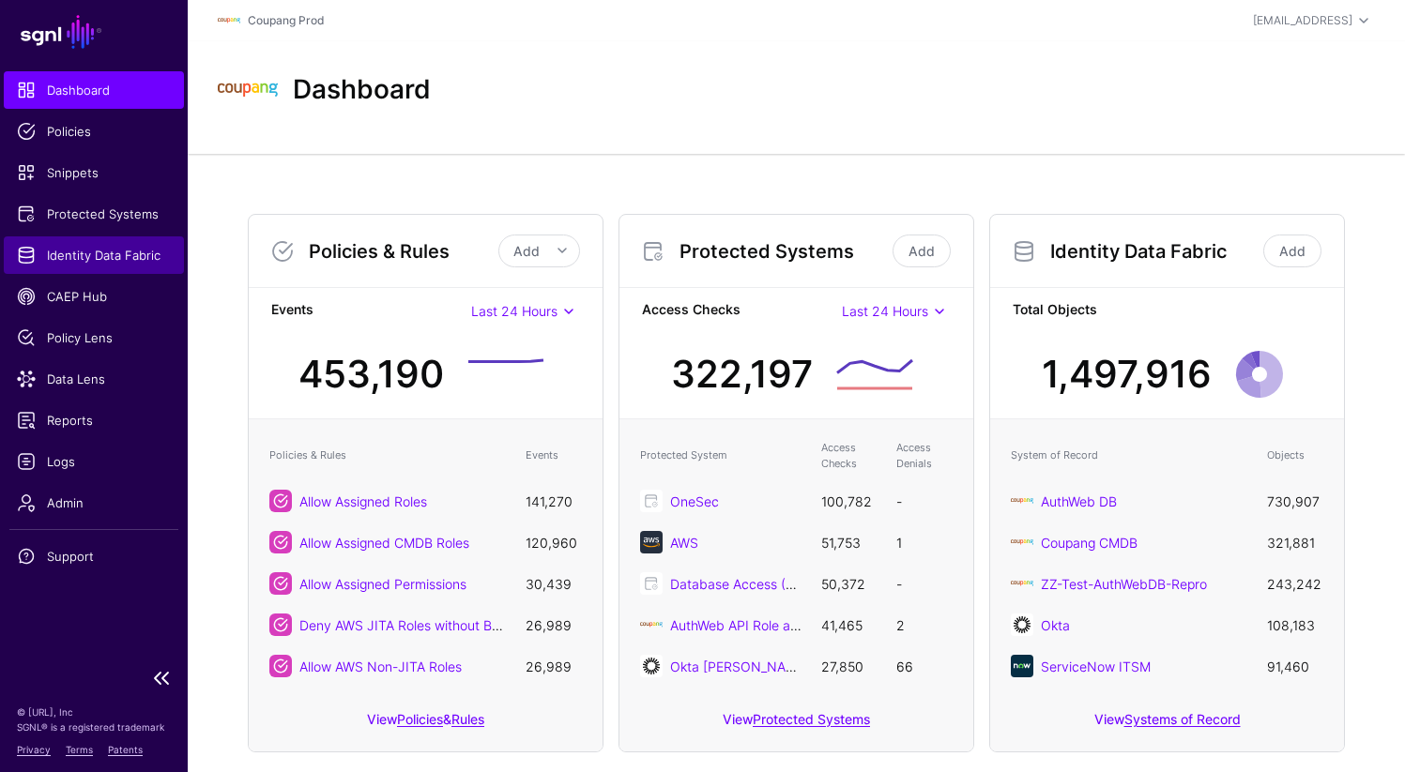
click at [135, 265] on link "Identity Data Fabric" at bounding box center [94, 256] width 180 height 38
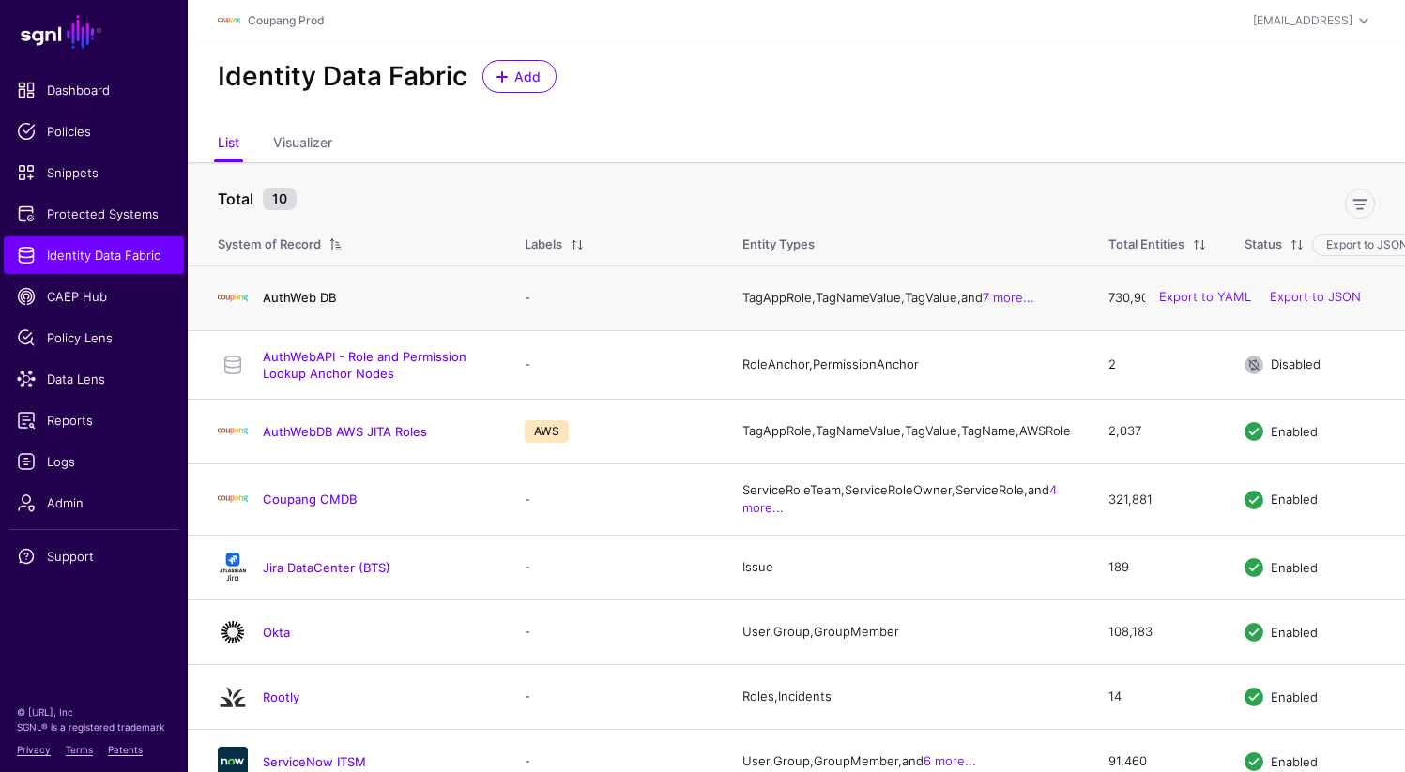
click at [303, 305] on link "AuthWeb DB" at bounding box center [299, 297] width 73 height 15
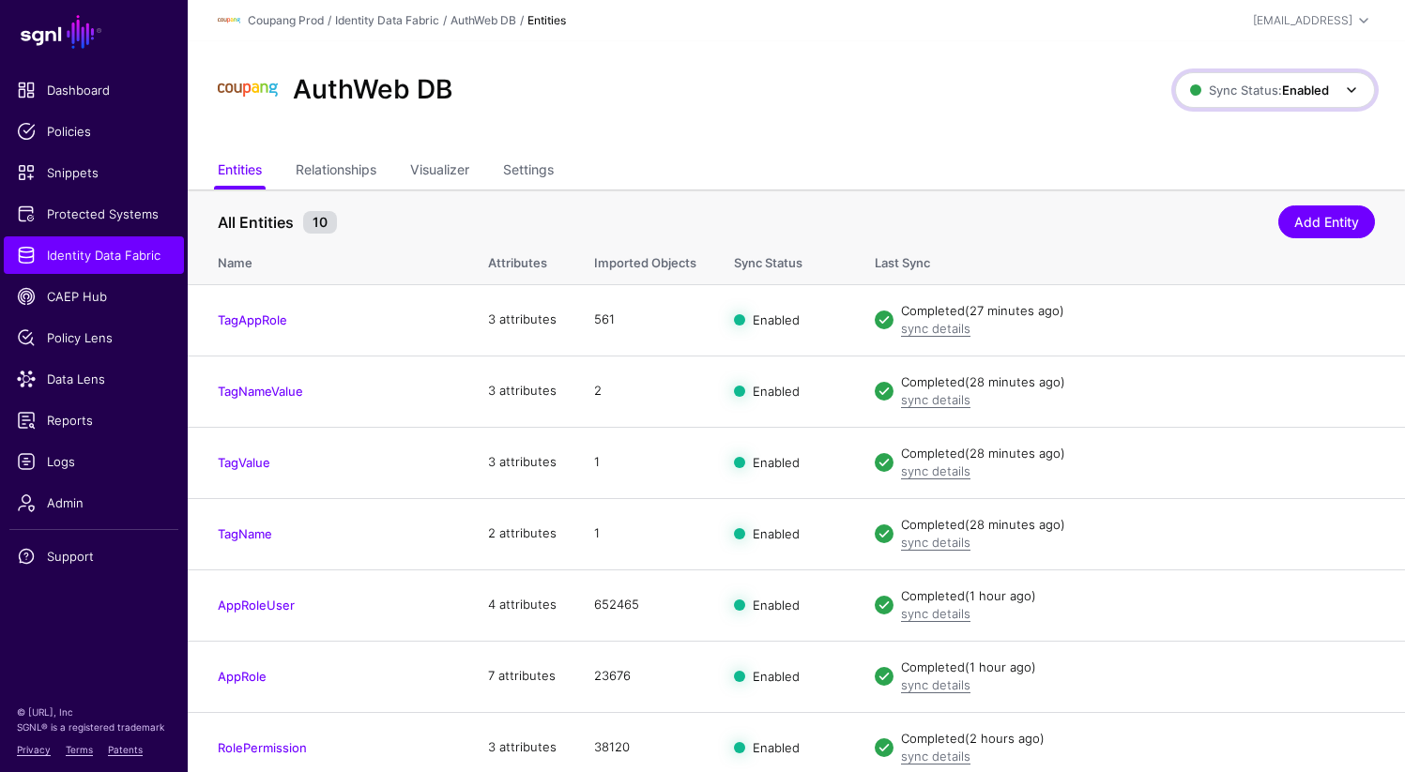
click at [1250, 95] on span "Sync Status: Enabled" at bounding box center [1259, 90] width 139 height 15
click at [888, 193] on th "All Entities 10 Add Entity" at bounding box center [796, 213] width 1217 height 46
click at [1316, 101] on link "Sync Status: Enabled" at bounding box center [1275, 90] width 200 height 36
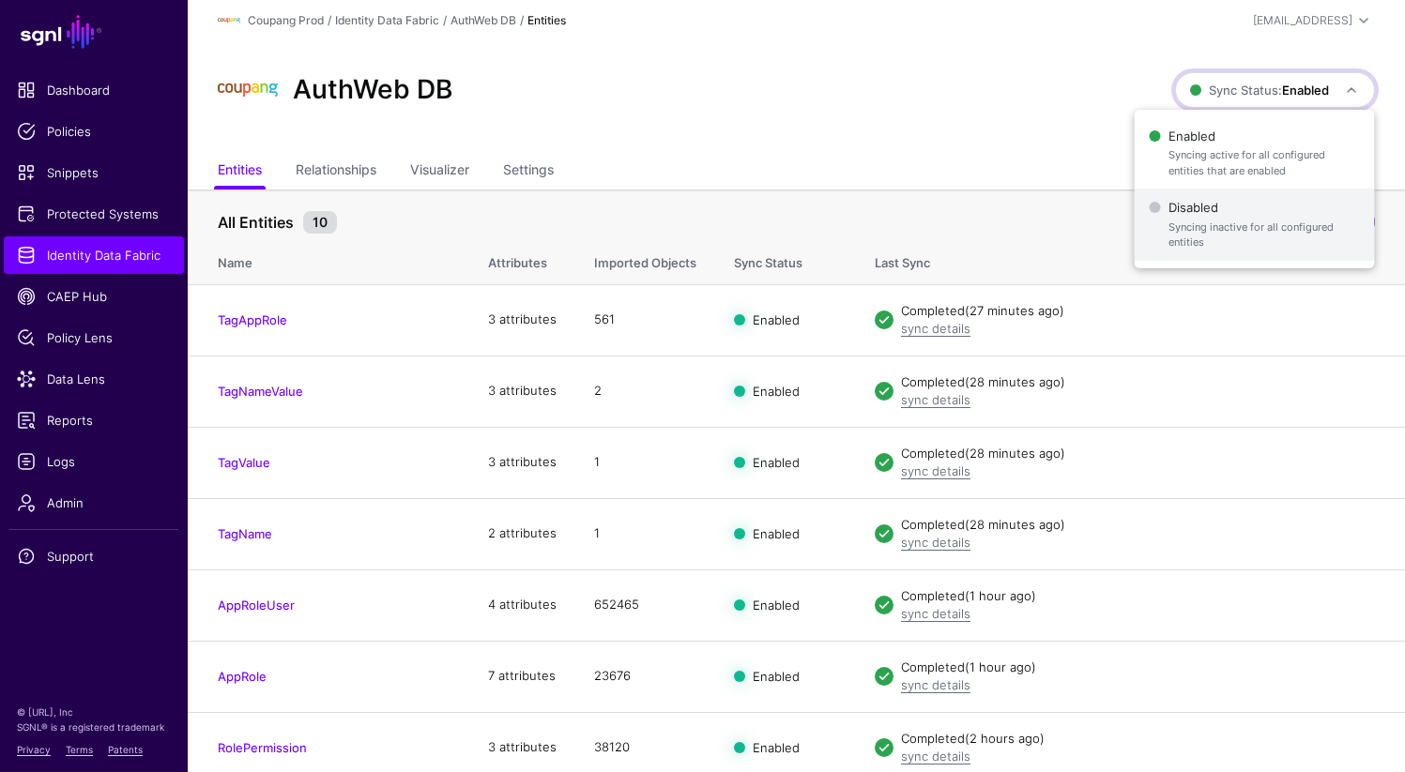
click at [1223, 237] on span "Syncing inactive for all configured entities" at bounding box center [1264, 235] width 191 height 31
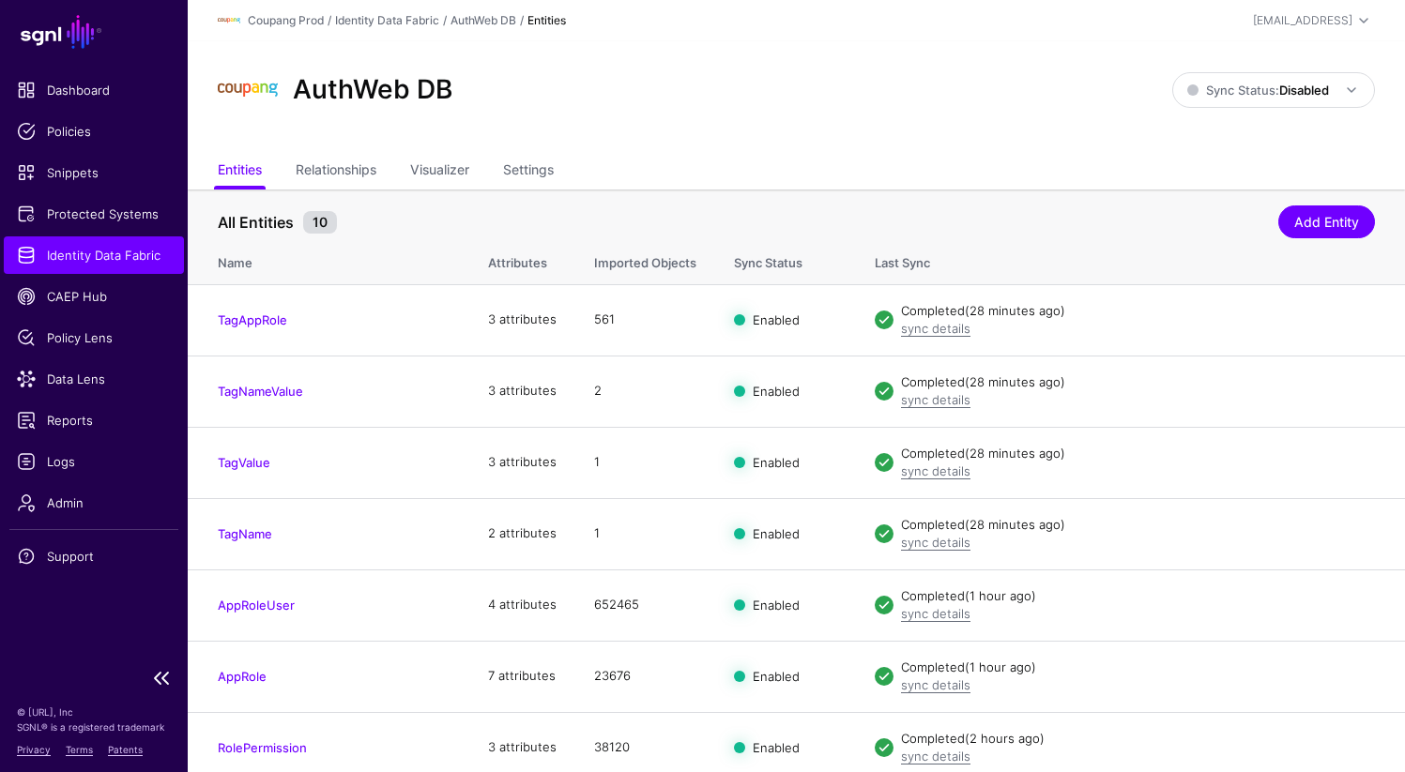
click at [119, 260] on span "Identity Data Fabric" at bounding box center [94, 255] width 154 height 19
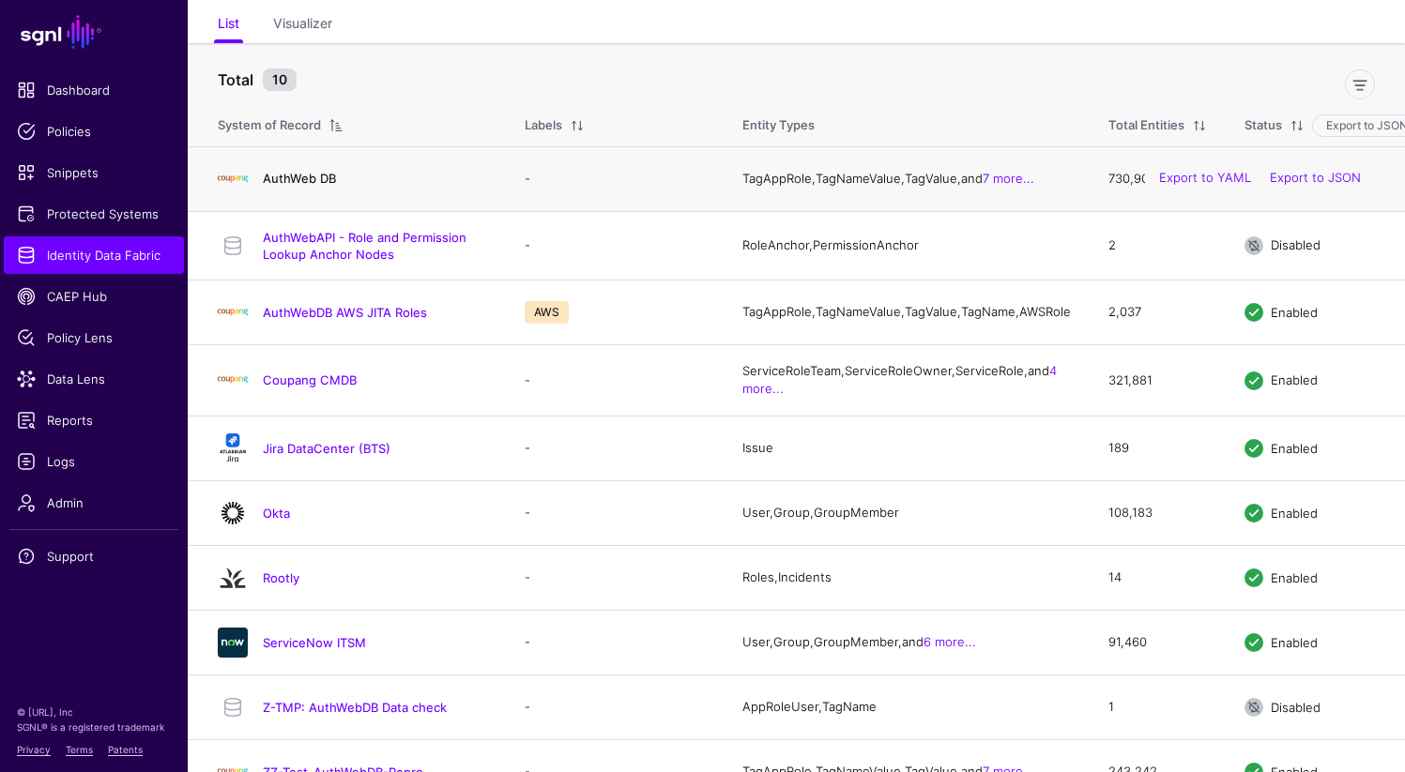
scroll to position [120, 0]
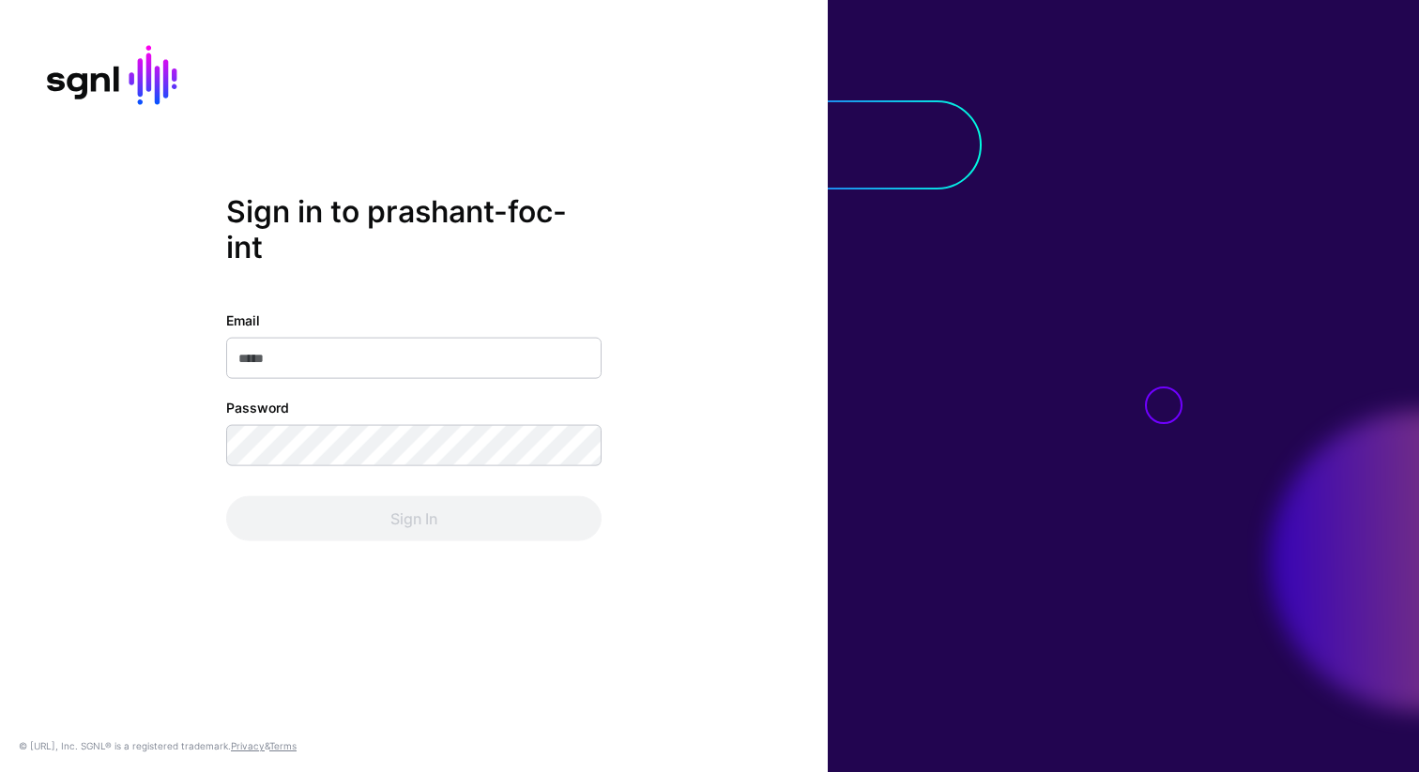
type input "**********"
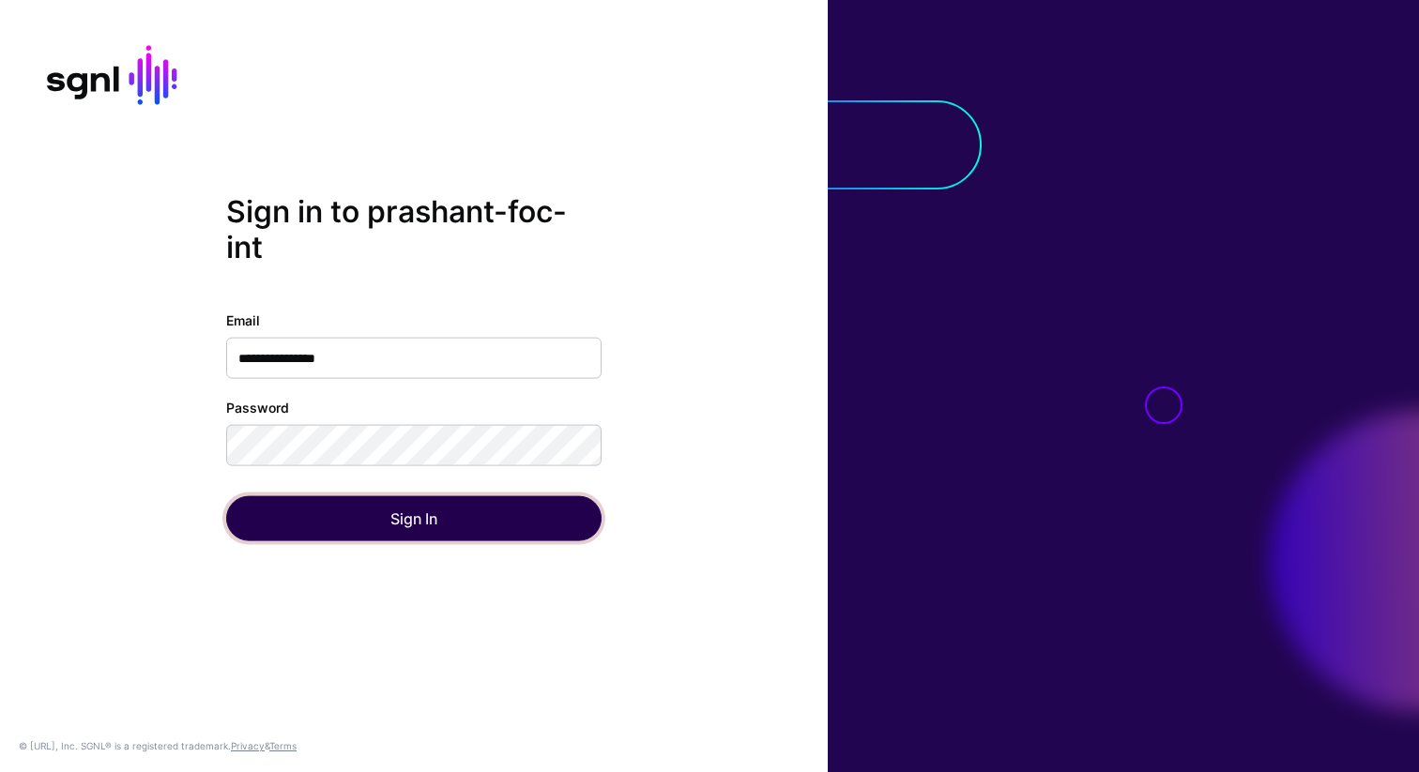
click at [379, 501] on button "Sign In" at bounding box center [413, 519] width 375 height 45
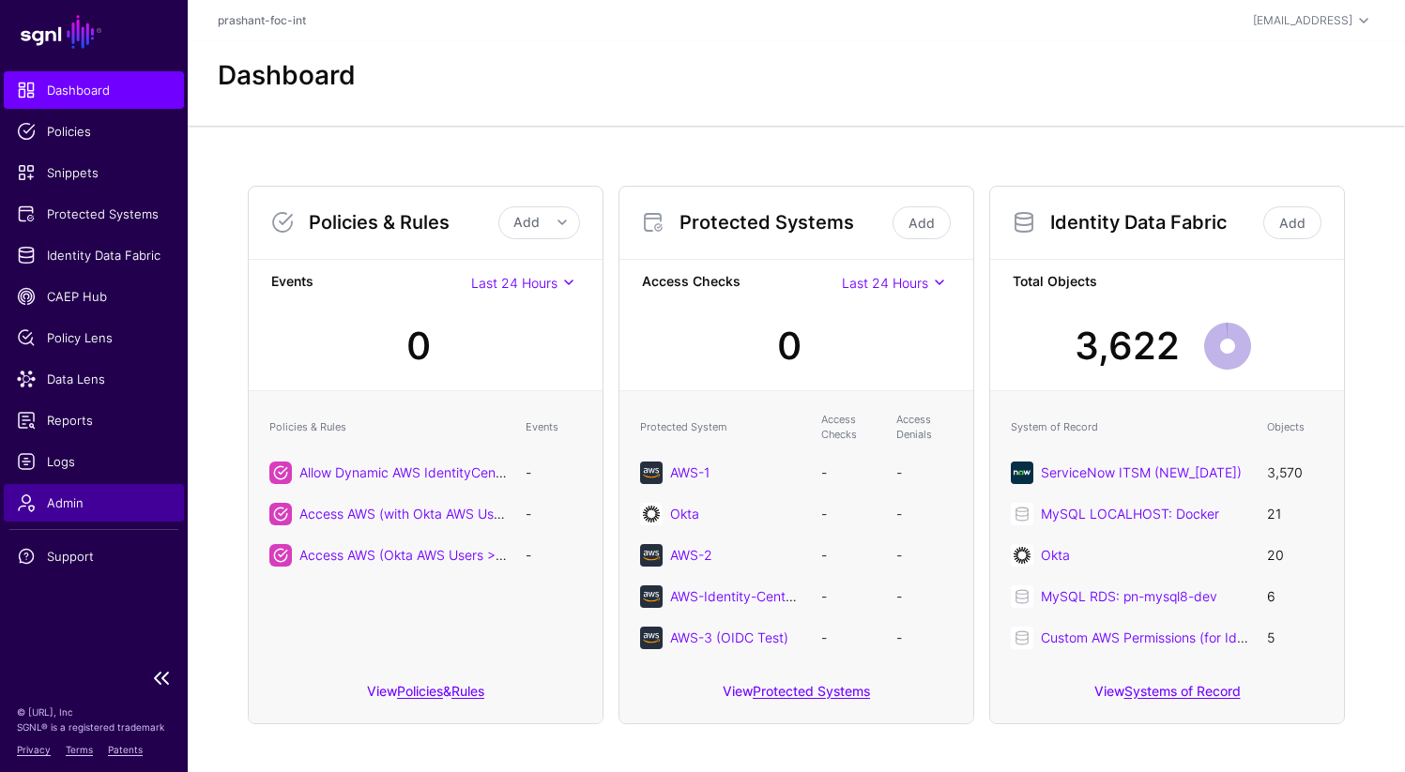
click at [85, 492] on link "Admin" at bounding box center [94, 503] width 180 height 38
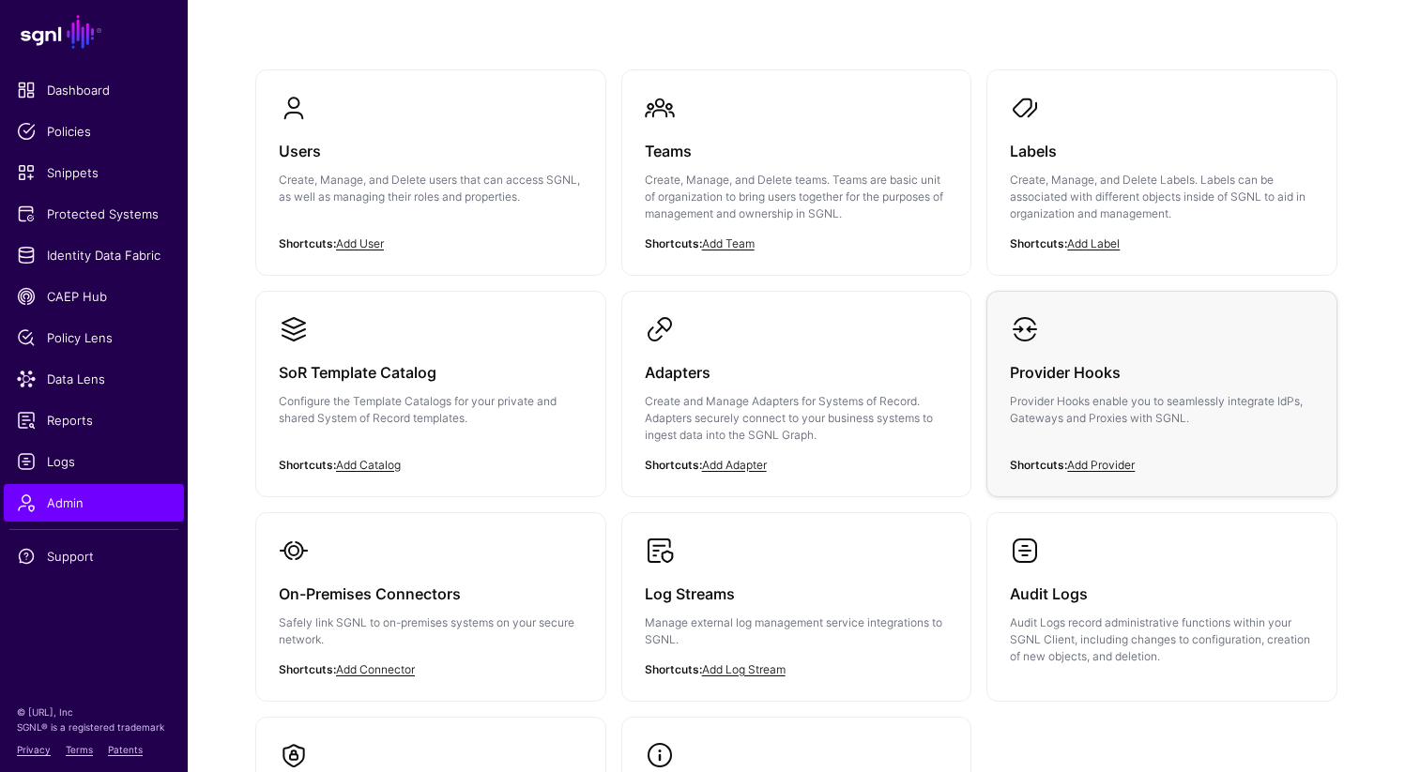
scroll to position [150, 0]
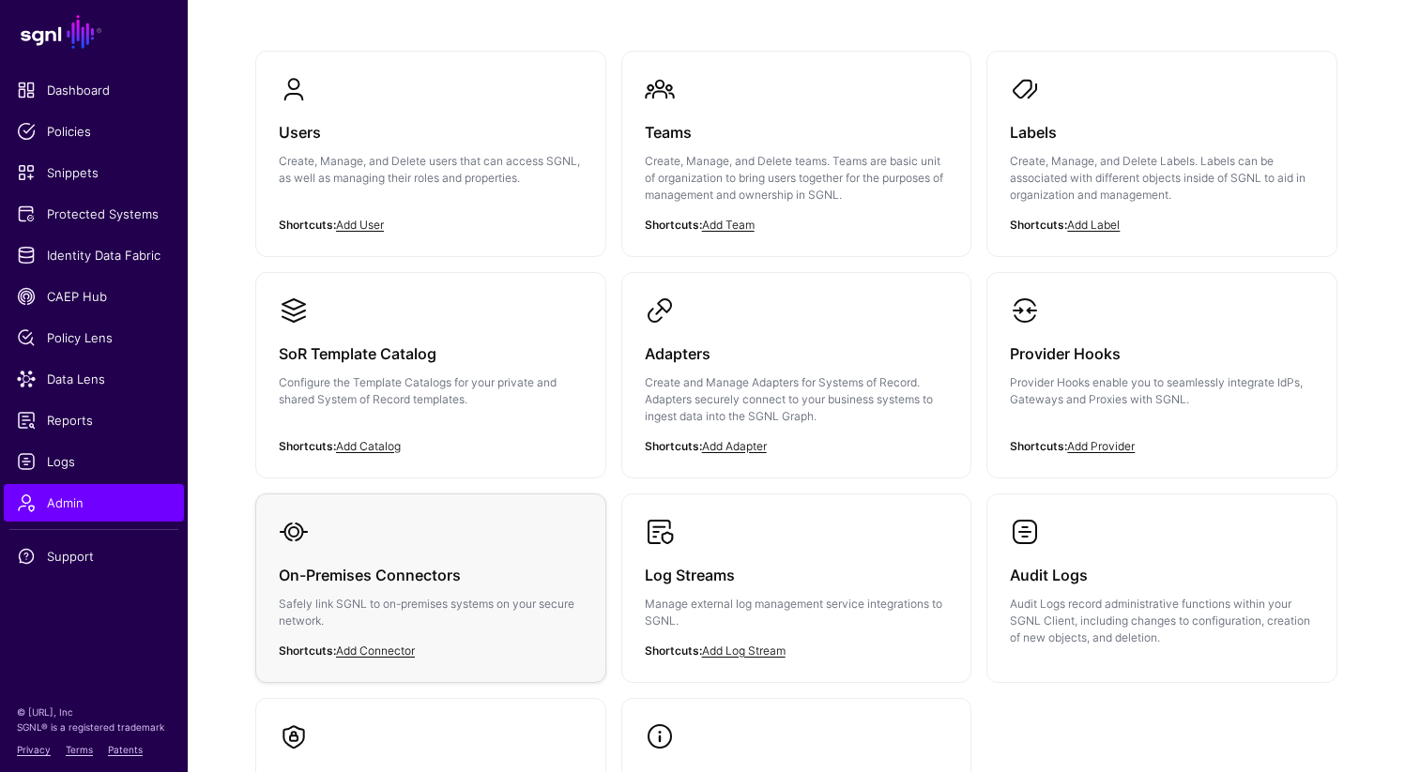
click at [366, 614] on p "Safely link SGNL to on-premises systems on your secure network." at bounding box center [431, 613] width 304 height 34
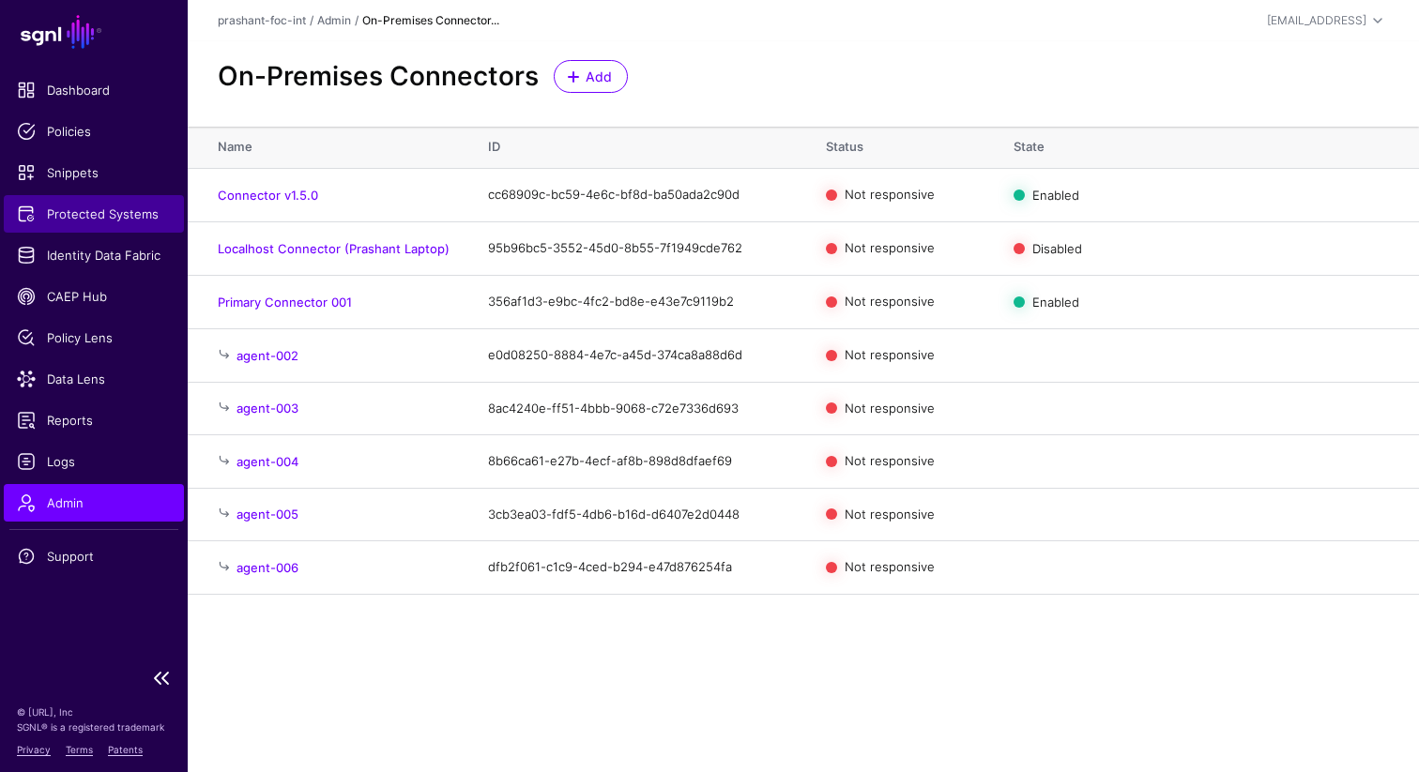
click at [87, 221] on span "Protected Systems" at bounding box center [94, 214] width 154 height 19
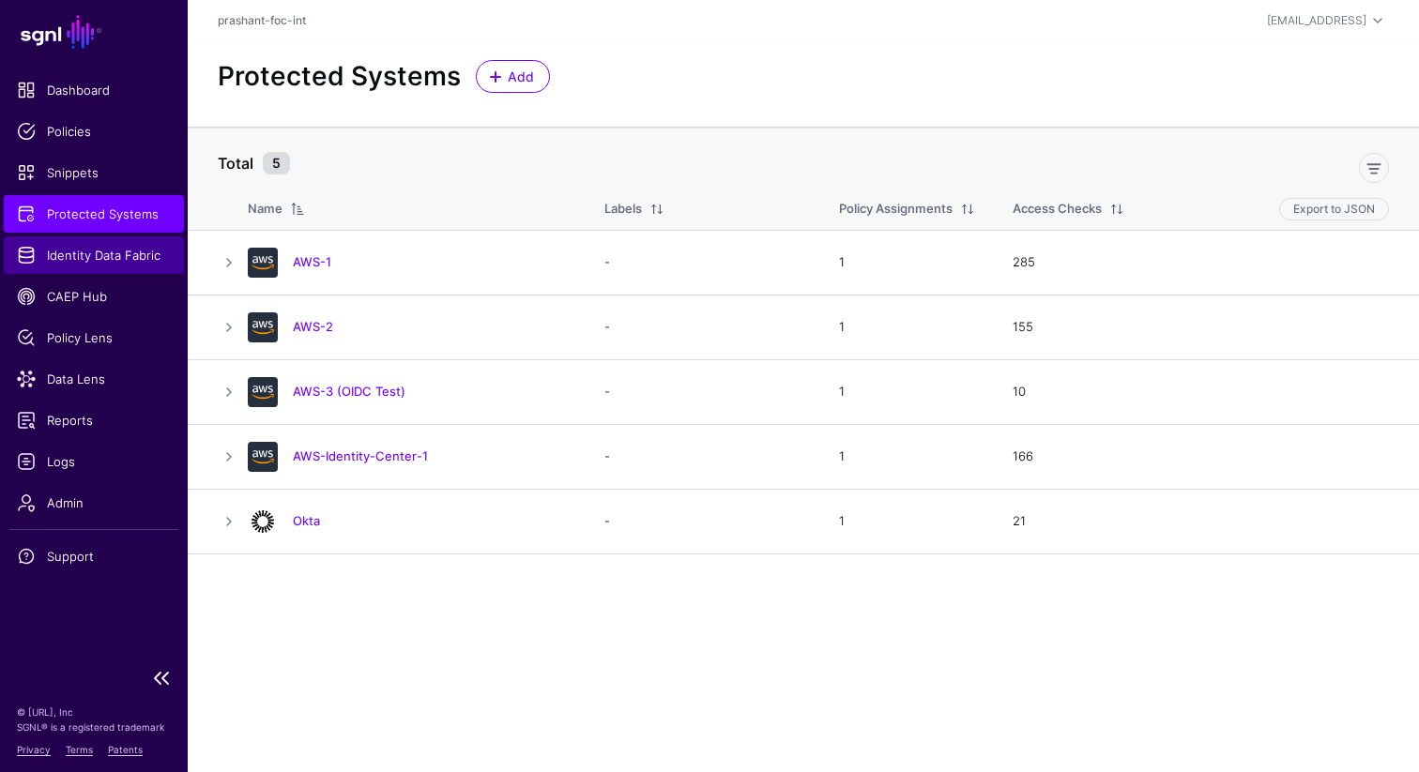
click at [69, 264] on span "Identity Data Fabric" at bounding box center [94, 255] width 154 height 19
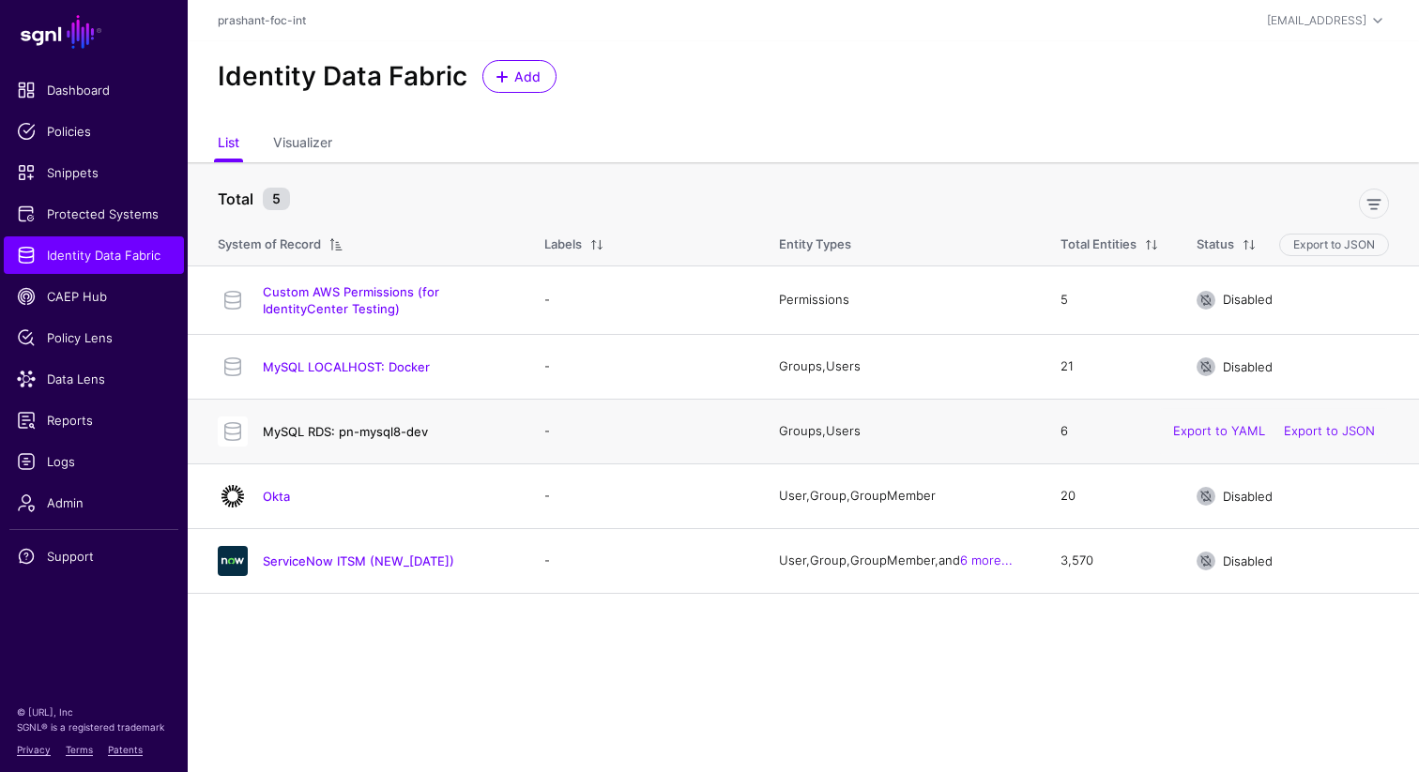
click at [364, 428] on link "MySQL RDS: pn-mysql8-dev" at bounding box center [345, 431] width 165 height 15
